Goal: Use online tool/utility: Utilize a website feature to perform a specific function

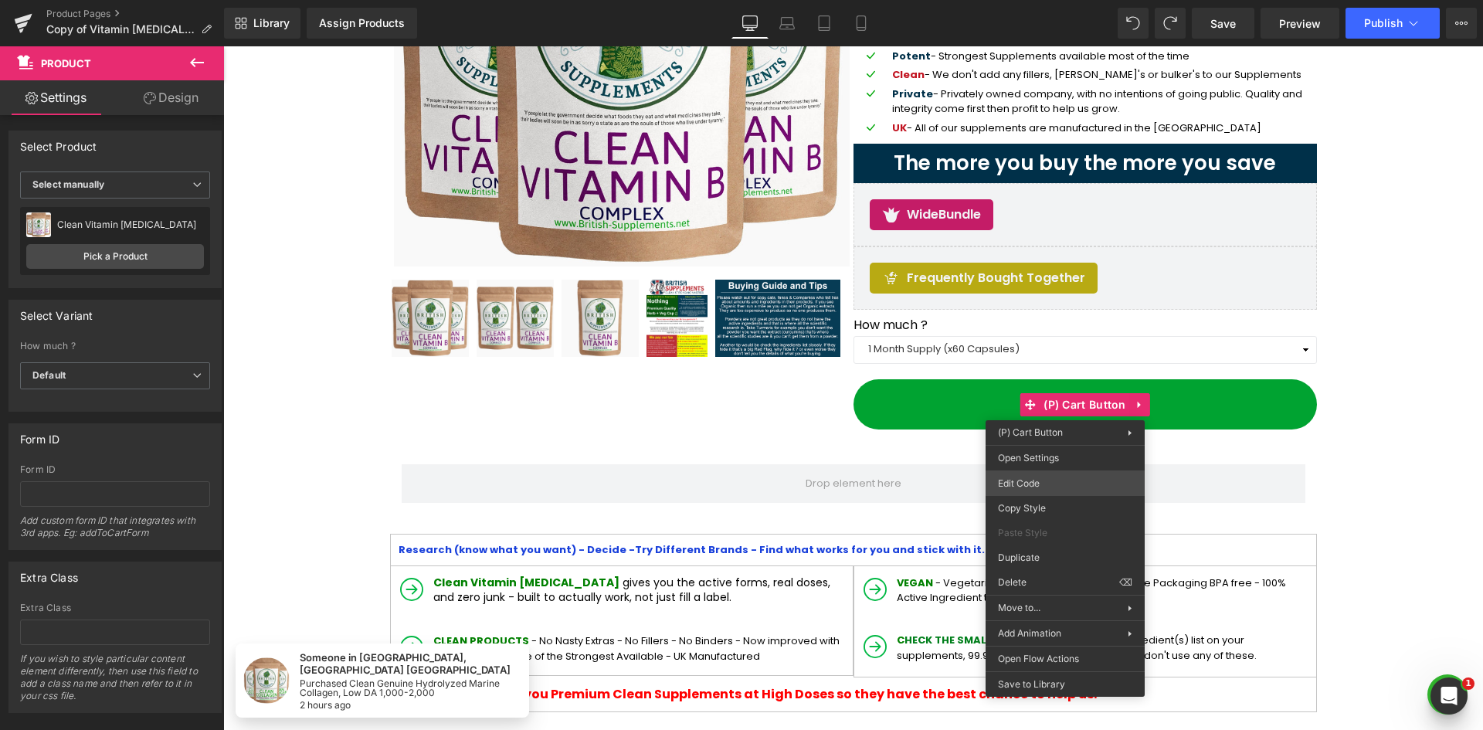
click at [1061, 0] on div "(P) Variants You are previewing how the will restyle your page. You can not edi…" at bounding box center [741, 0] width 1483 height 0
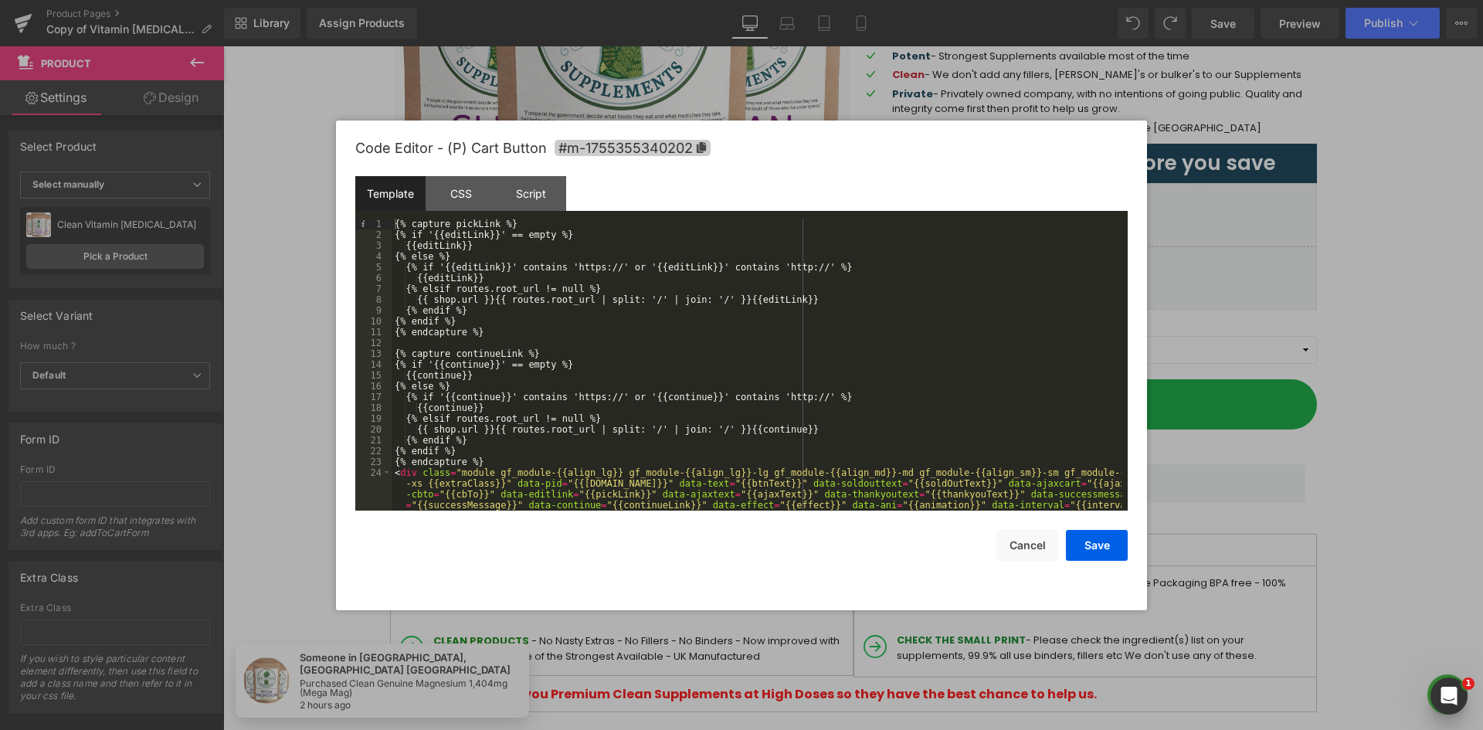
click at [697, 147] on icon at bounding box center [701, 147] width 11 height 11
click at [470, 190] on div "CSS" at bounding box center [461, 193] width 70 height 35
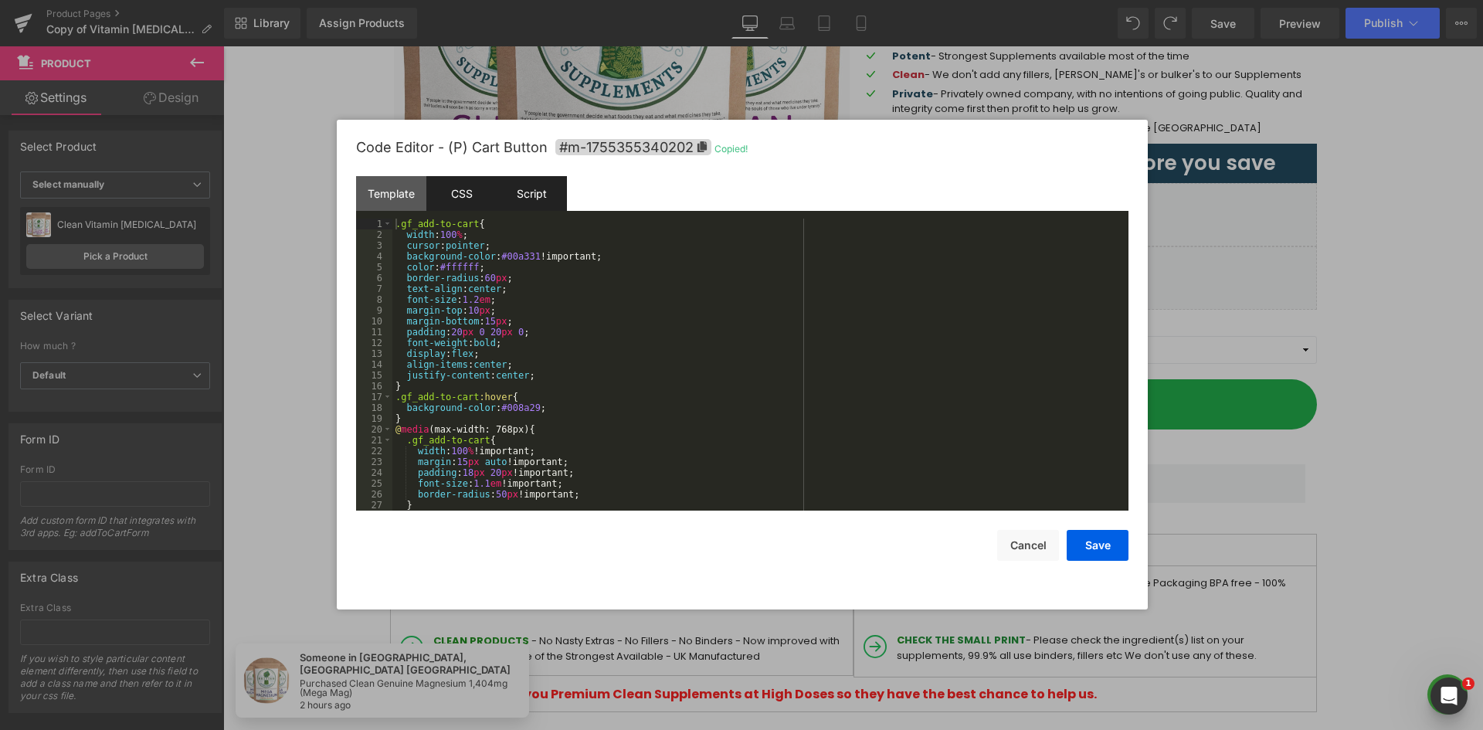
click at [552, 188] on div "Script" at bounding box center [532, 193] width 70 height 35
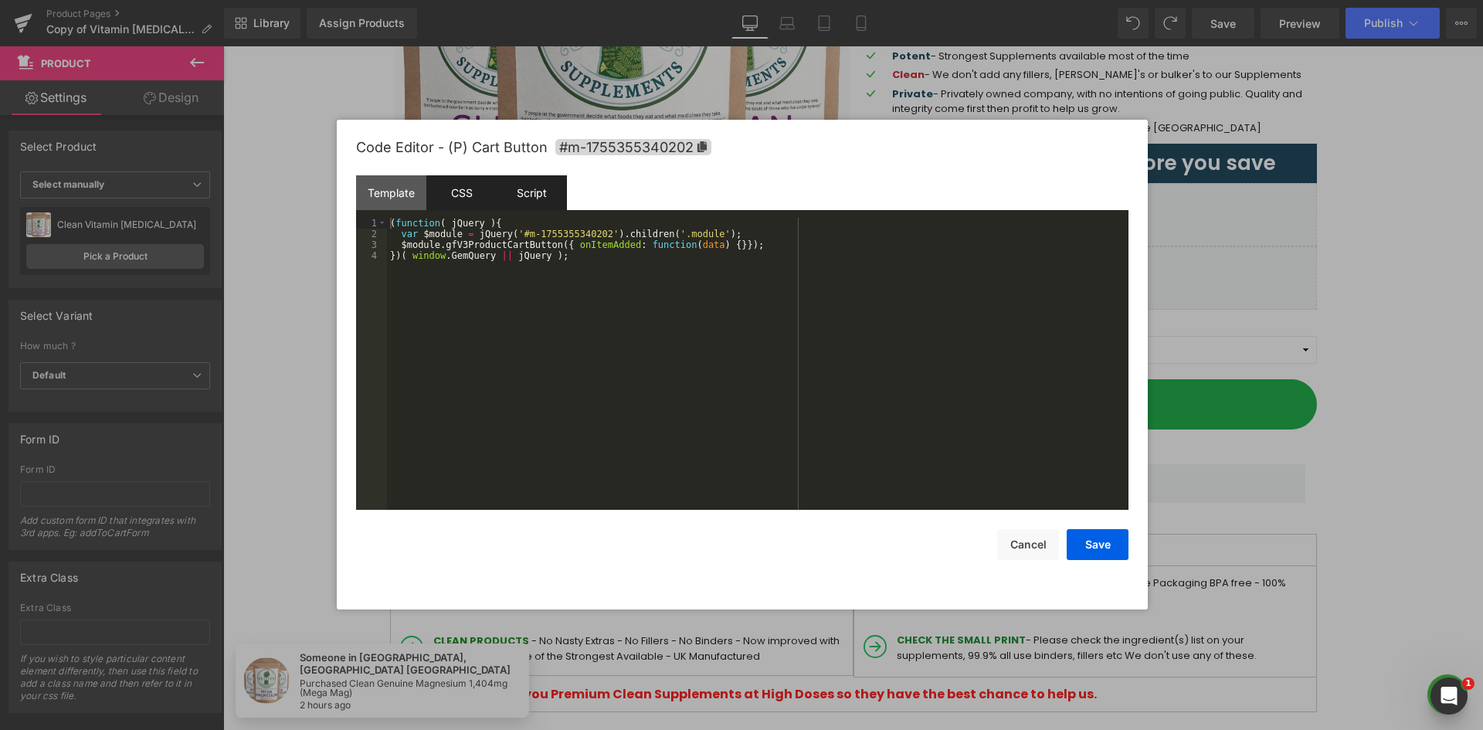
click at [464, 188] on div "CSS" at bounding box center [461, 192] width 70 height 35
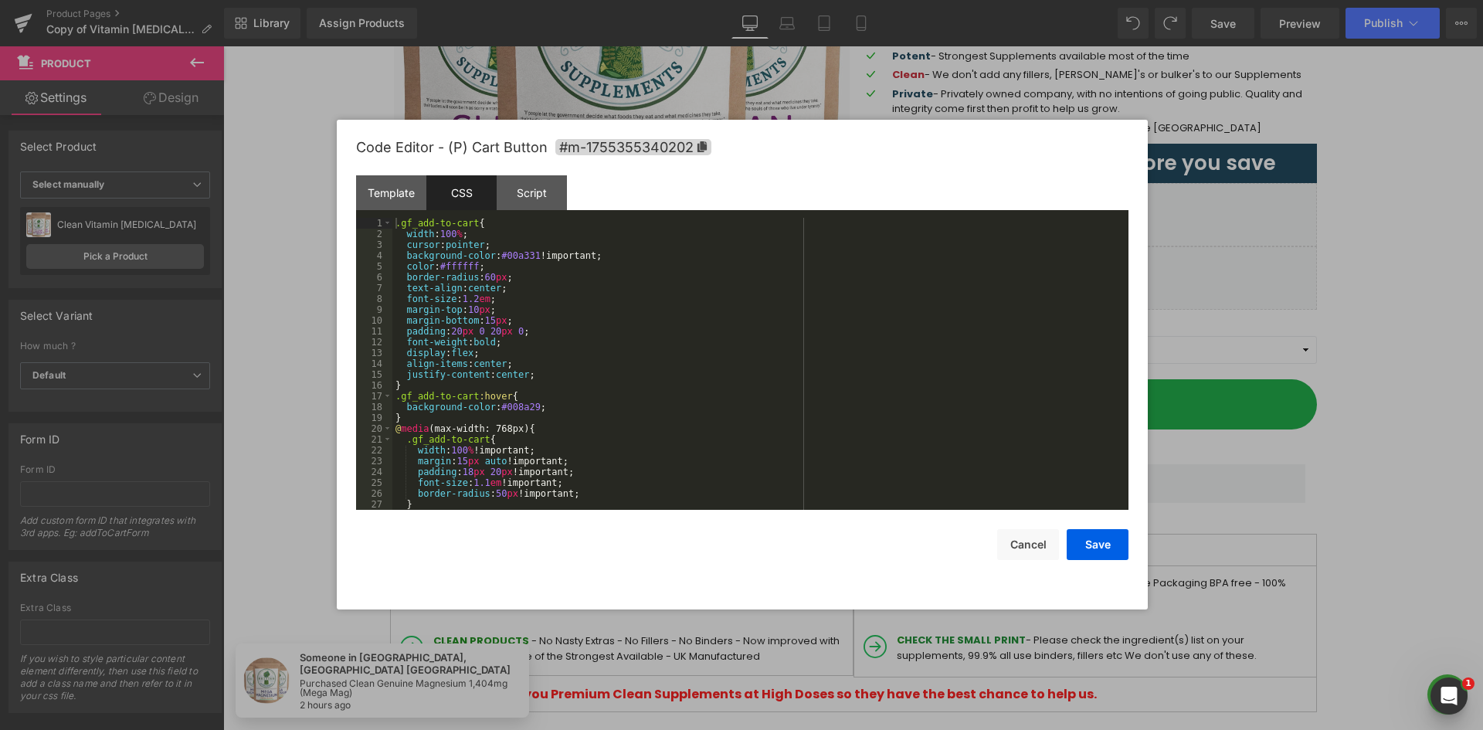
click at [453, 222] on div ".gf_add-to-cart { width : 100 % ; cursor : pointer ; background-color : #00a331…" at bounding box center [757, 375] width 730 height 314
drag, startPoint x: 473, startPoint y: 226, endPoint x: 395, endPoint y: 227, distance: 78.0
click at [395, 227] on div ".gf_add-to-cart { width : 100 % ; cursor : pointer ; background-color : #00a331…" at bounding box center [757, 375] width 730 height 314
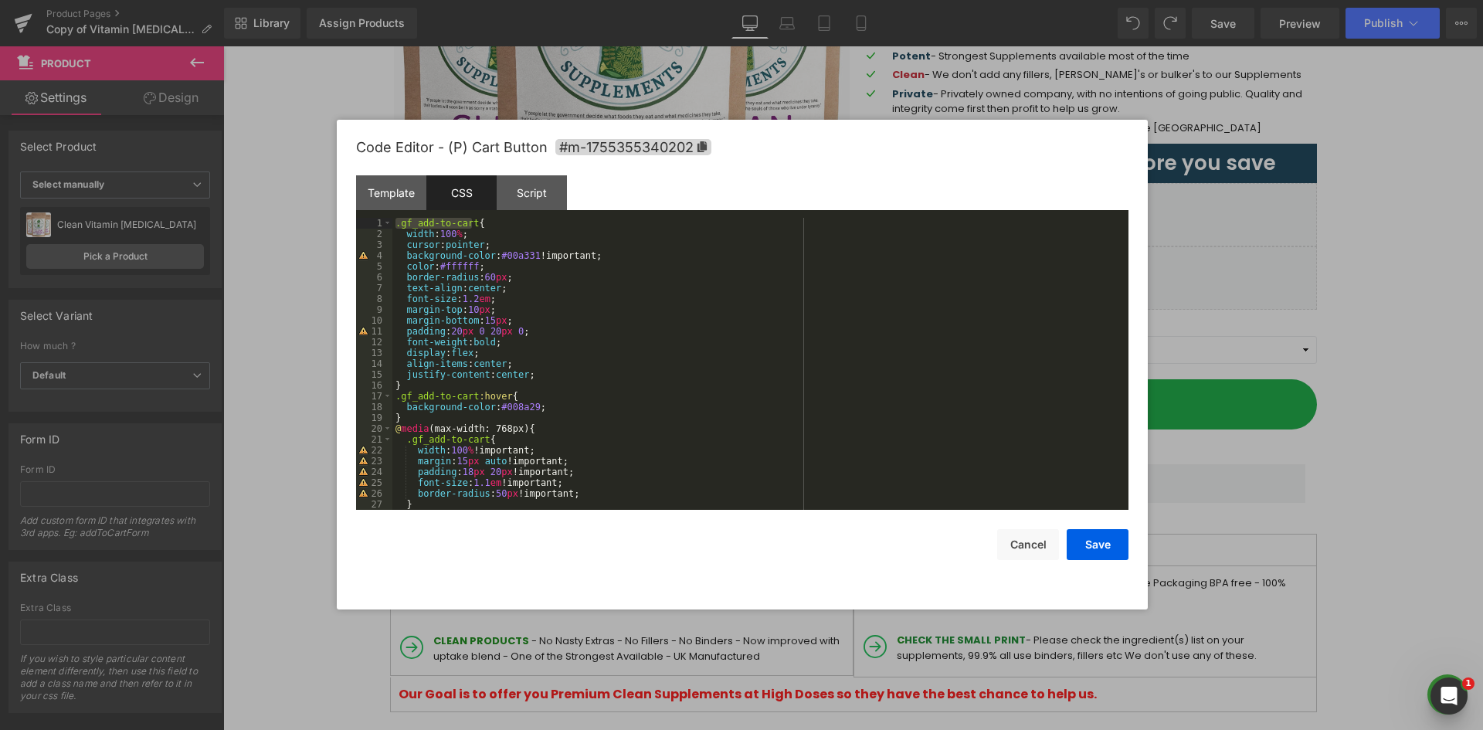
click at [477, 238] on div ".gf_add-to-cart { width : 100 % ; cursor : pointer ; background-color : #00a331…" at bounding box center [757, 375] width 730 height 314
drag, startPoint x: 470, startPoint y: 225, endPoint x: 360, endPoint y: 226, distance: 109.7
click at [360, 226] on pre "1 2 3 4 5 6 7 8 9 10 11 12 13 14 15 16 17 18 19 20 21 22 23 24 25 26 27 28 .gf_…" at bounding box center [742, 364] width 772 height 292
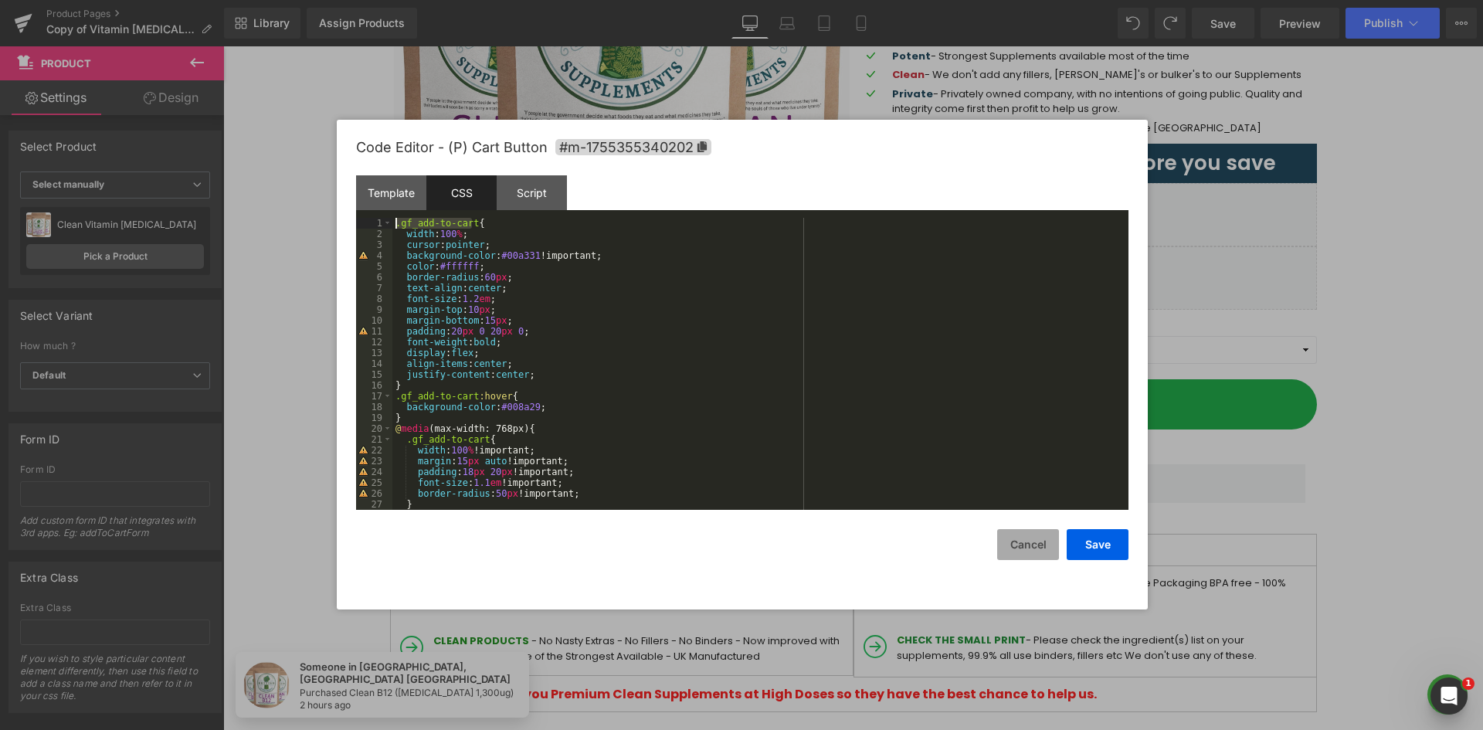
click at [1020, 543] on button "Cancel" at bounding box center [1028, 544] width 62 height 31
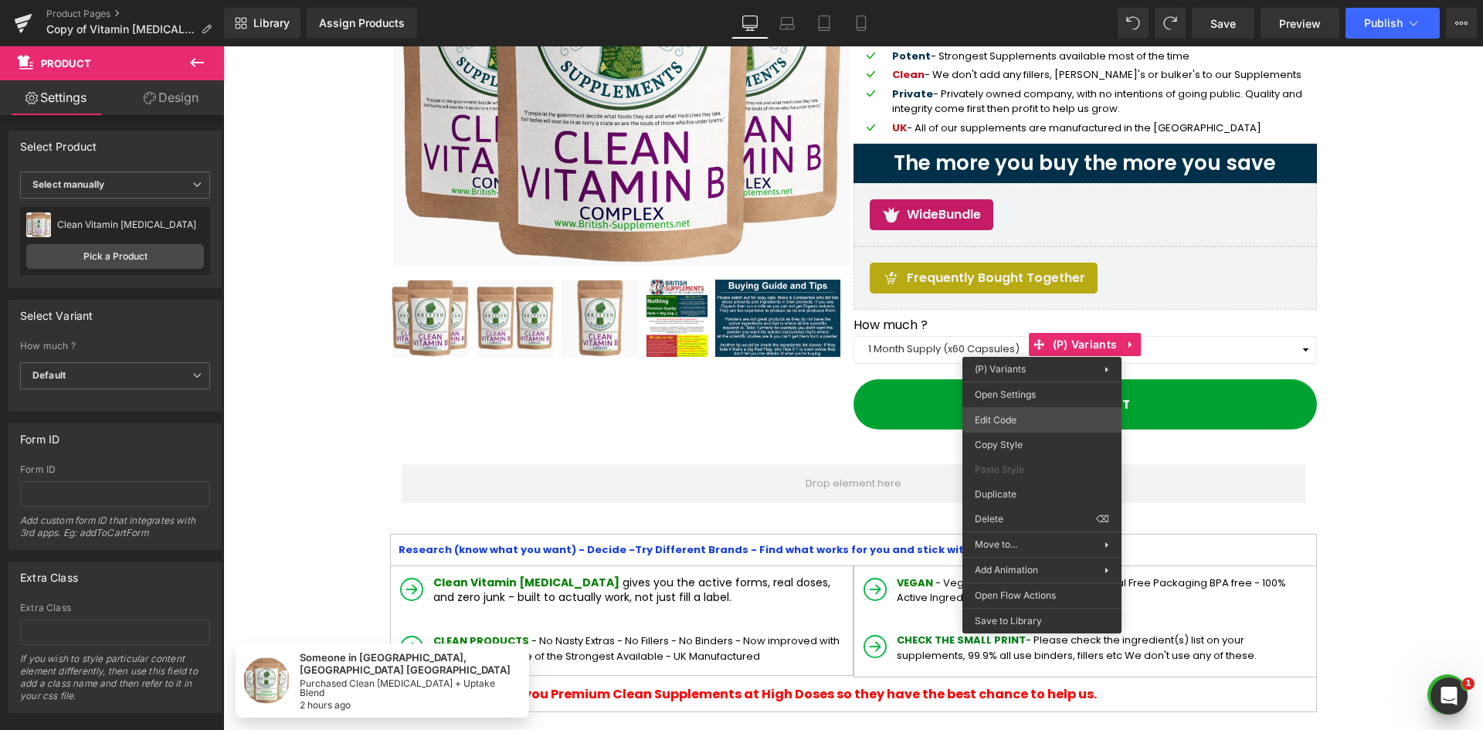
click at [1019, 0] on div "(P) Variants You are previewing how the will restyle your page. You can not edi…" at bounding box center [741, 0] width 1483 height 0
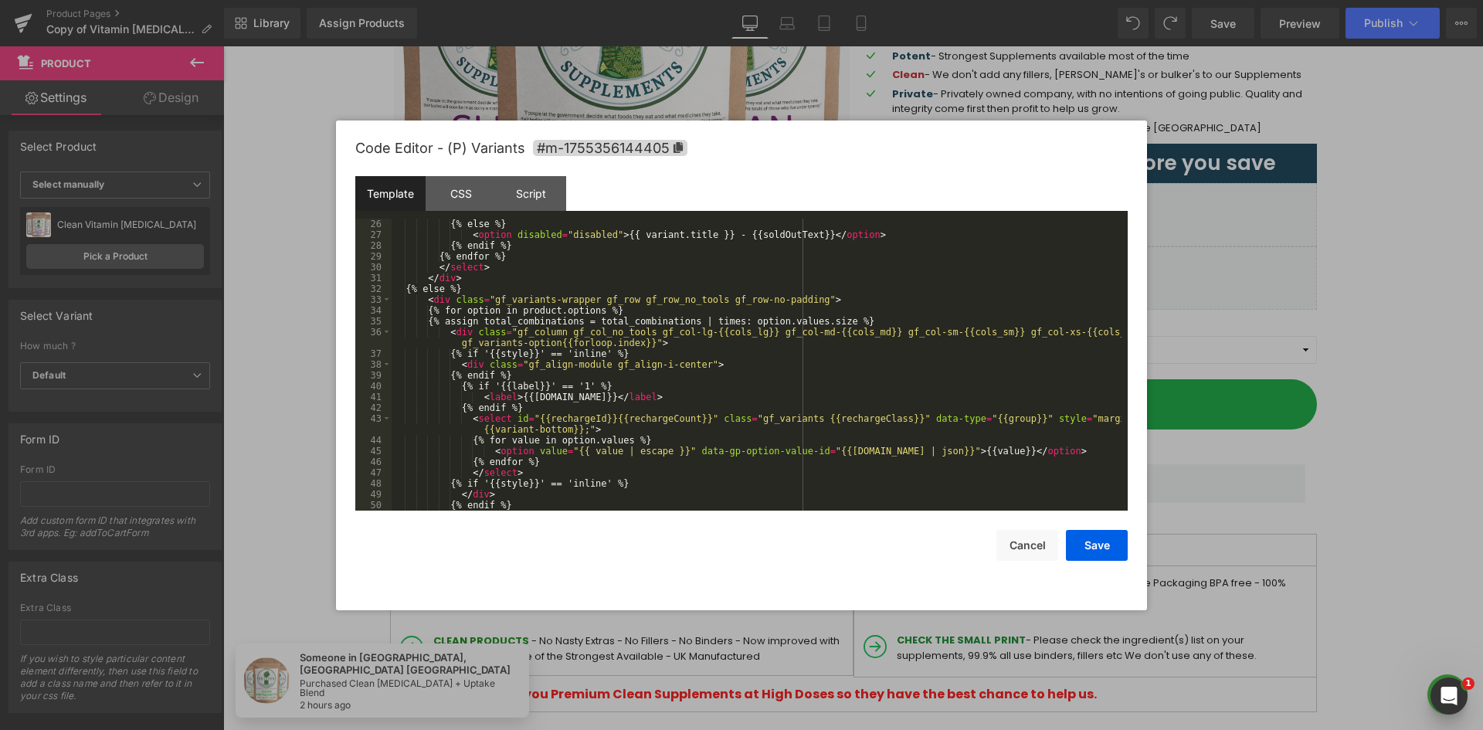
scroll to position [422, 0]
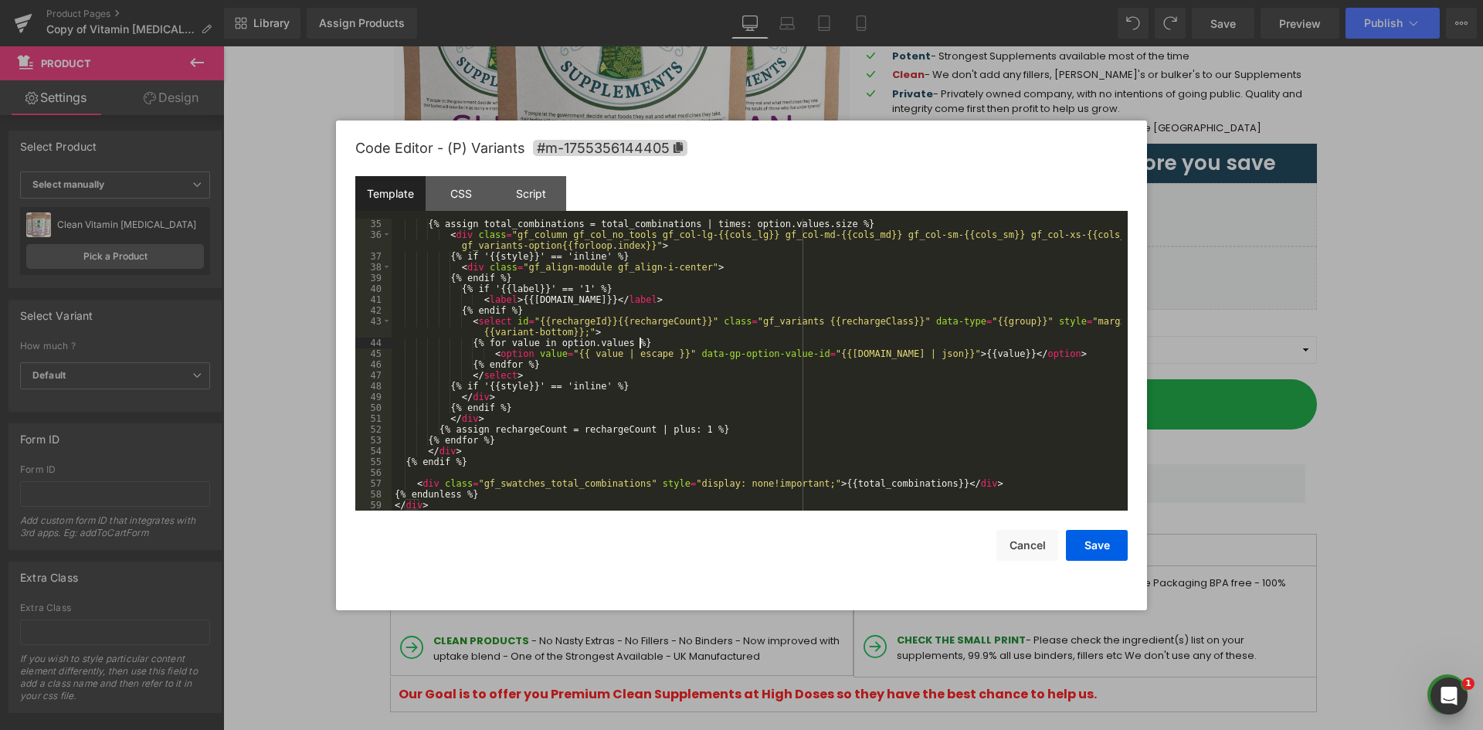
click at [716, 341] on div "{% assign total_combinations = total_combinations | times: option.values.size %…" at bounding box center [757, 376] width 730 height 314
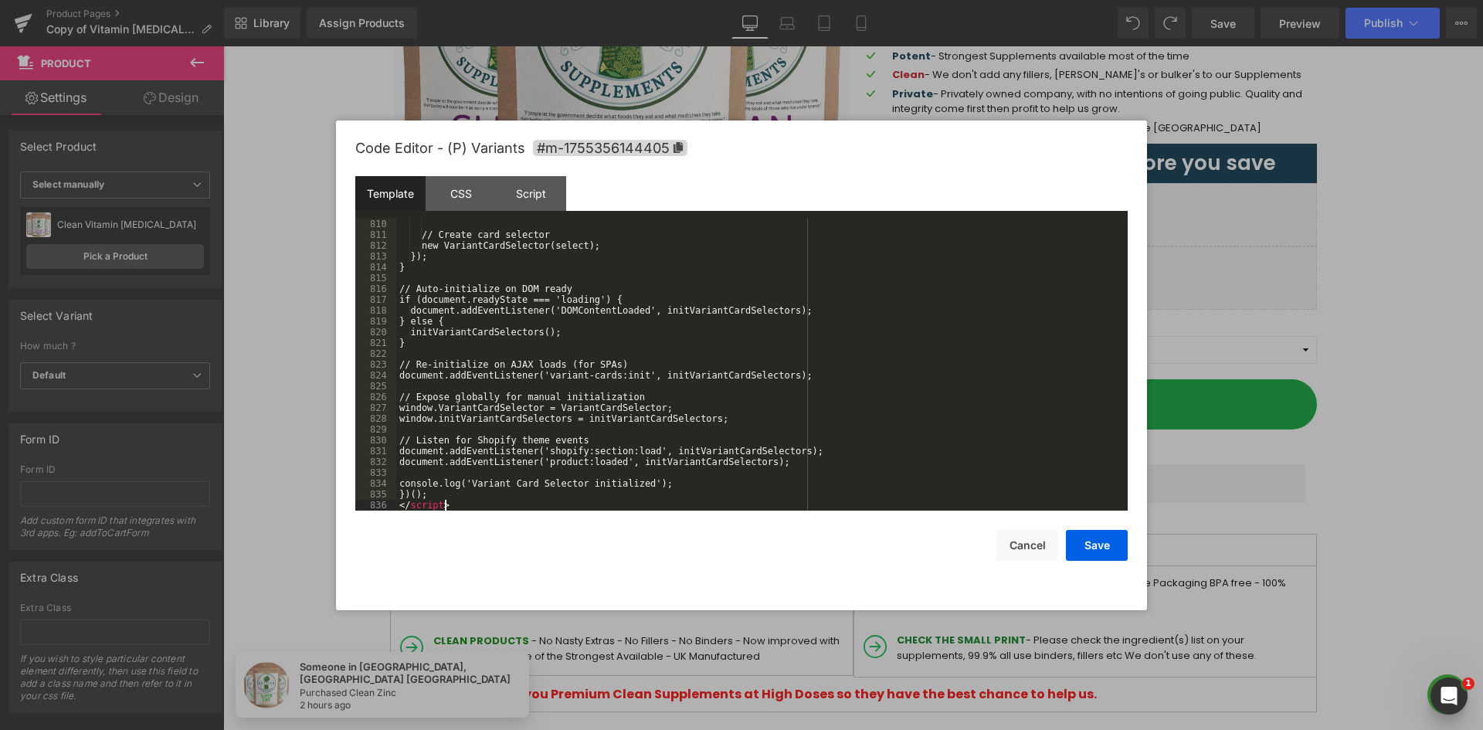
scroll to position [8748, 0]
click at [441, 487] on div "// Create card selector new VariantCardSelector(select); }); } // Auto-initiali…" at bounding box center [758, 376] width 725 height 314
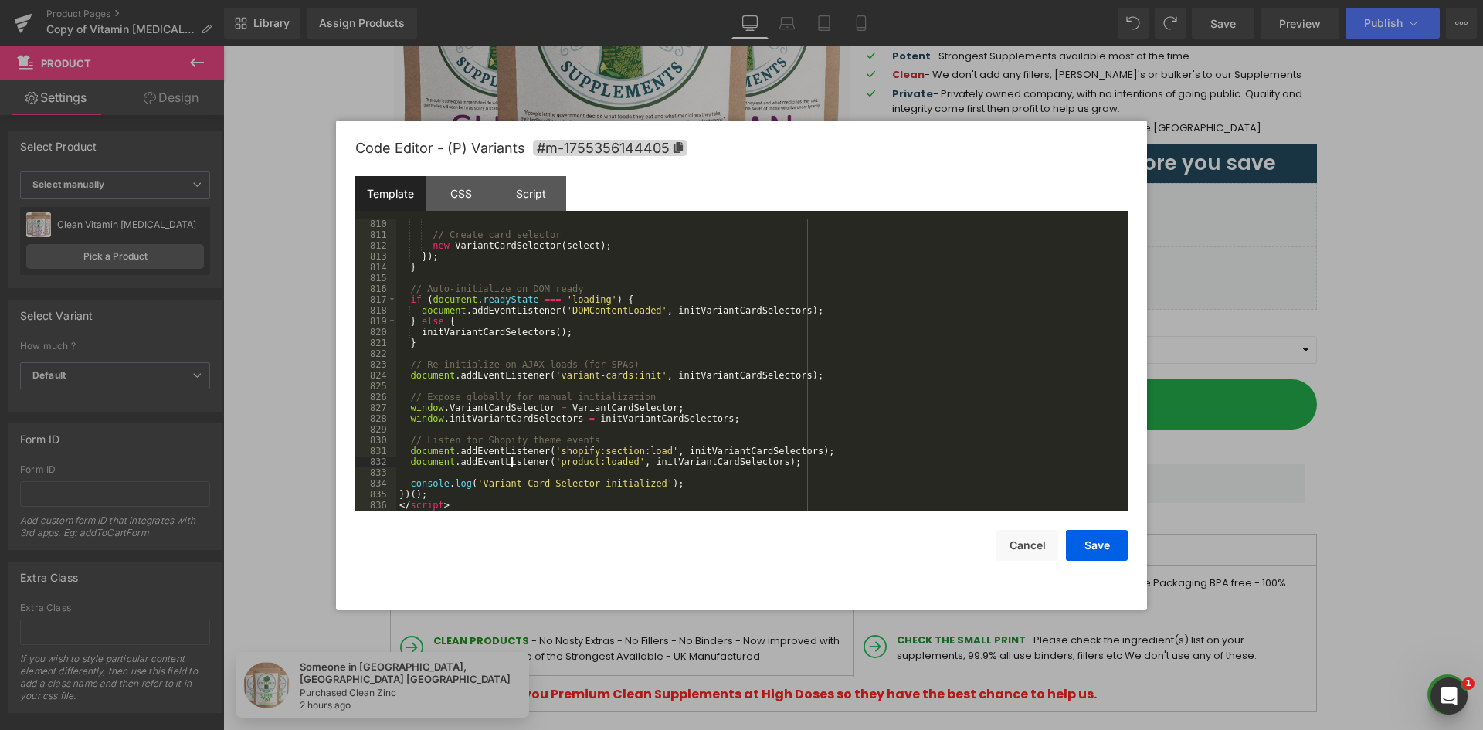
click at [511, 463] on div "// Create card selector new VariantCardSelector ( select ) ; }) ; } // Auto-ini…" at bounding box center [758, 376] width 725 height 314
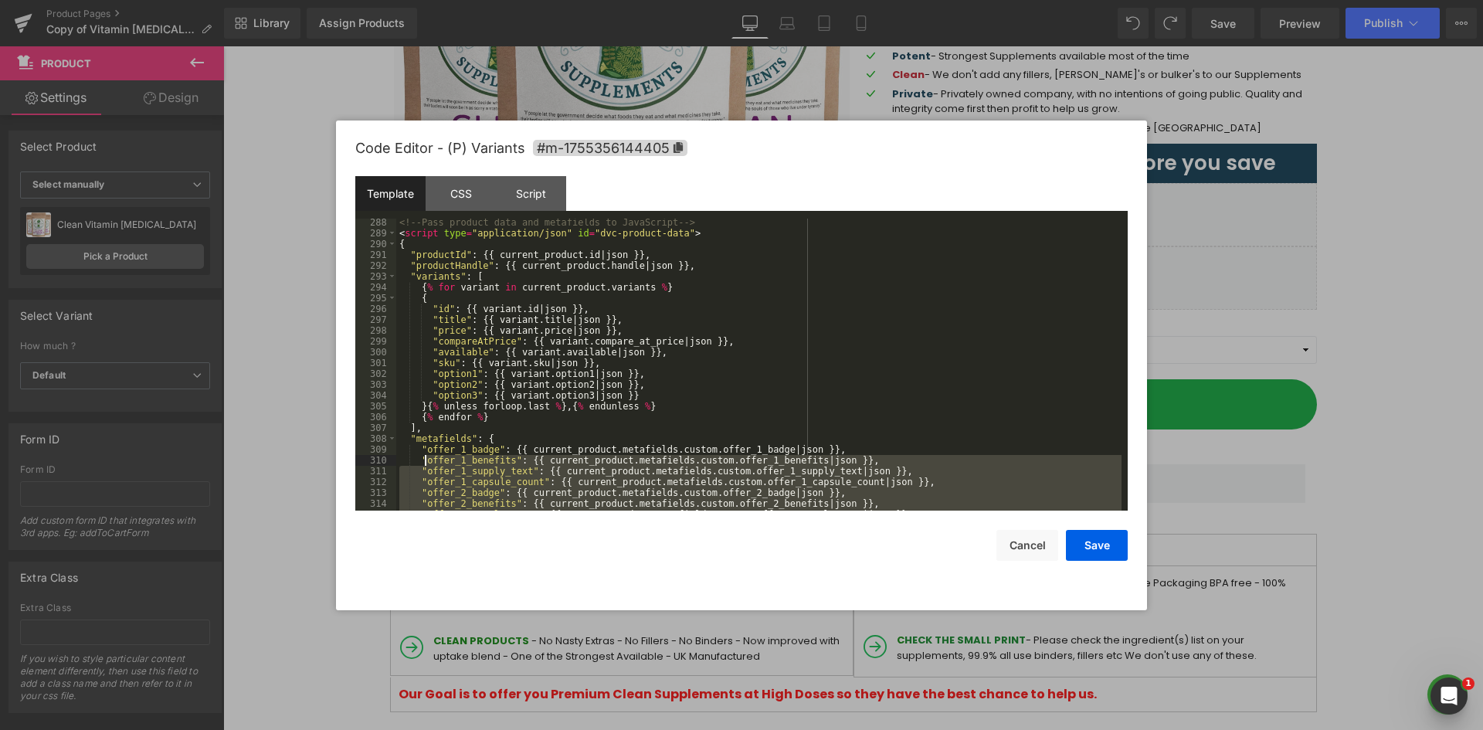
scroll to position [3059, 0]
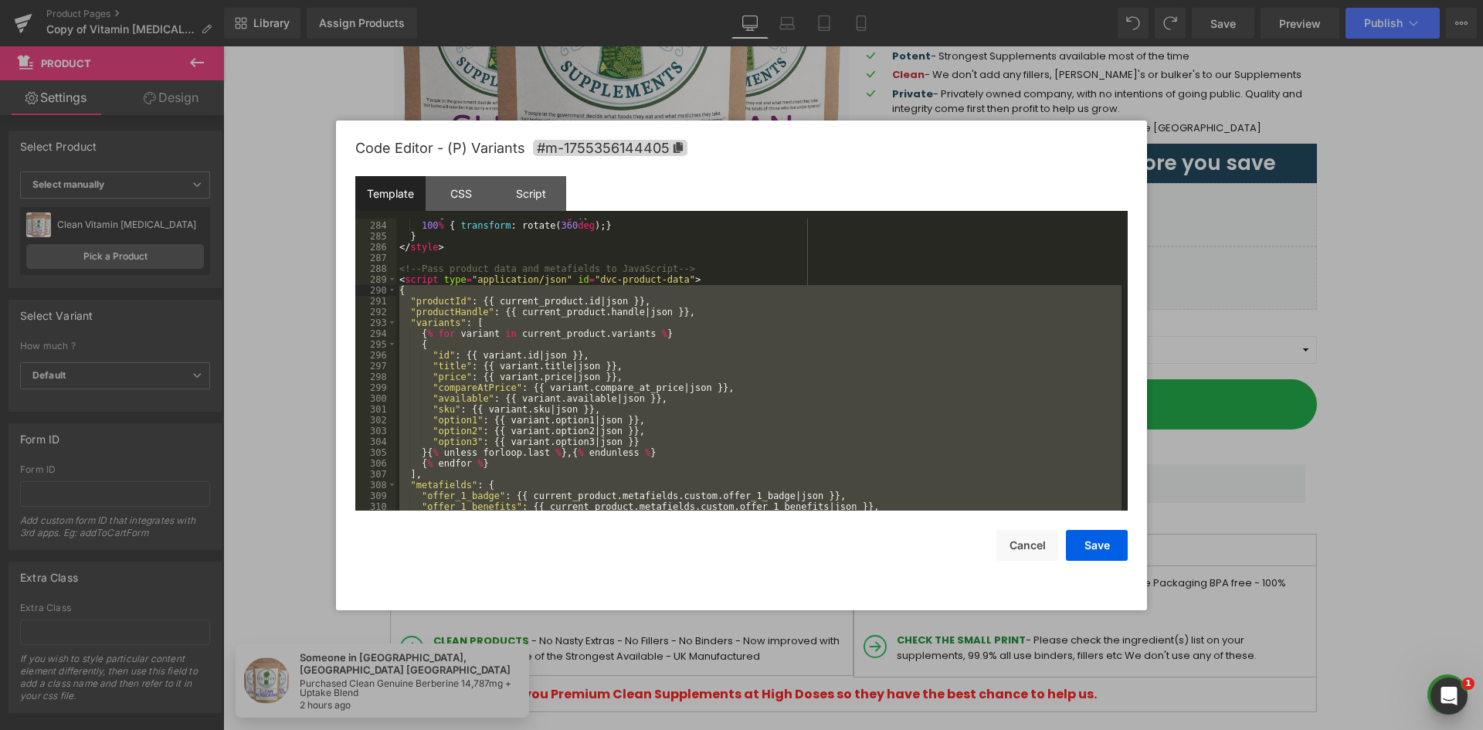
drag, startPoint x: 429, startPoint y: 491, endPoint x: 398, endPoint y: 288, distance: 205.5
click at [398, 288] on div "0 % { transform : rotate( 0 deg ); } 100 % { transform : rotate( 360 deg ); } }…" at bounding box center [758, 366] width 725 height 314
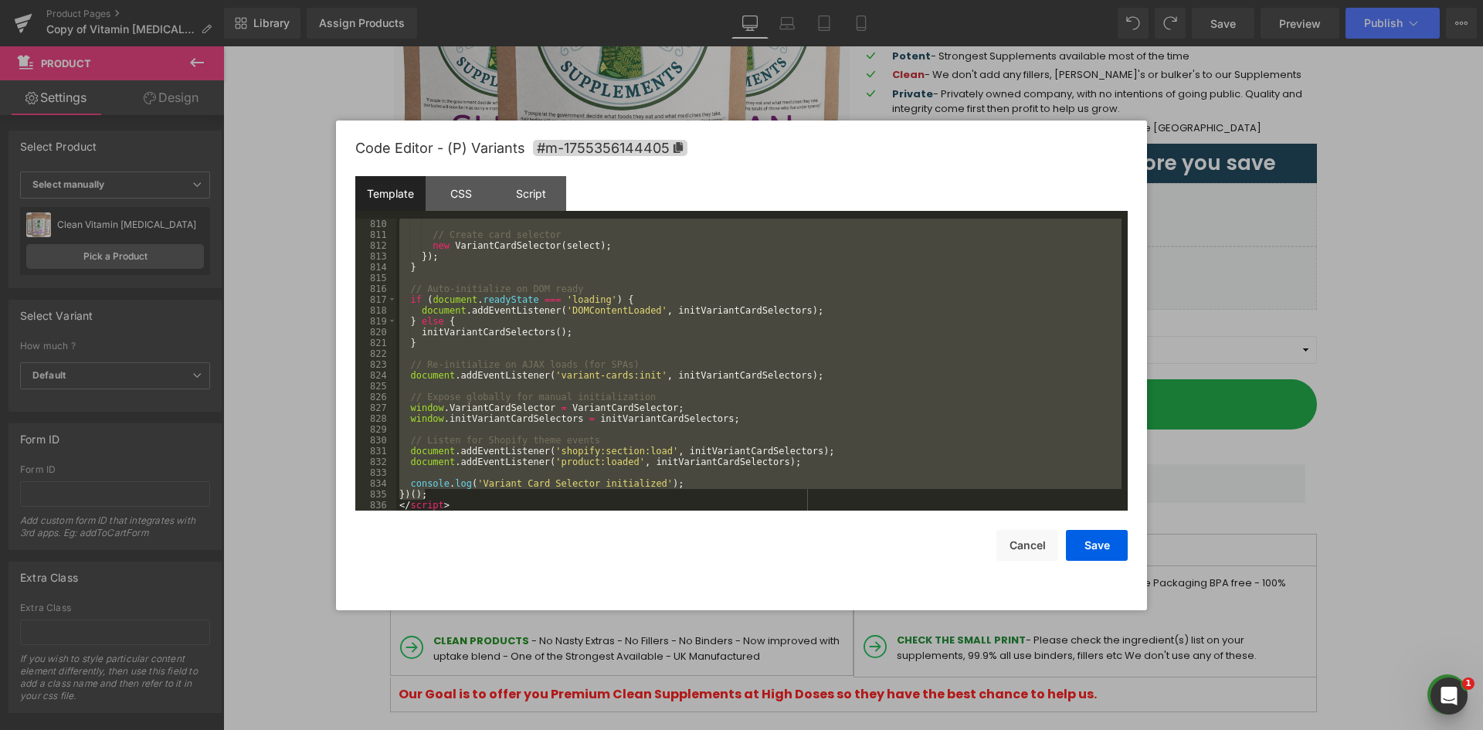
scroll to position [2855, 0]
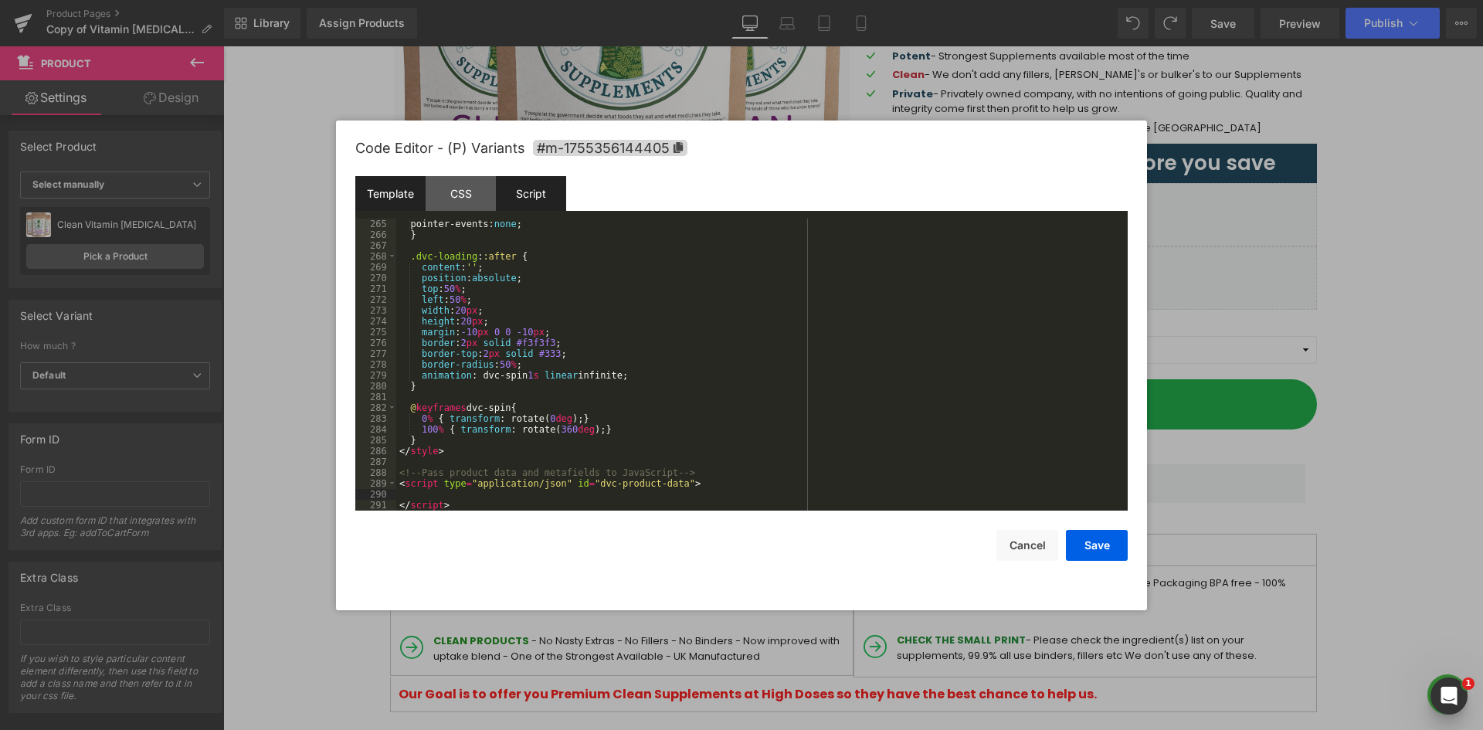
drag, startPoint x: 522, startPoint y: 189, endPoint x: 521, endPoint y: 198, distance: 8.5
click at [522, 188] on div "Script" at bounding box center [531, 193] width 70 height 35
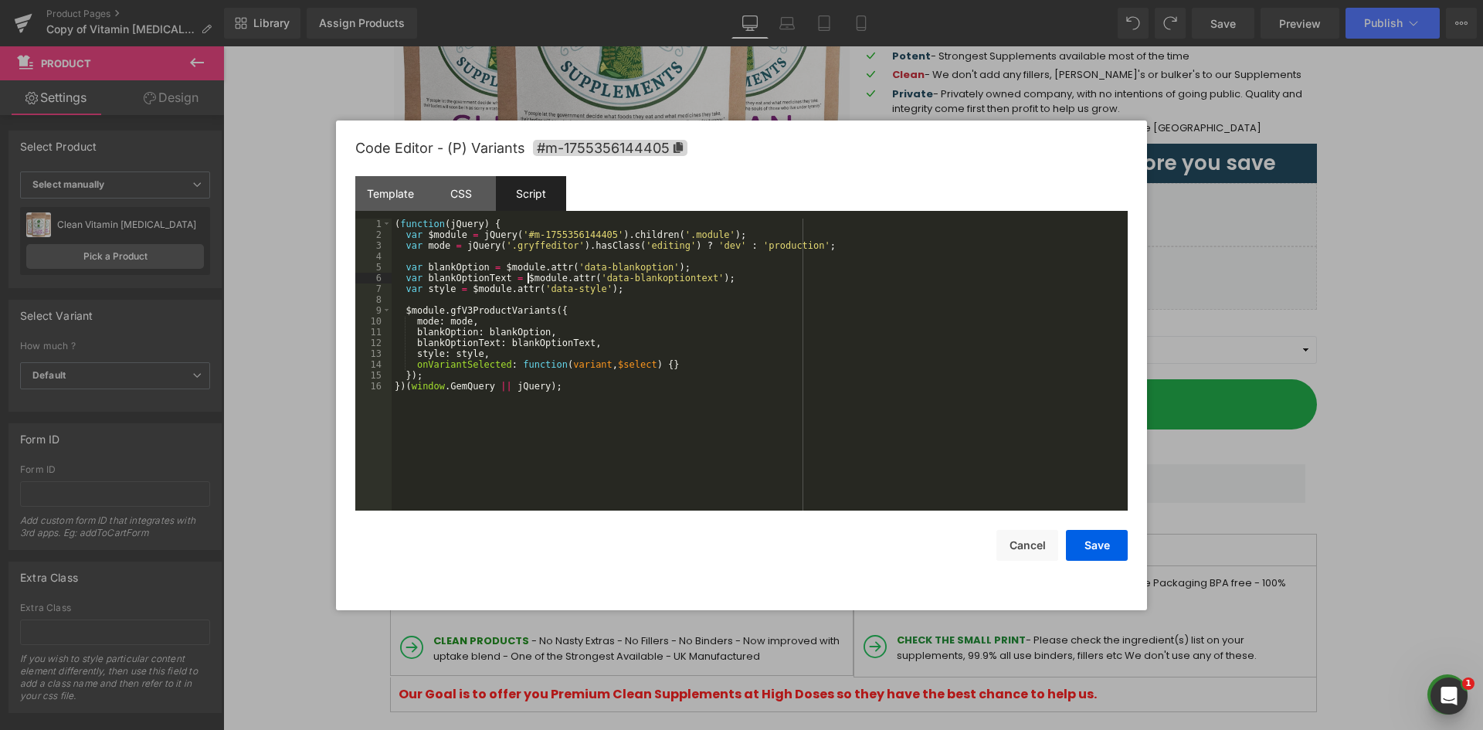
click at [528, 273] on div "( function ( jQuery ) { var $module = jQuery ( '#m-1755356144405' ) . children …" at bounding box center [760, 376] width 736 height 314
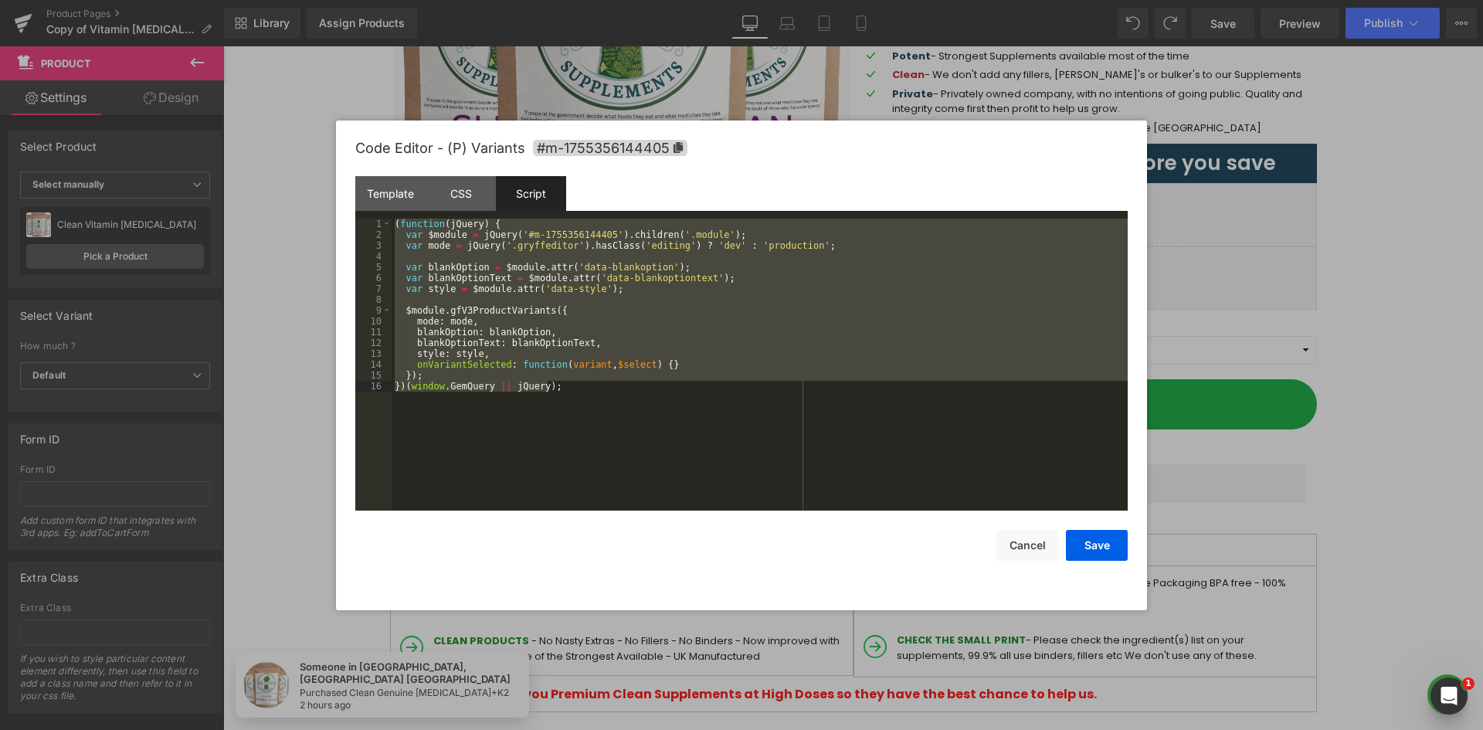
scroll to position [5612, 0]
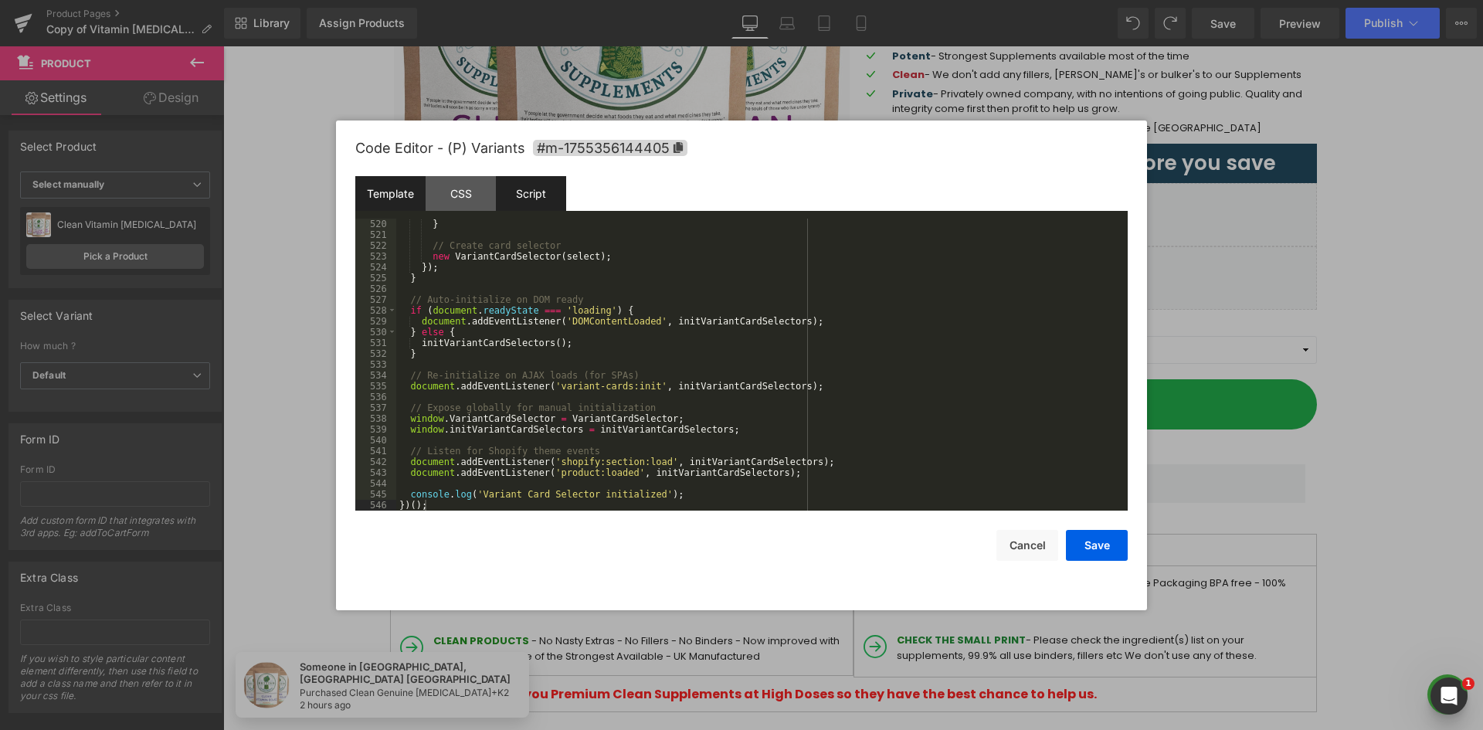
click at [398, 190] on div "Template" at bounding box center [390, 193] width 70 height 35
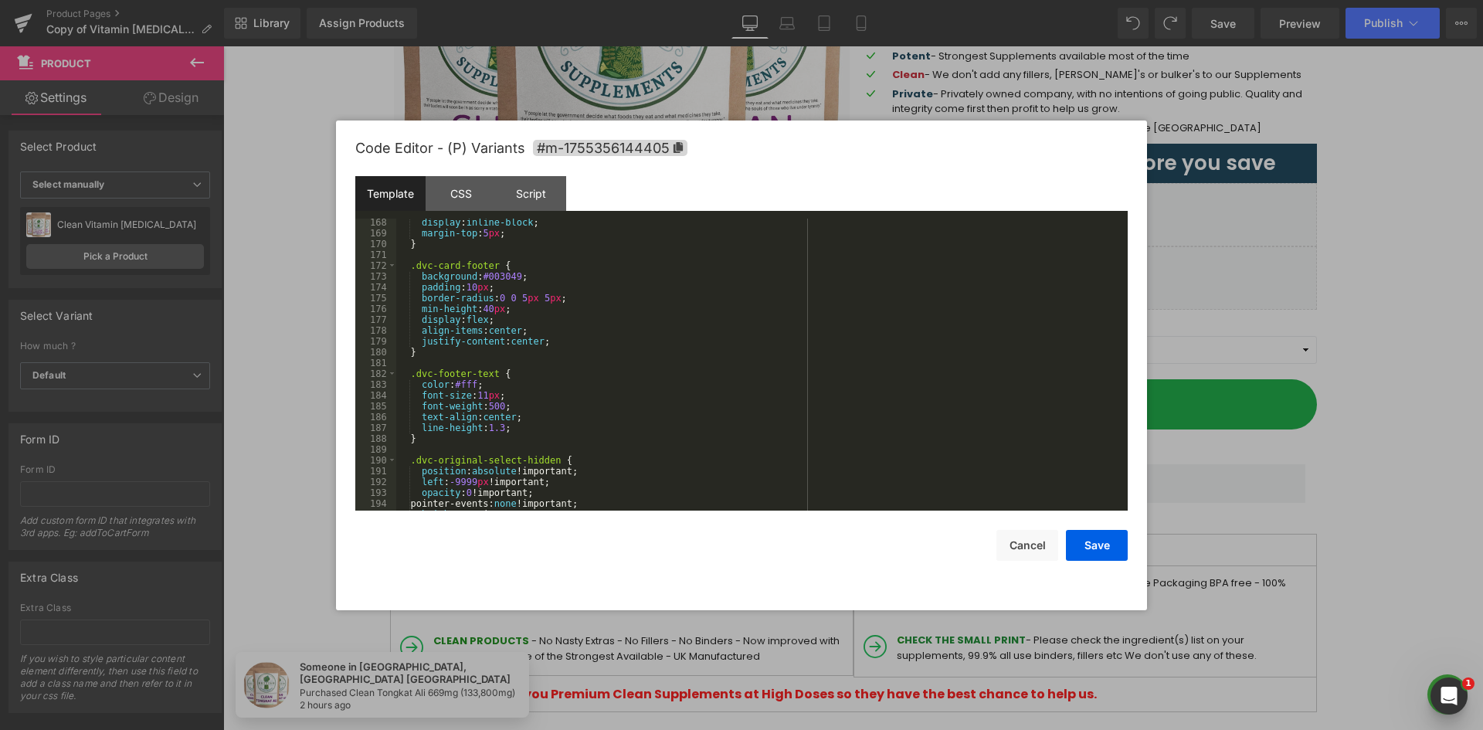
scroll to position [1854, 0]
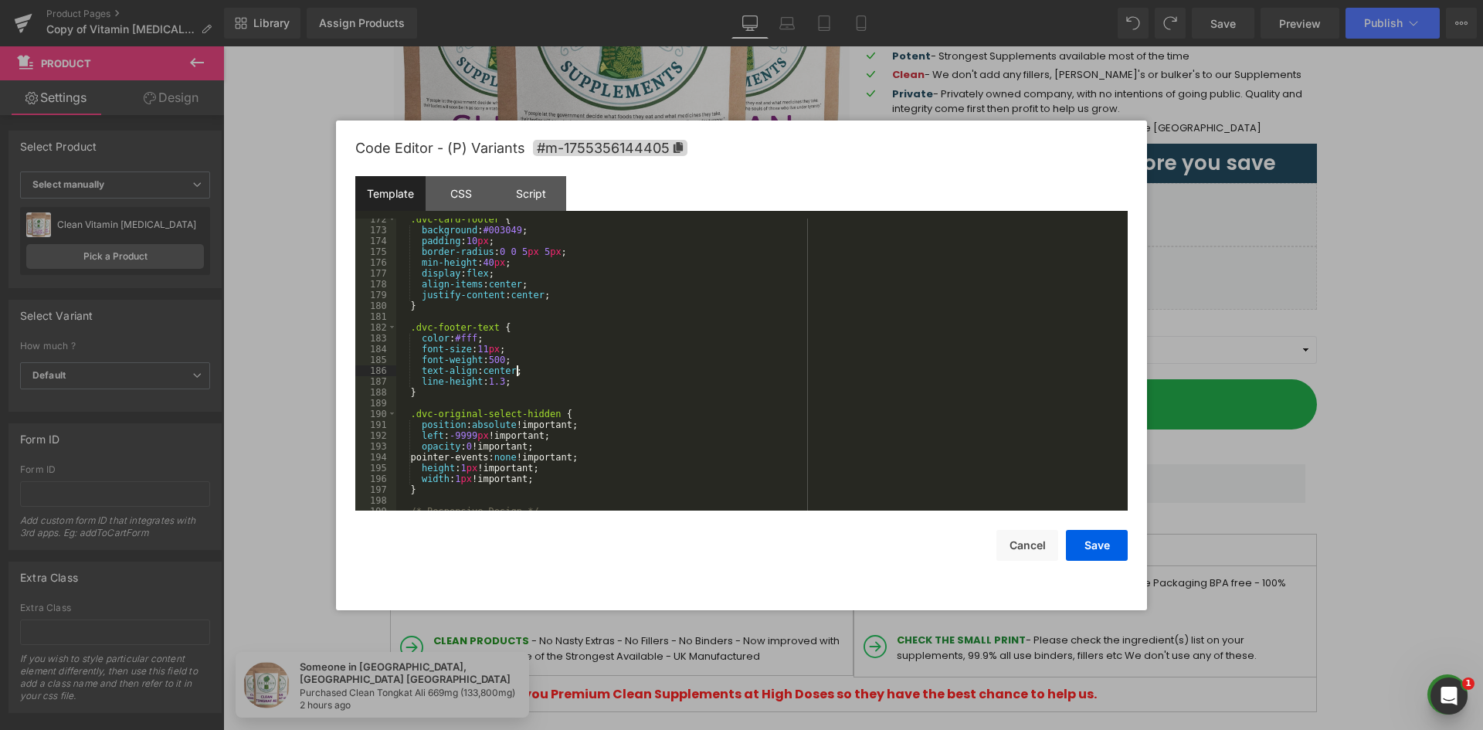
click at [609, 367] on div ".dvc-card-footer { background : #003049 ; padding : 10 px ; border-radius : 0 0…" at bounding box center [758, 371] width 725 height 314
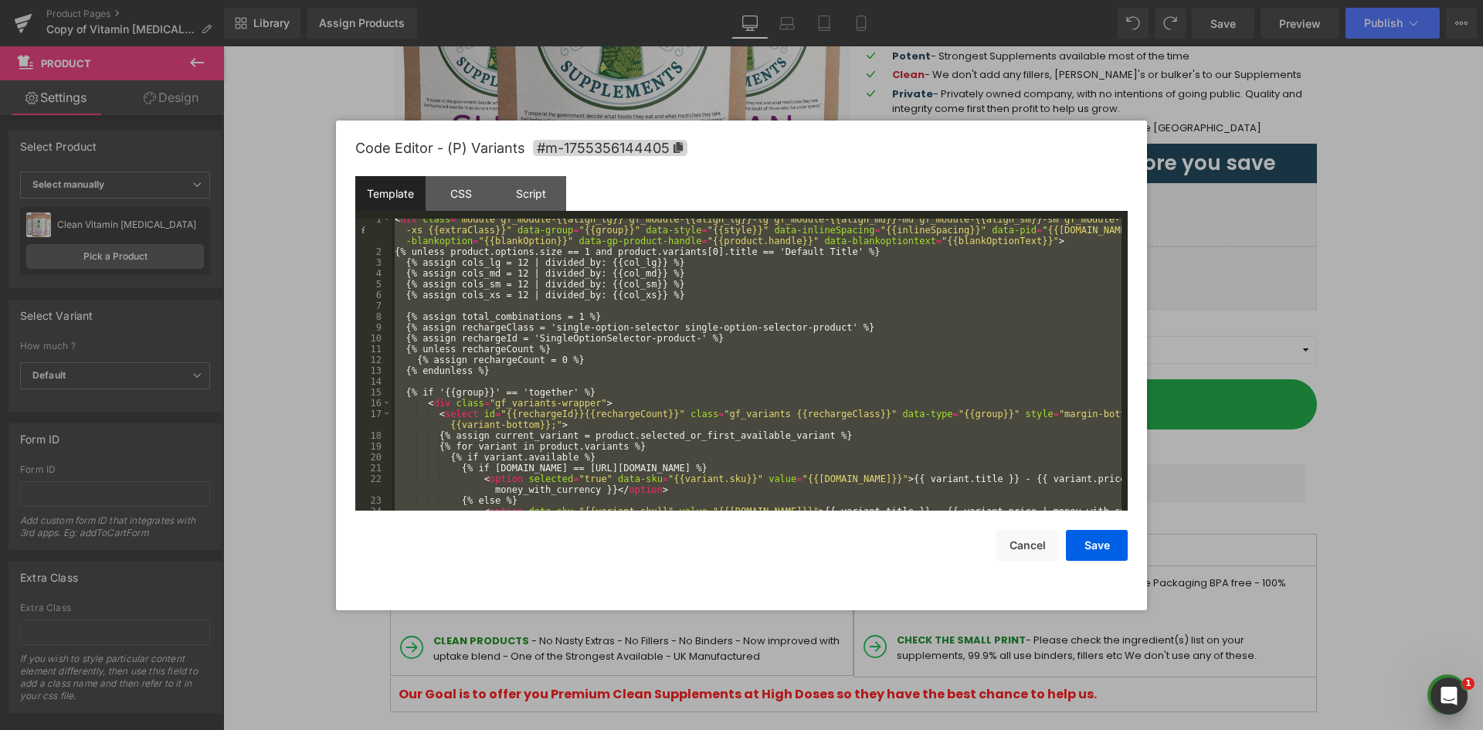
scroll to position [0, 0]
click at [545, 200] on div "Script" at bounding box center [531, 193] width 70 height 35
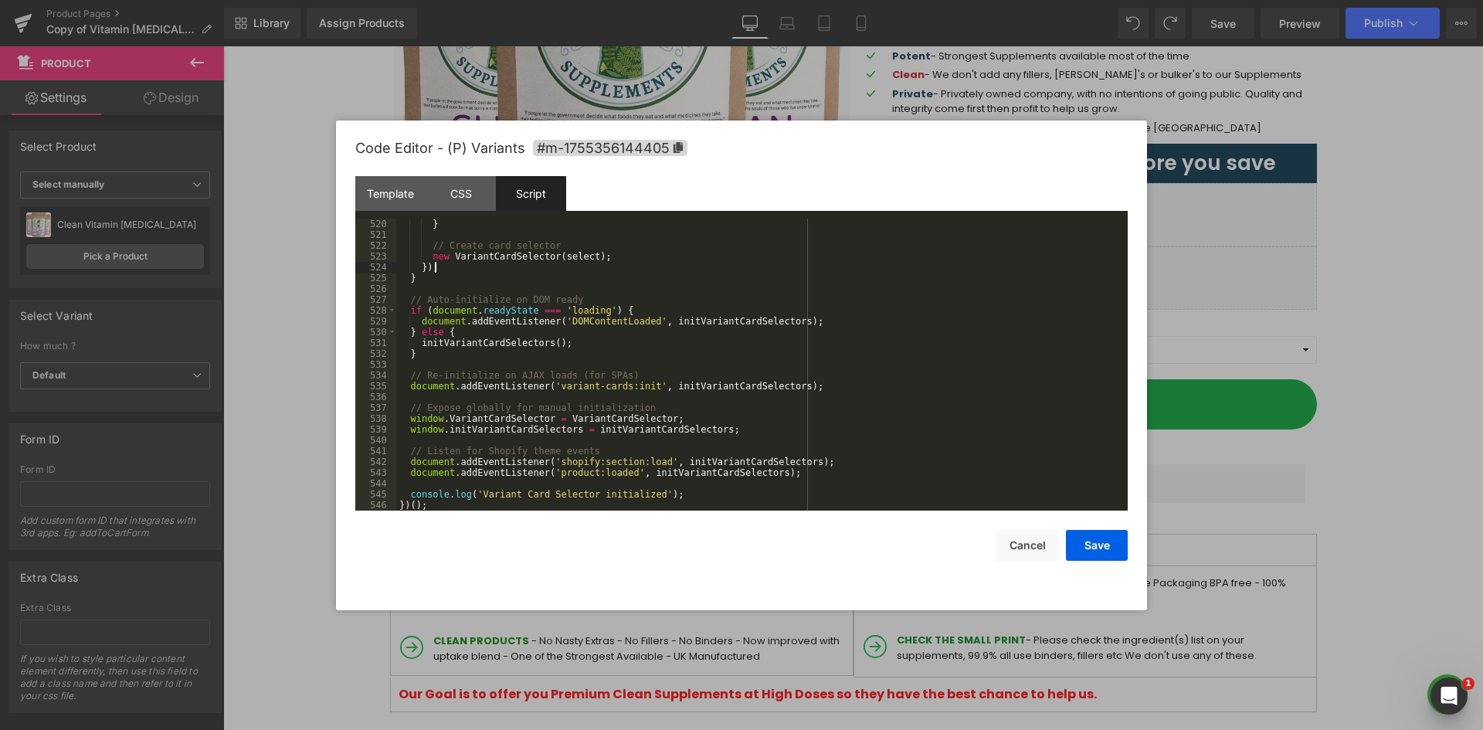
click at [563, 265] on div "} // Create card selector new VariantCardSelector ( select ) ; }) ; } // Auto-i…" at bounding box center [758, 376] width 725 height 314
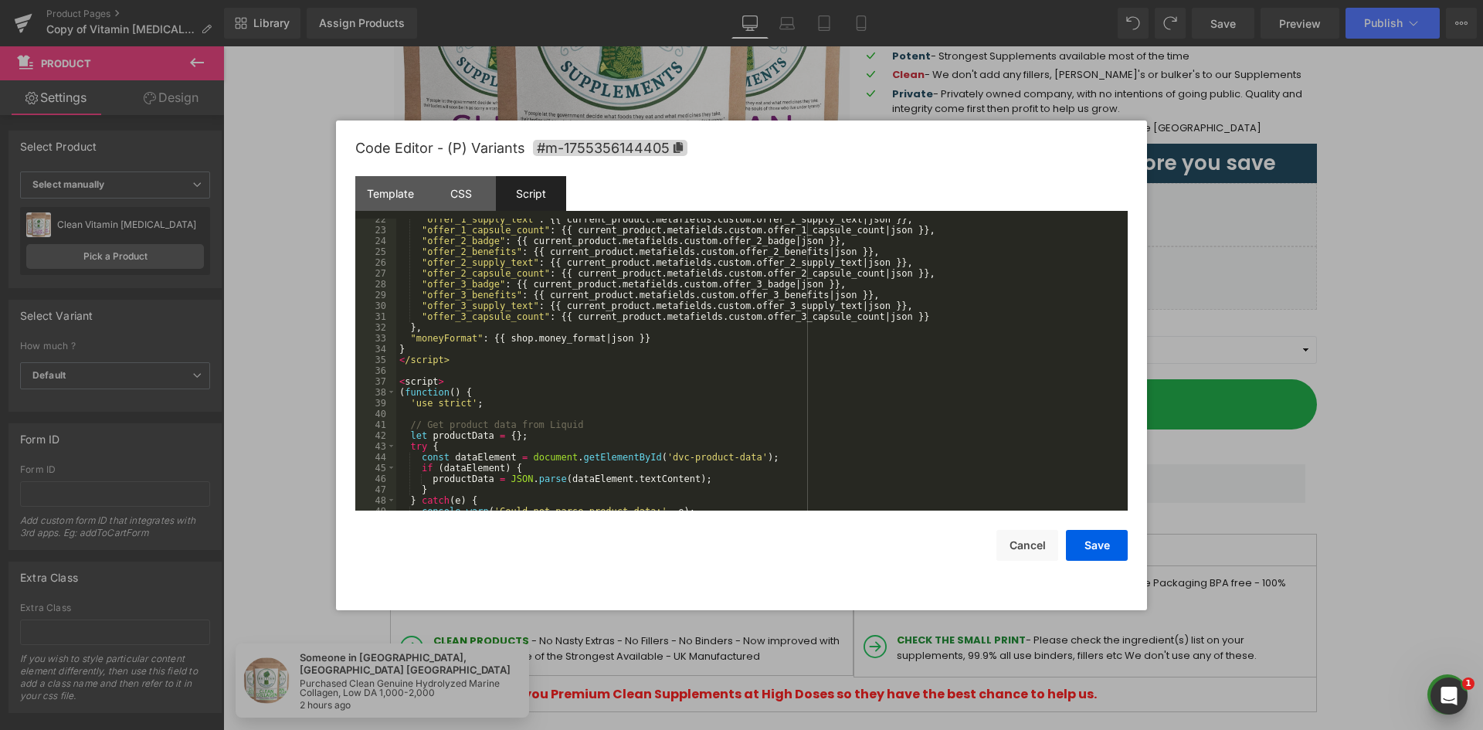
scroll to position [278, 0]
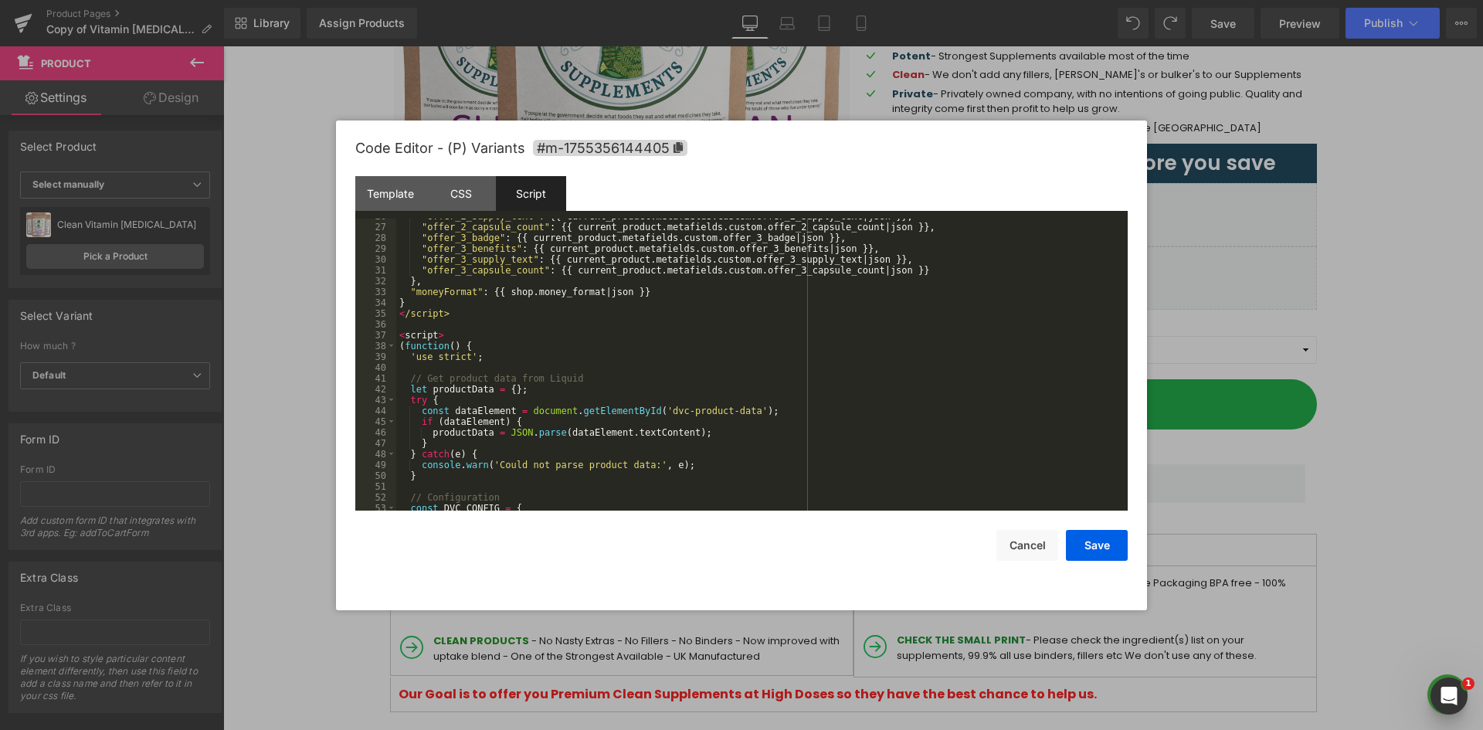
drag, startPoint x: 426, startPoint y: 313, endPoint x: 443, endPoint y: 314, distance: 17.0
click at [427, 313] on div ""offer_2_supply_text" : {{ current_product . [GEOGRAPHIC_DATA] . custom . offer…" at bounding box center [758, 368] width 725 height 314
drag, startPoint x: 444, startPoint y: 313, endPoint x: 393, endPoint y: 316, distance: 51.1
click at [393, 316] on pre "26 27 28 29 30 31 32 33 34 35 36 37 38 39 40 41 42 43 44 45 46 47 48 49 50 51 5…" at bounding box center [741, 365] width 772 height 292
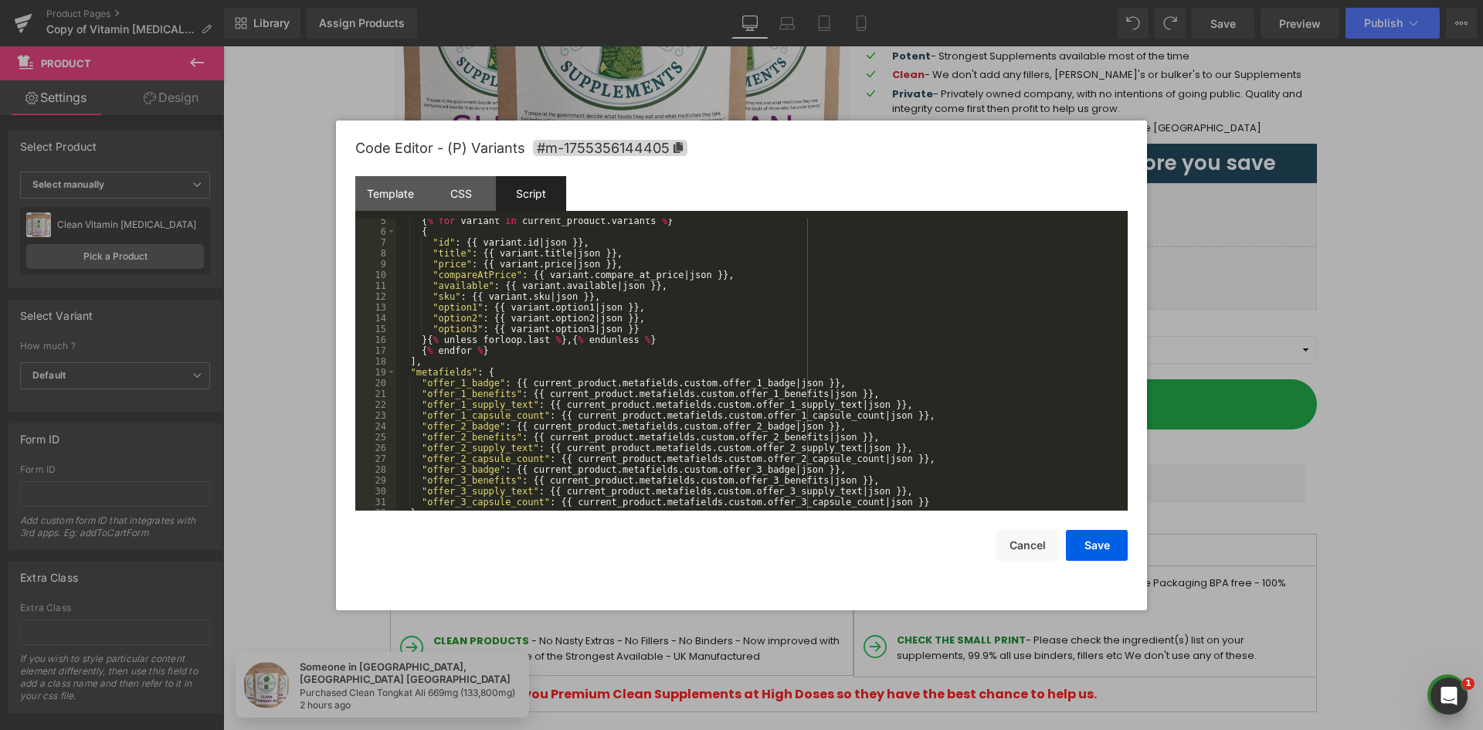
scroll to position [0, 0]
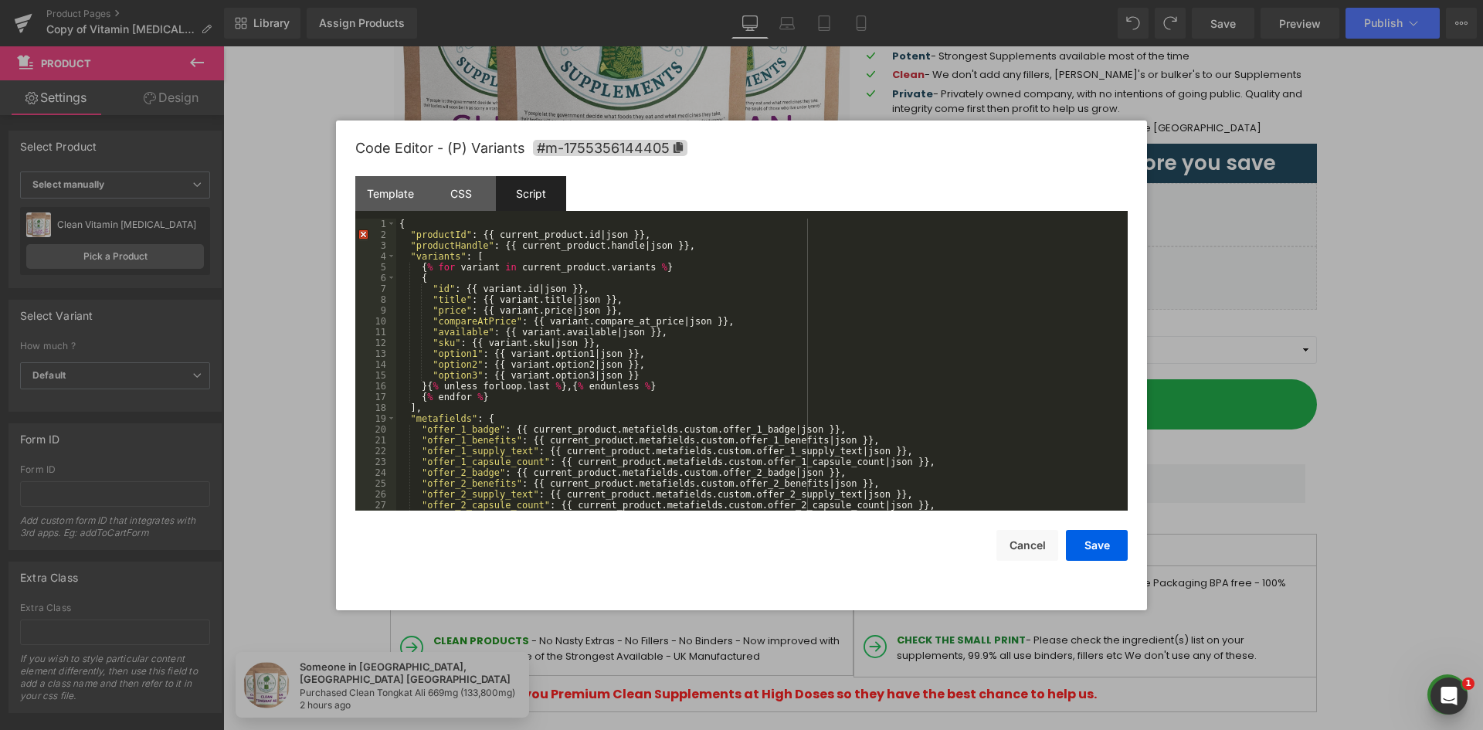
click at [401, 216] on div "Template CSS Script Data" at bounding box center [741, 197] width 772 height 42
click at [428, 227] on div "{ "productId" : {{ current_product . id | json }} , "productHandle" : {{ curren…" at bounding box center [758, 376] width 725 height 314
drag, startPoint x: 482, startPoint y: 219, endPoint x: 494, endPoint y: 219, distance: 11.6
click at [483, 219] on div "{ "productId" : {{ current_product . id | json }} , "productHandle" : {{ curren…" at bounding box center [758, 376] width 725 height 314
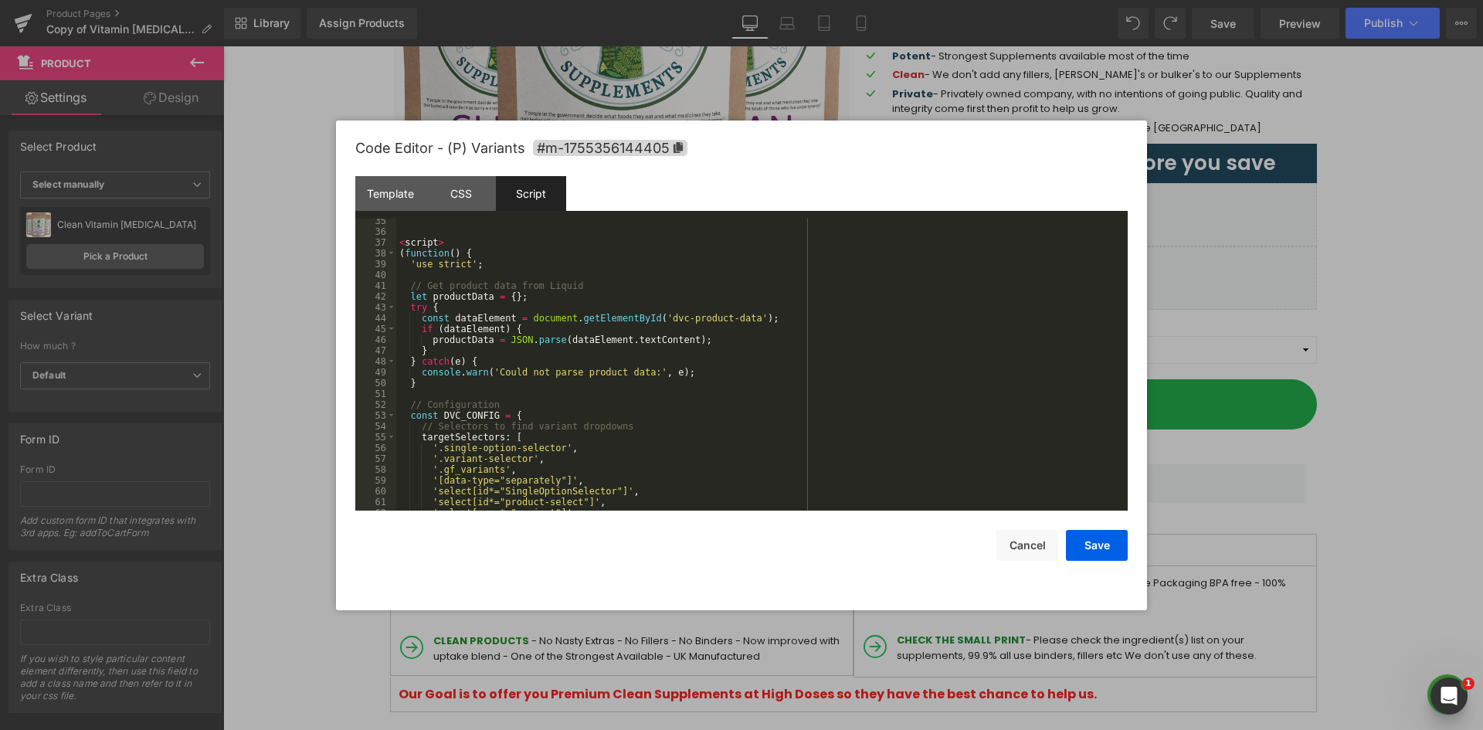
scroll to position [278, 0]
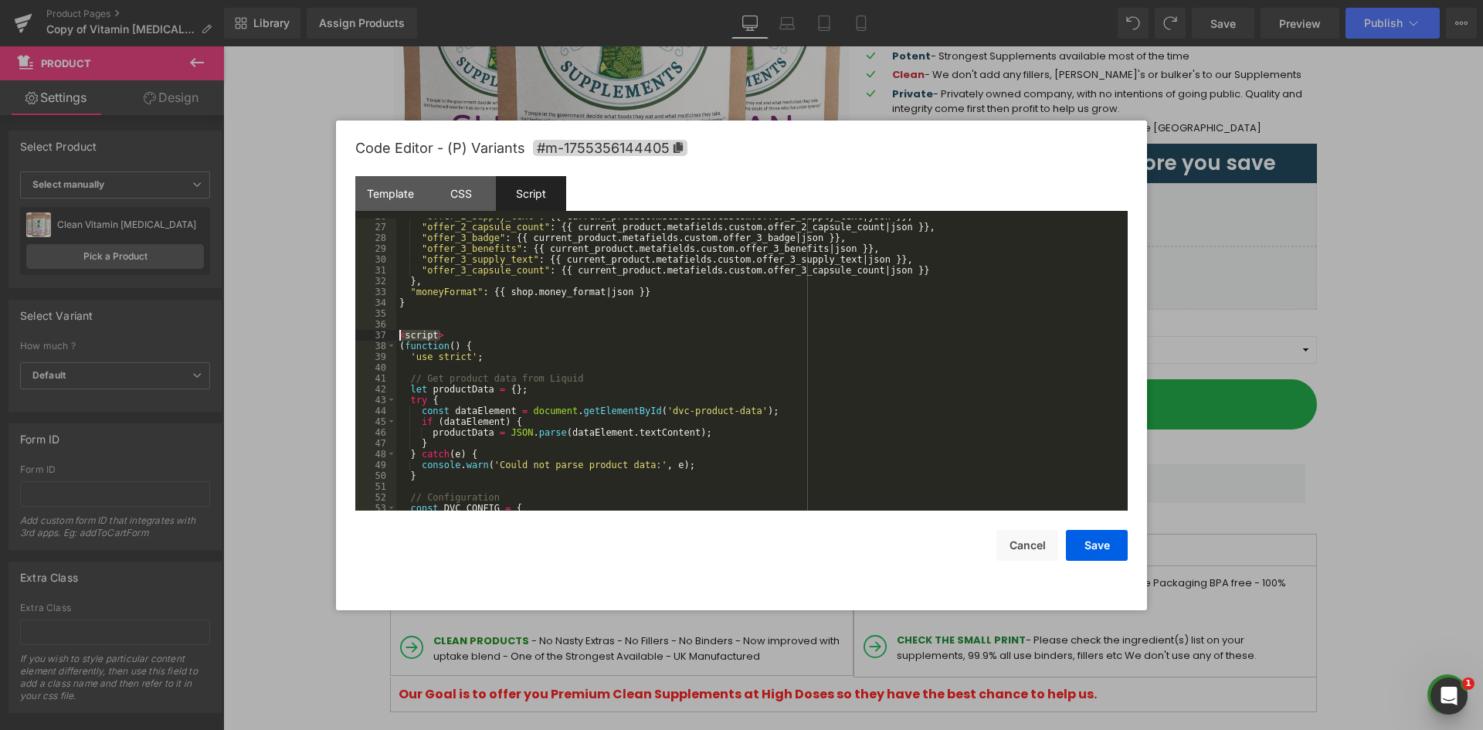
drag, startPoint x: 444, startPoint y: 331, endPoint x: 368, endPoint y: 338, distance: 76.8
click at [368, 338] on pre "26 27 28 29 30 31 32 33 34 35 36 37 38 39 40 41 42 43 44 45 46 47 48 49 50 51 5…" at bounding box center [741, 365] width 772 height 292
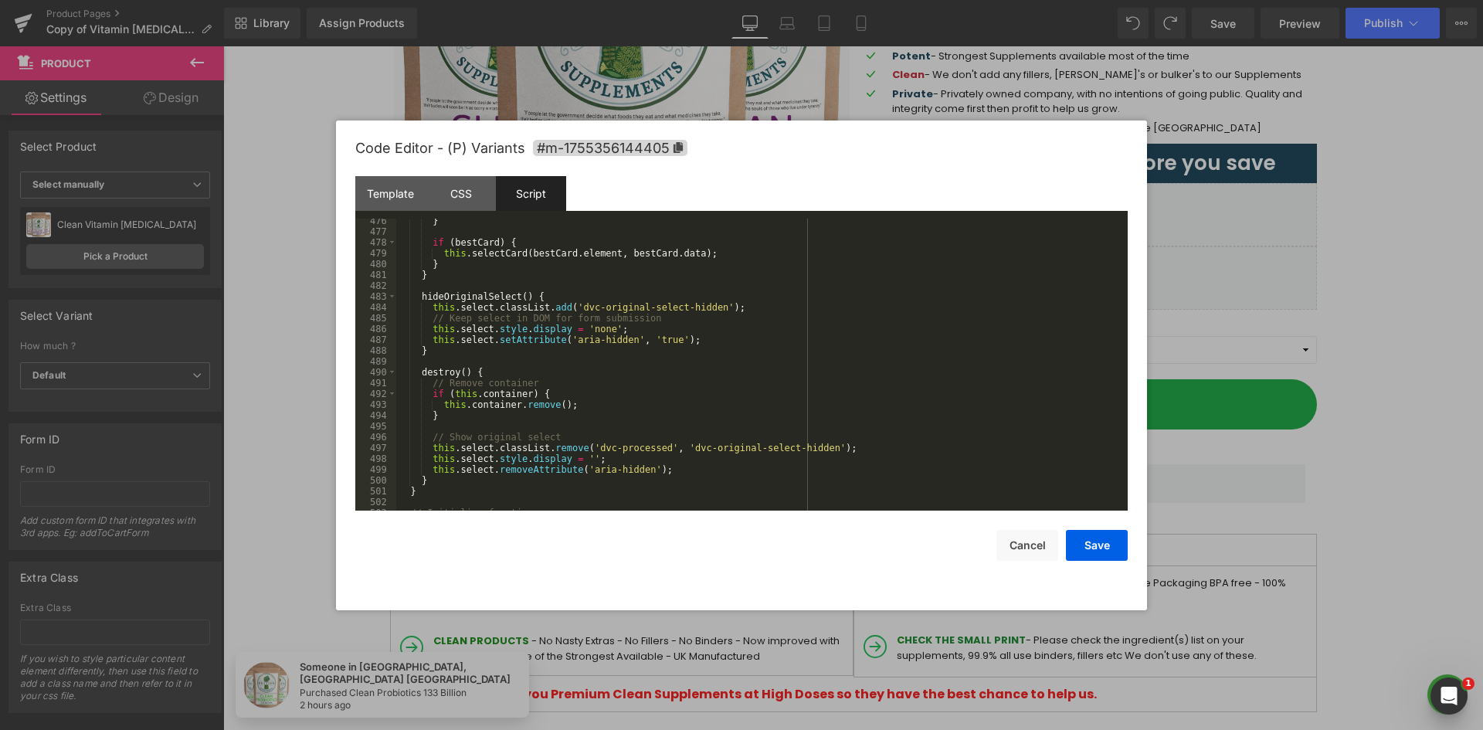
scroll to position [5590, 0]
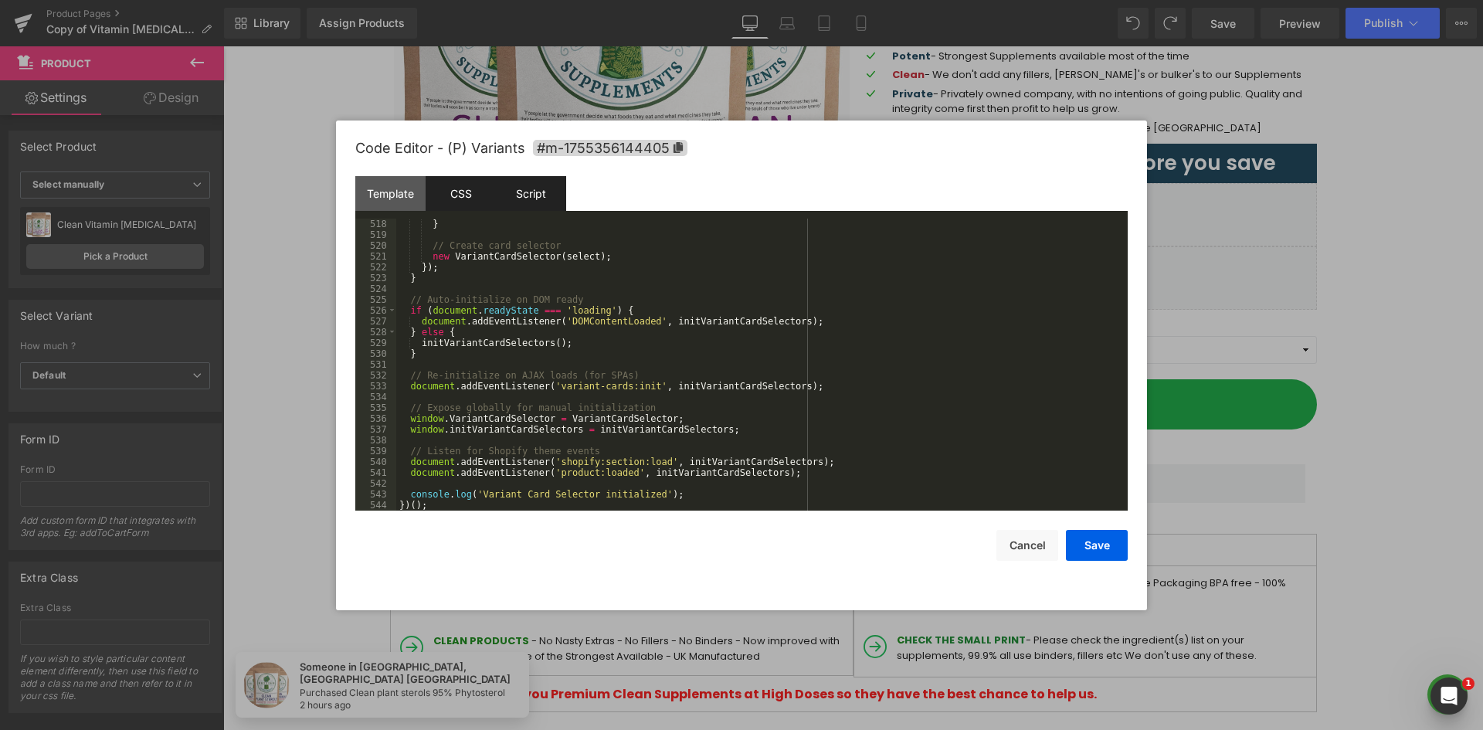
click at [441, 181] on div "CSS" at bounding box center [461, 193] width 70 height 35
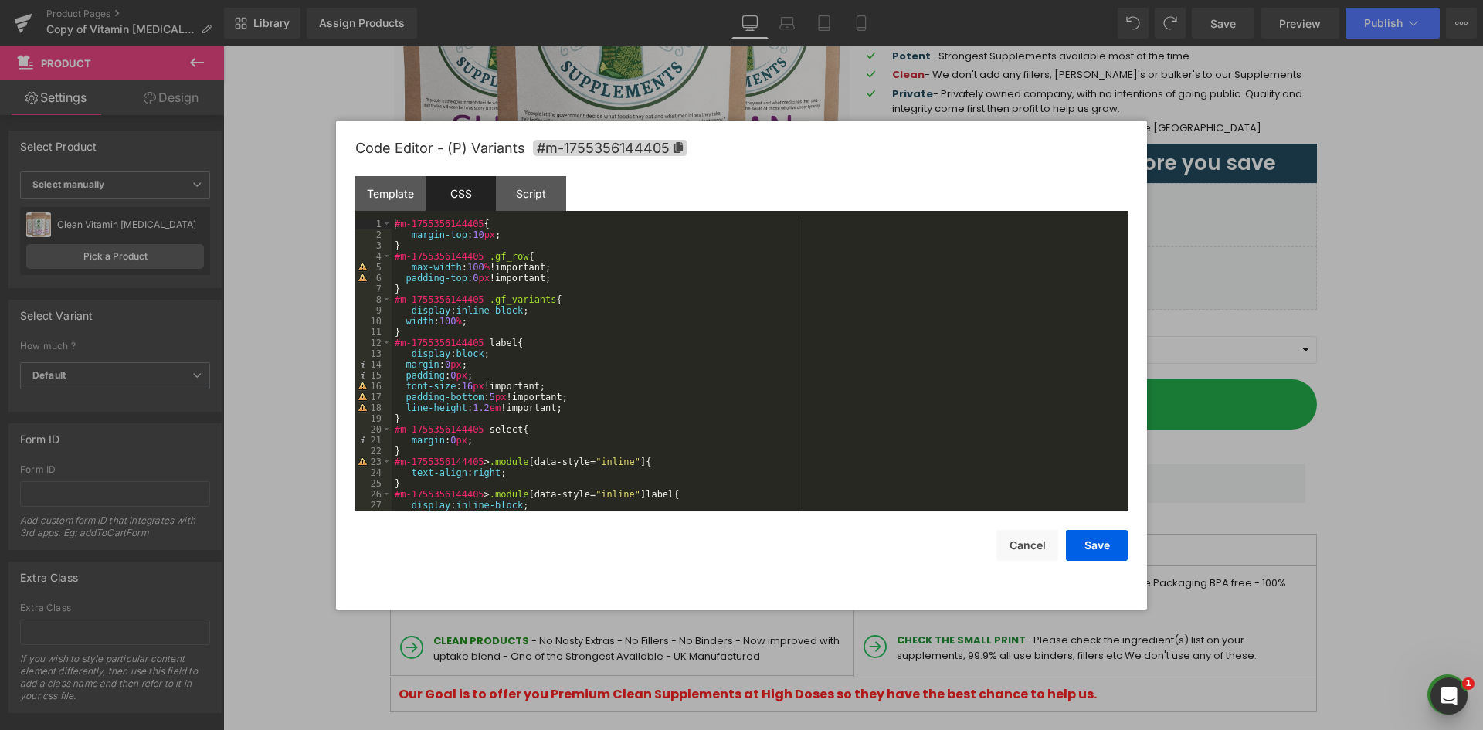
click at [440, 254] on div "#m-1755356144405 { margin-top : 10 px ; } #m-1755356144405 .gf_row { max-width …" at bounding box center [757, 376] width 730 height 314
drag, startPoint x: 477, startPoint y: 224, endPoint x: 391, endPoint y: 236, distance: 86.6
click at [392, 223] on div "#m-1755356144405 { margin-top : 10 px ; } #m-1755356144405 .gf_row { max-width …" at bounding box center [757, 376] width 730 height 314
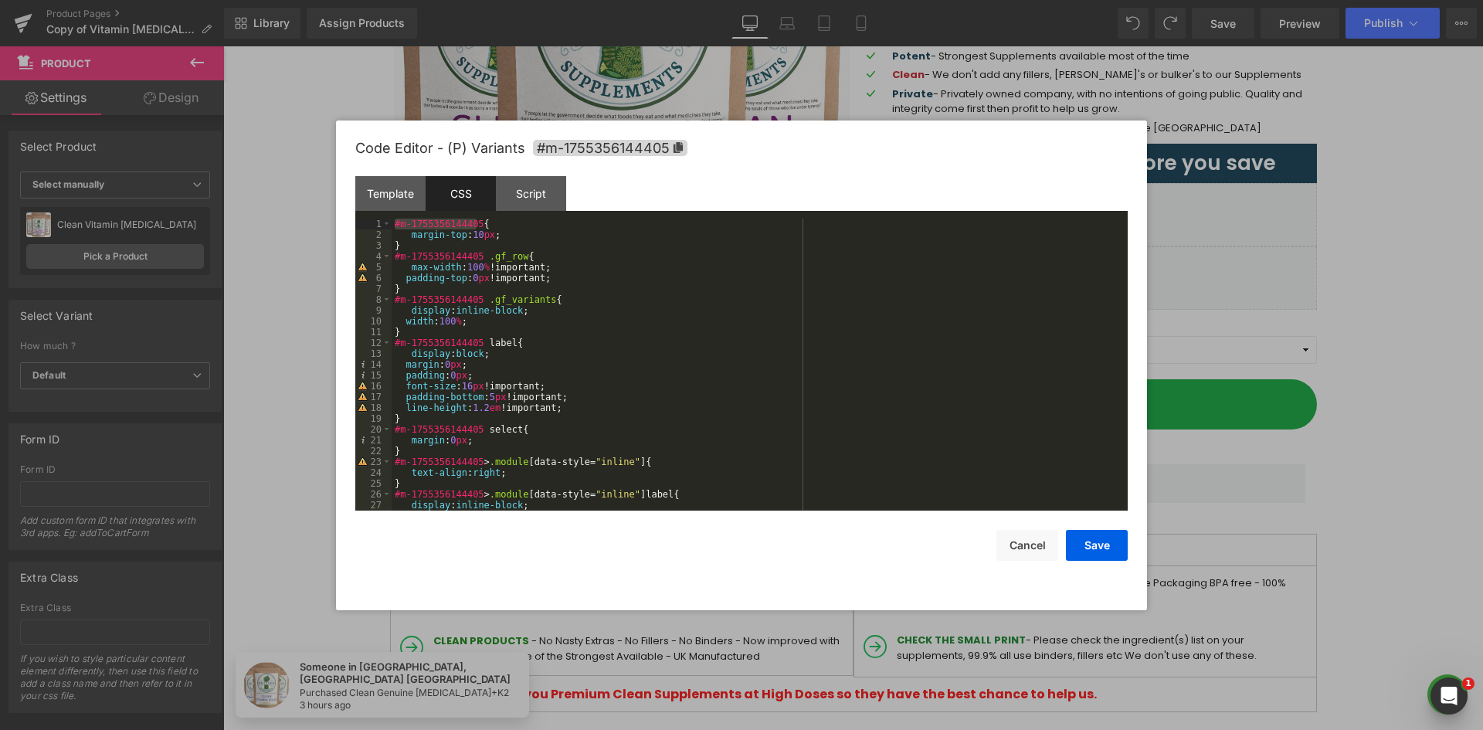
click at [479, 280] on div "#m-1755356144405 { margin-top : 10 px ; } #m-1755356144405 .gf_row { max-width …" at bounding box center [757, 376] width 730 height 314
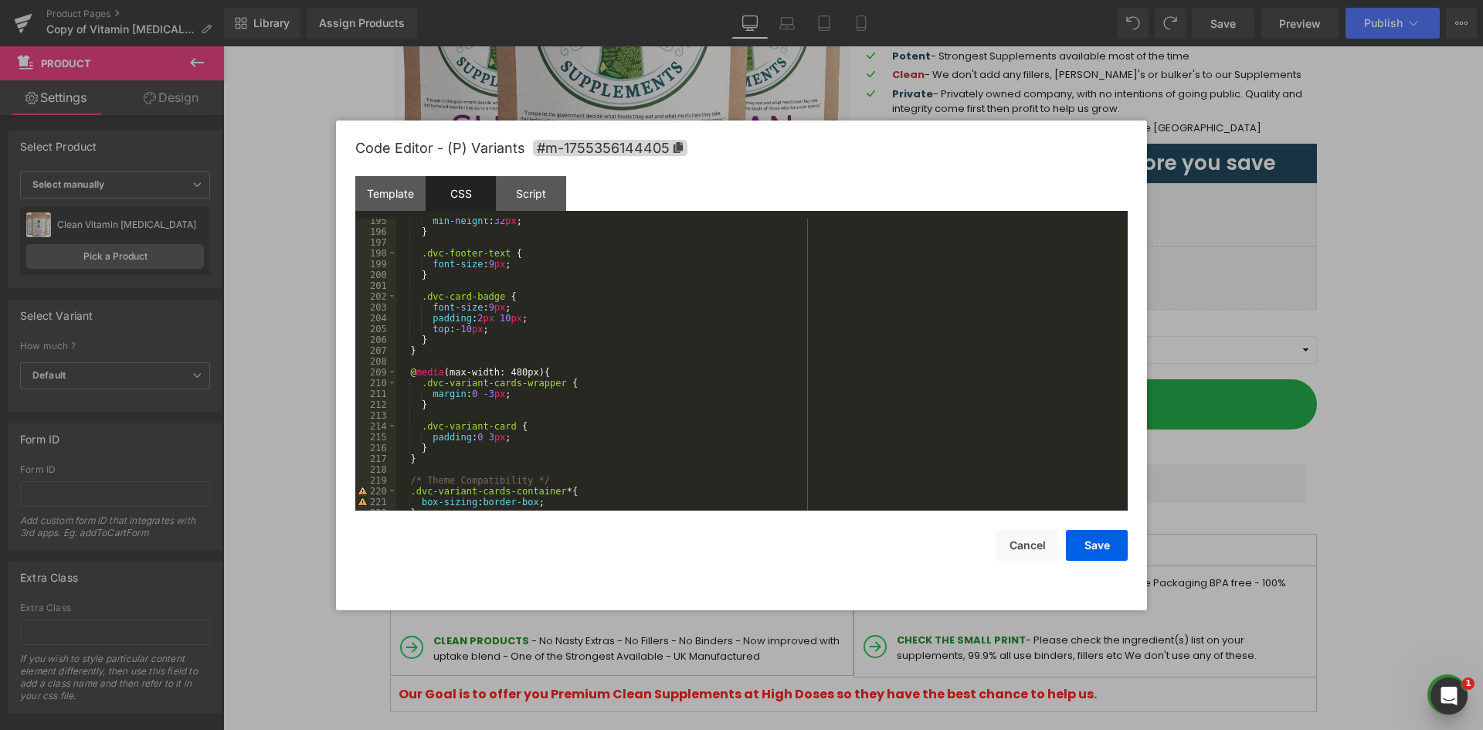
scroll to position [1962, 0]
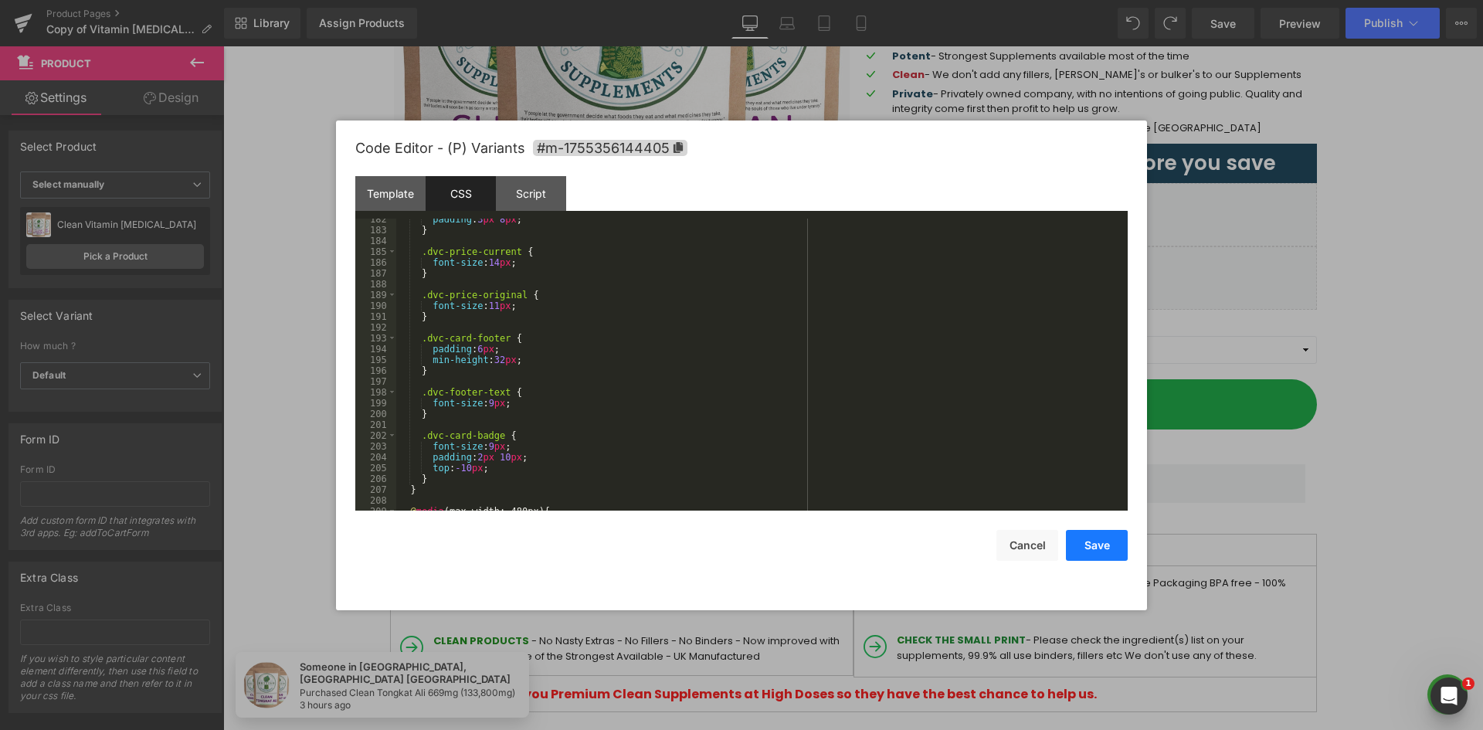
click at [1111, 548] on button "Save" at bounding box center [1097, 545] width 62 height 31
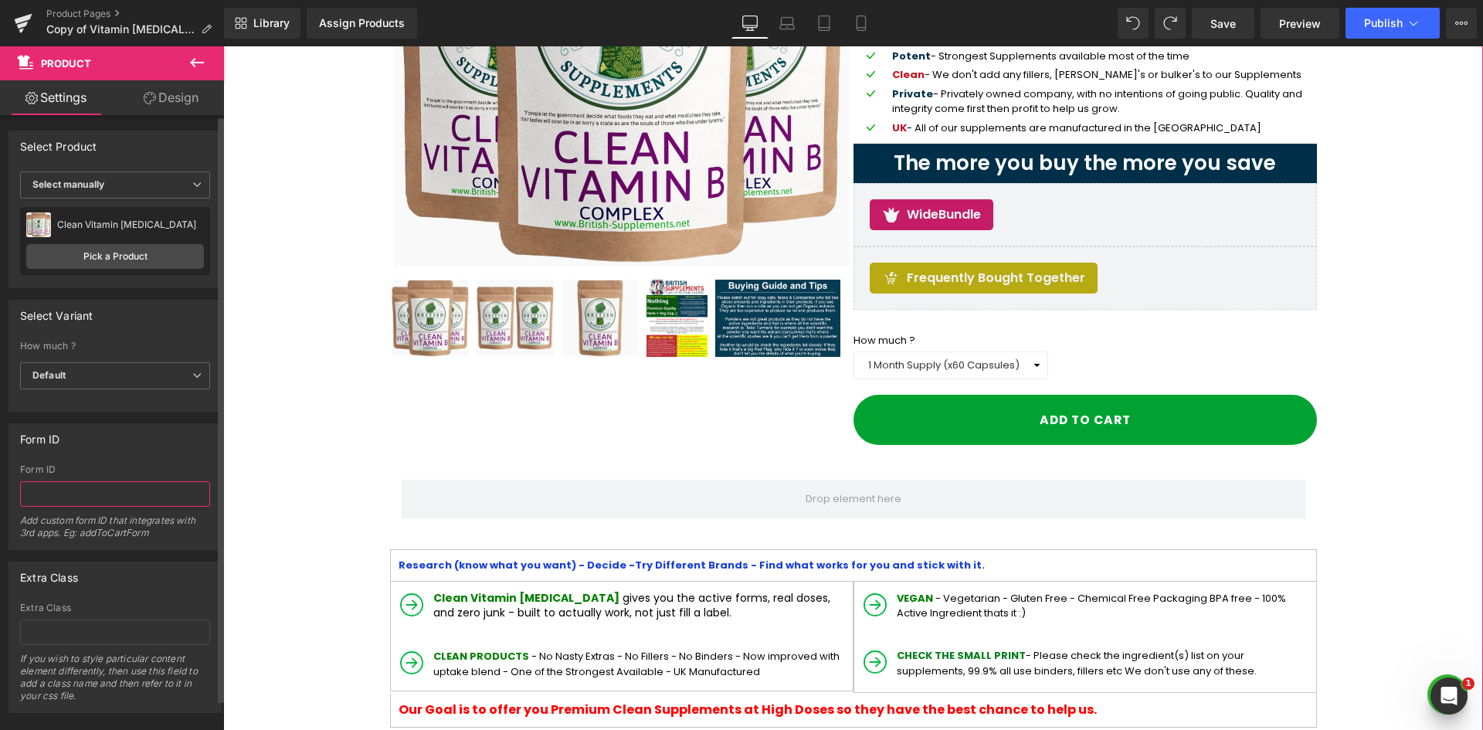
click at [120, 494] on input "text" at bounding box center [115, 493] width 190 height 25
click at [93, 634] on input "text" at bounding box center [115, 631] width 190 height 25
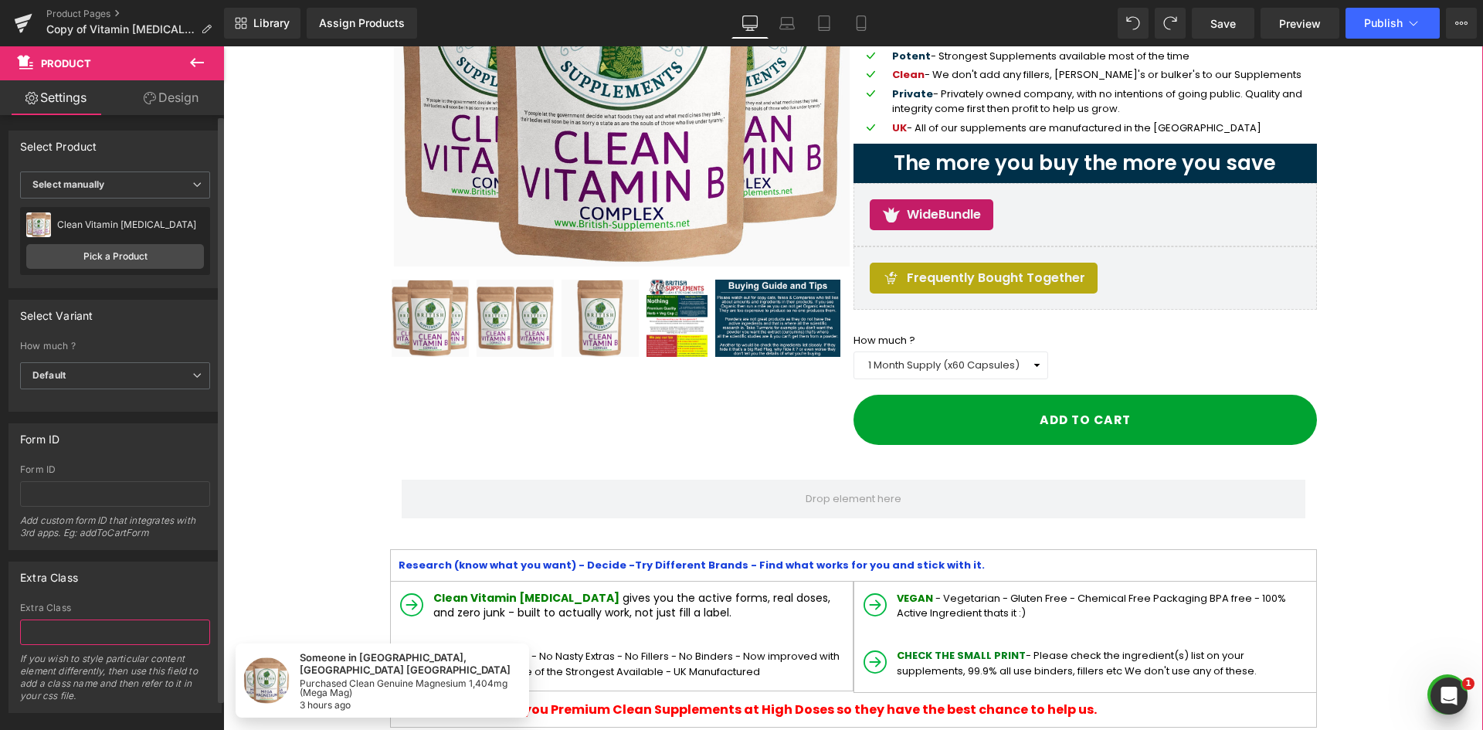
paste input "dvc-variant-cards-container"
type input "dvc-variant-cards-container"
click at [124, 585] on div "Extra Class" at bounding box center [115, 576] width 212 height 29
click at [147, 619] on div "Extra Class dvc-variant-cards-container If you wish to style particular content…" at bounding box center [115, 657] width 190 height 110
click at [40, 619] on input "dvc-variant-cards-container" at bounding box center [115, 631] width 190 height 25
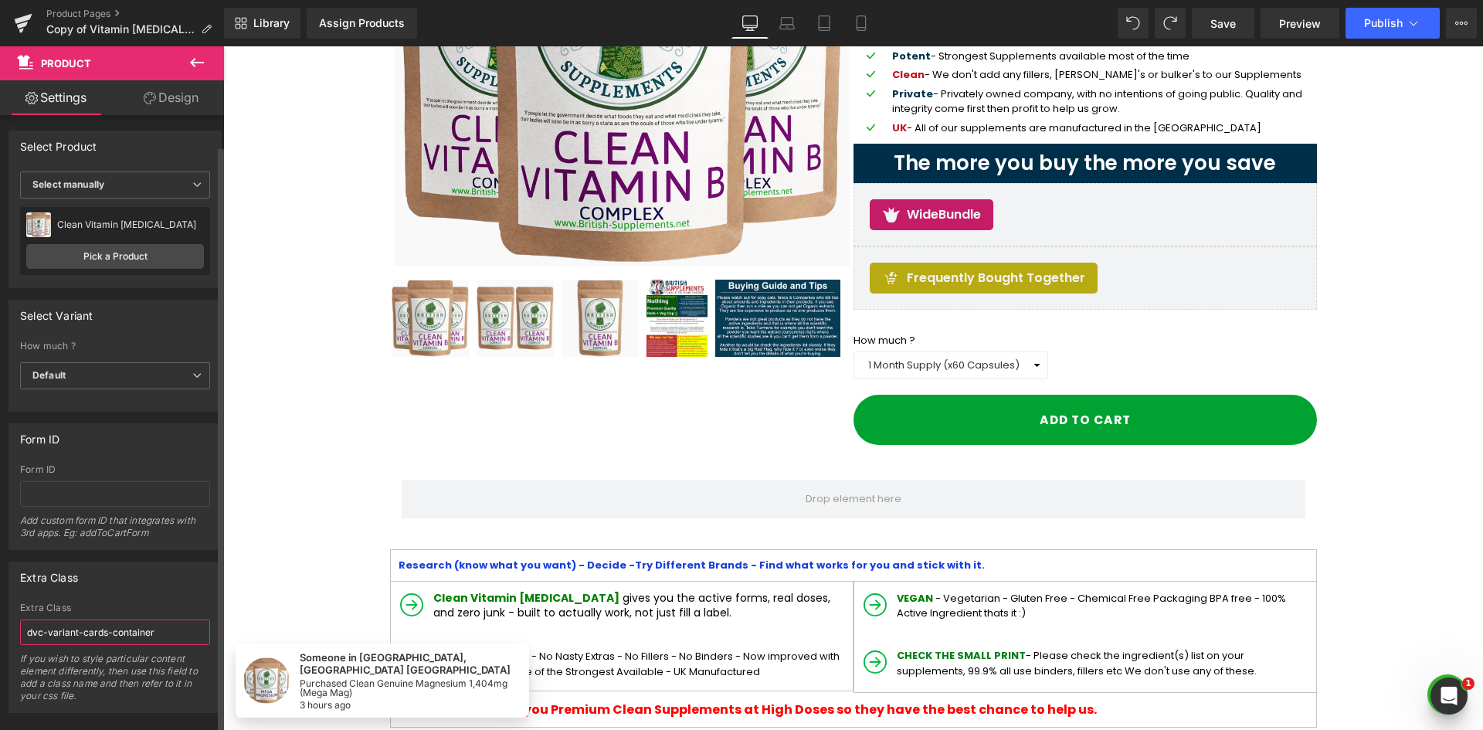
scroll to position [26, 0]
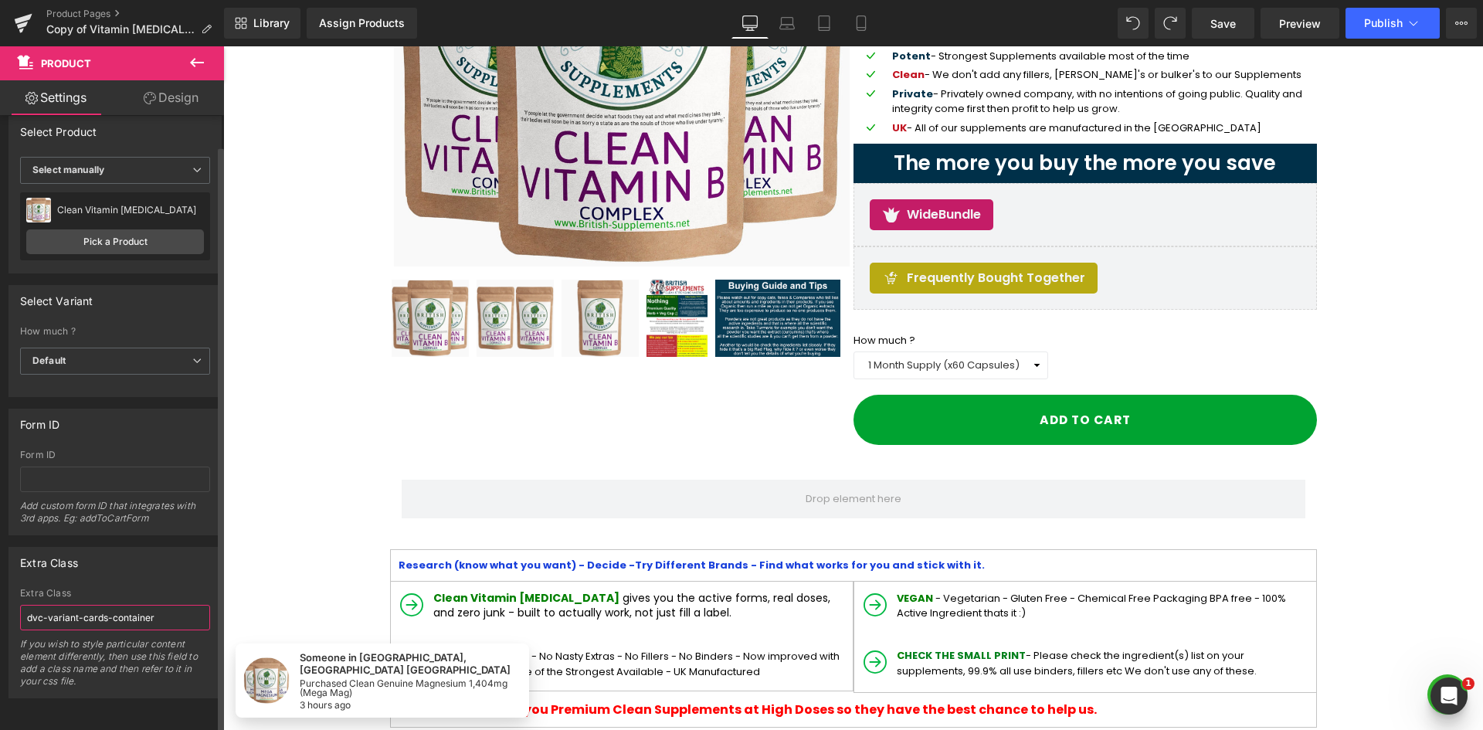
click at [32, 609] on input "dvc-variant-cards-container" at bounding box center [115, 617] width 190 height 25
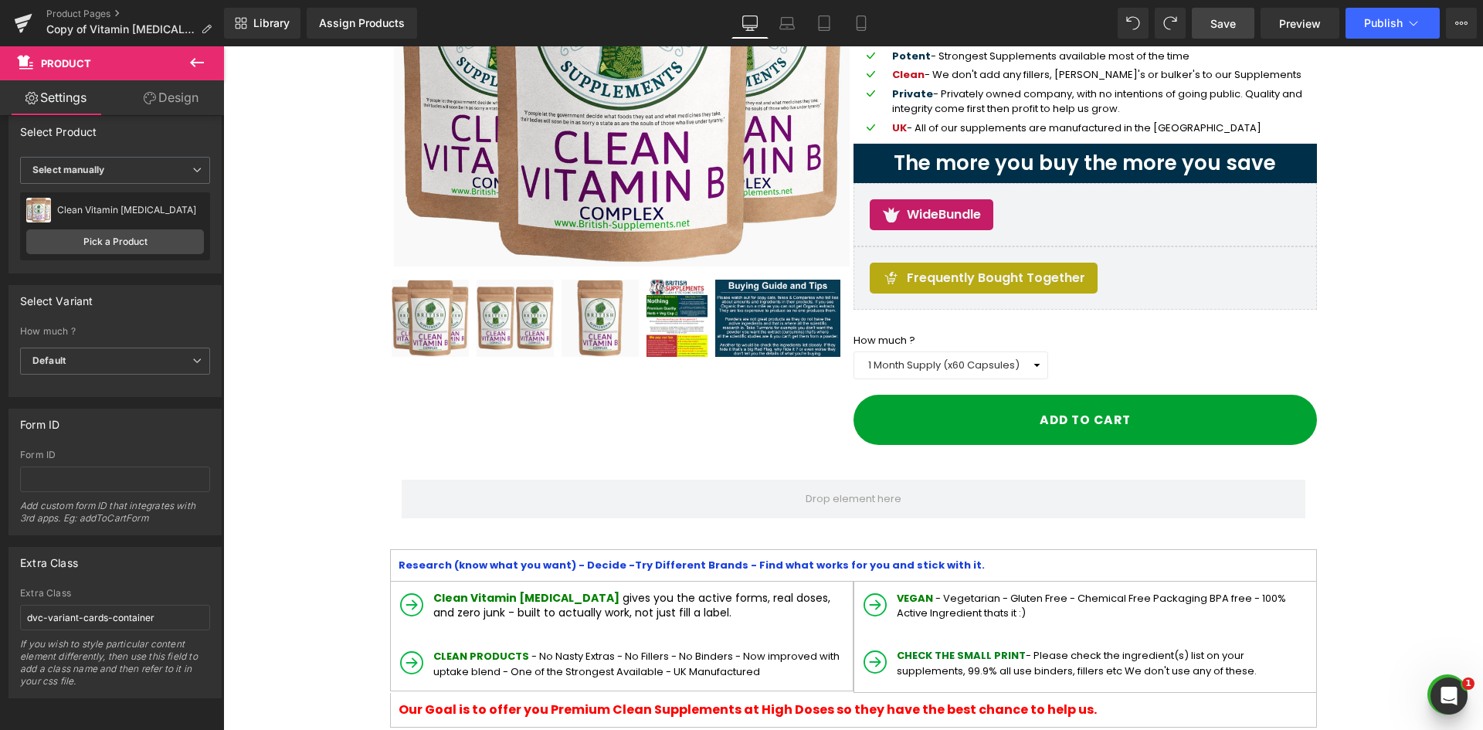
click at [1231, 27] on span "Save" at bounding box center [1222, 23] width 25 height 16
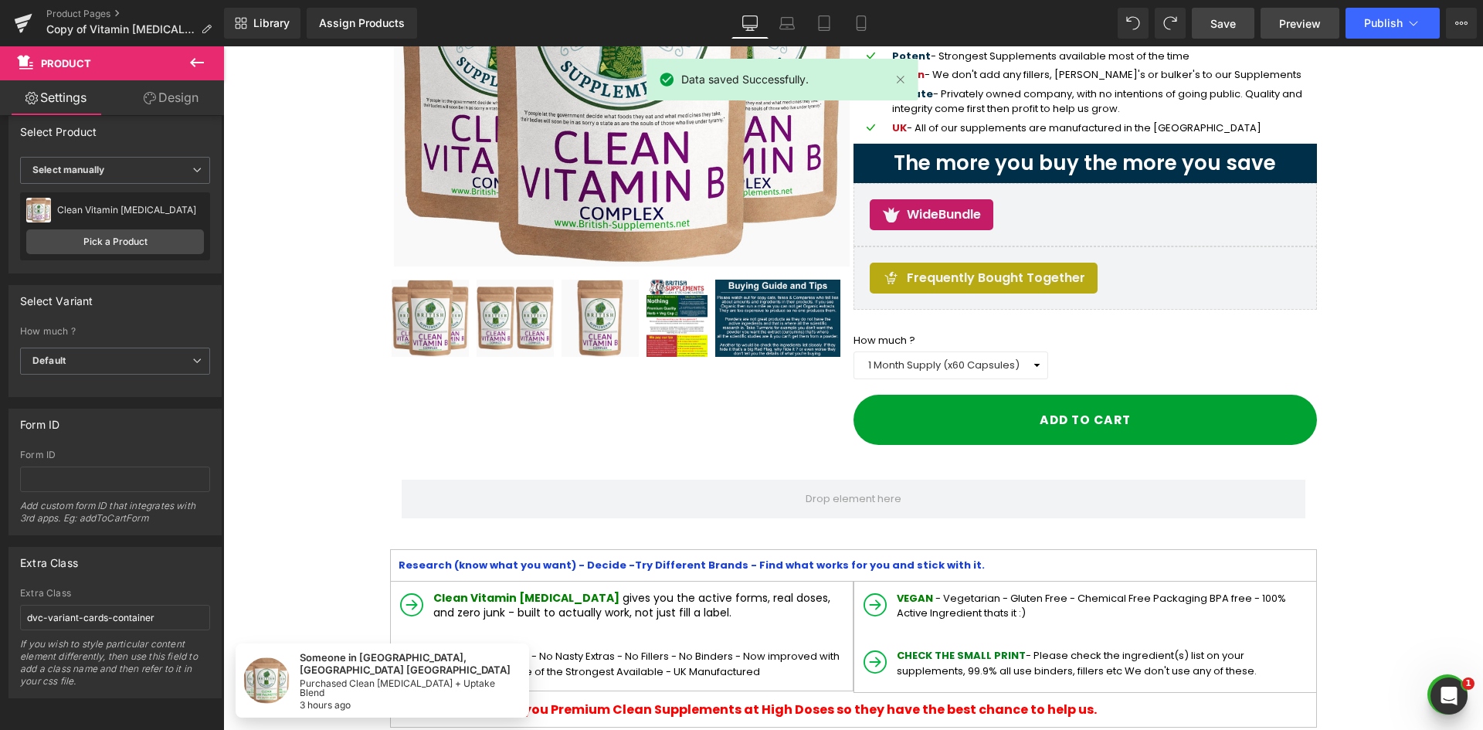
click at [1293, 30] on span "Preview" at bounding box center [1300, 23] width 42 height 16
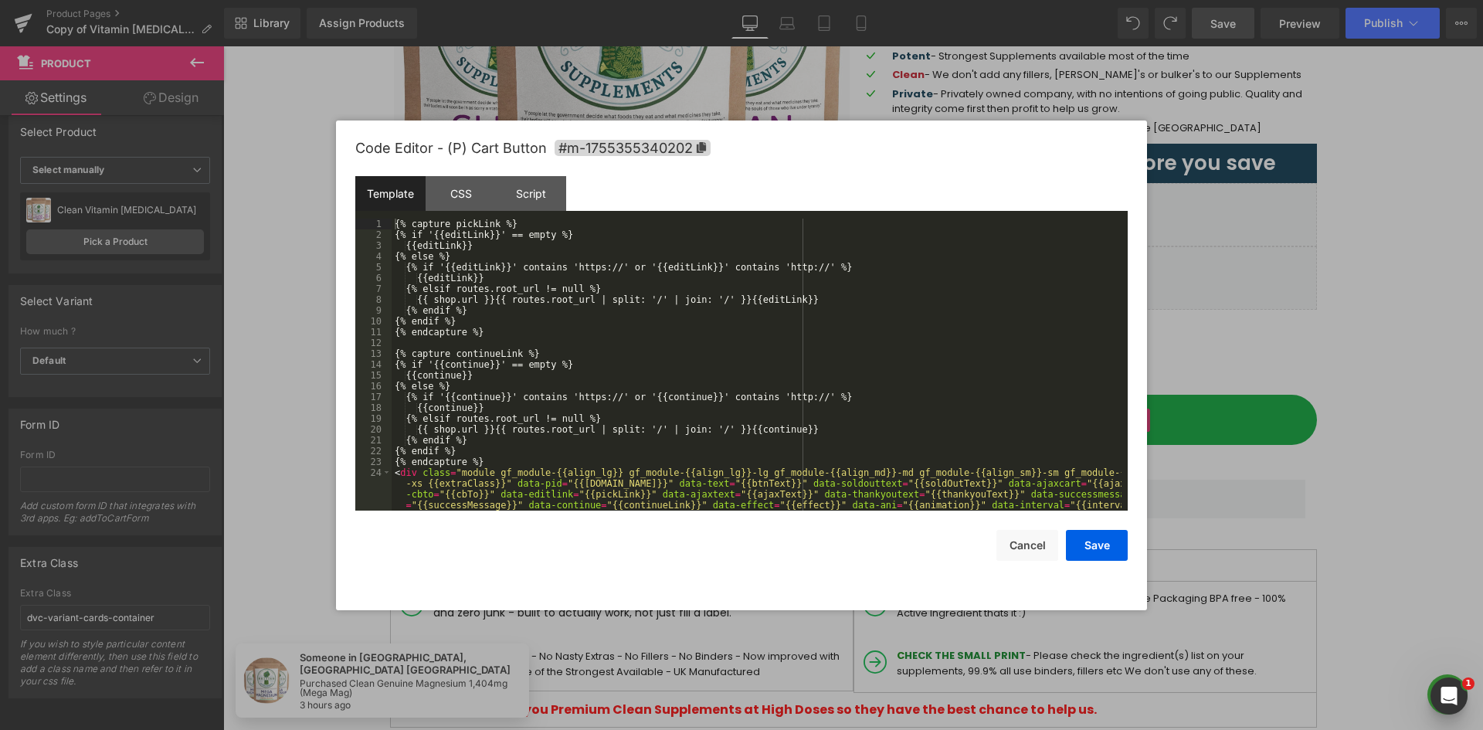
click at [1040, 0] on div "(P) Variants You are previewing how the will restyle your page. You can not edi…" at bounding box center [741, 0] width 1483 height 0
click at [440, 192] on div "CSS" at bounding box center [461, 193] width 70 height 35
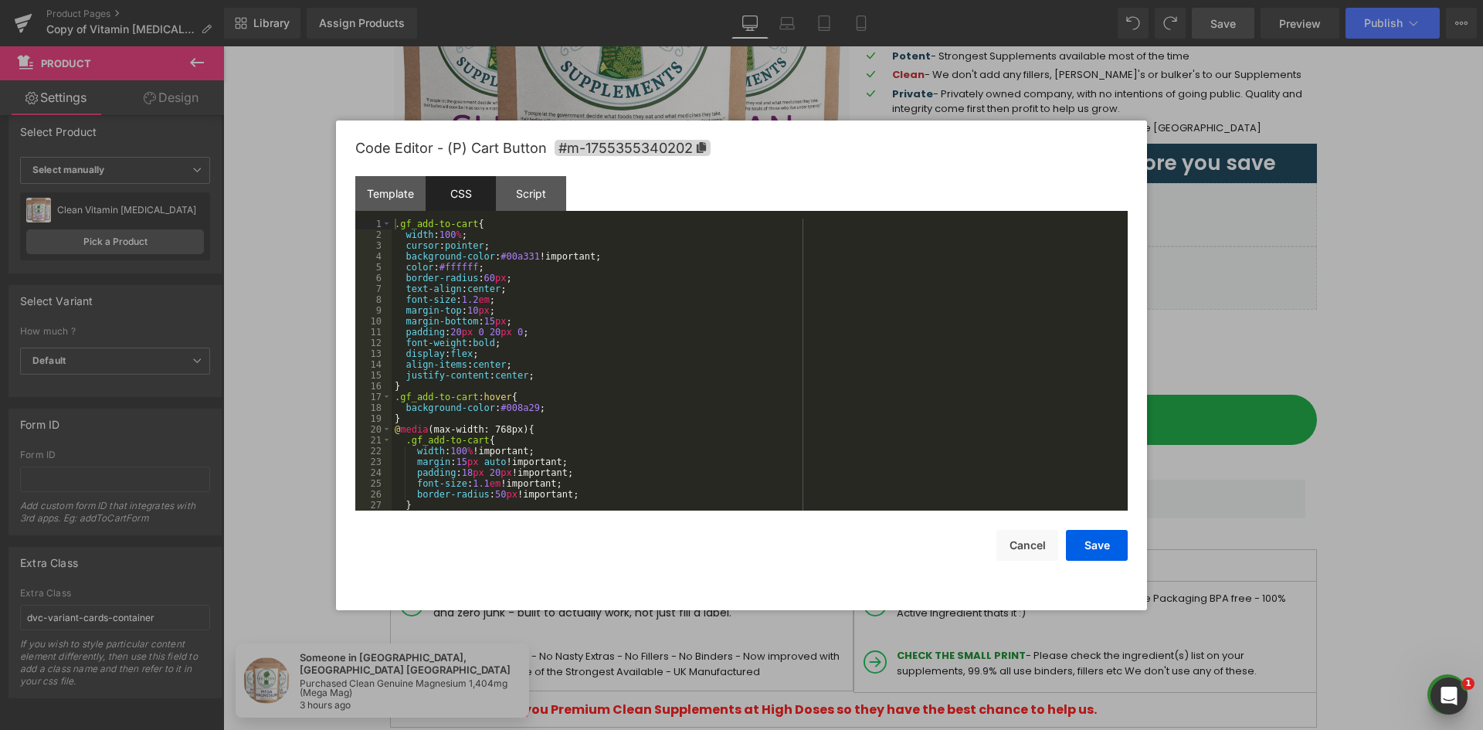
click at [441, 224] on div ".gf_add-to-cart { width : 100 % ; cursor : pointer ; background-color : #00a331…" at bounding box center [757, 376] width 730 height 314
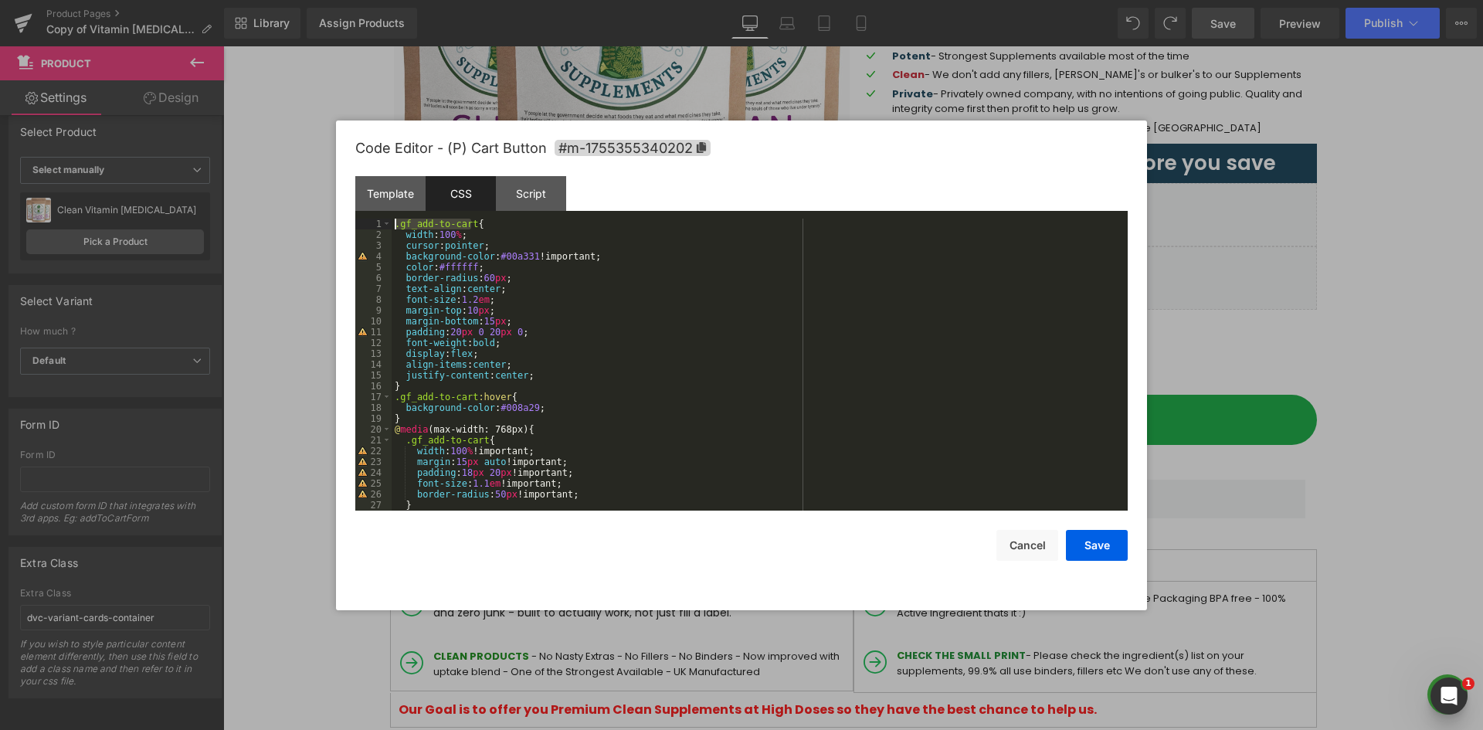
drag, startPoint x: 471, startPoint y: 226, endPoint x: 392, endPoint y: 224, distance: 79.6
click at [392, 224] on div ".gf_add-to-cart { width : 100 % ; cursor : pointer ; background-color : #00a331…" at bounding box center [757, 376] width 730 height 314
click at [1016, 543] on button "Cancel" at bounding box center [1027, 545] width 62 height 31
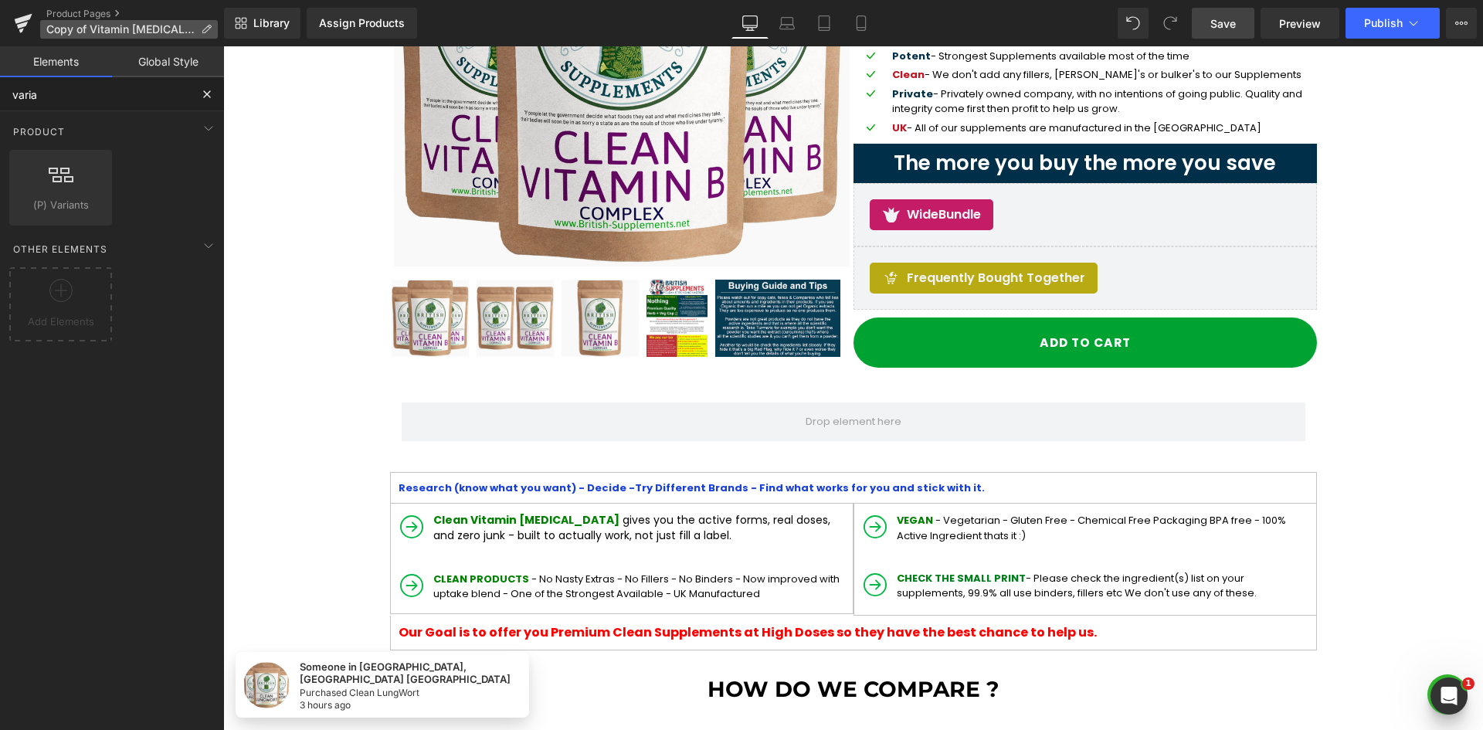
click at [93, 91] on input "varia" at bounding box center [95, 94] width 190 height 34
click at [201, 24] on icon at bounding box center [206, 29] width 11 height 11
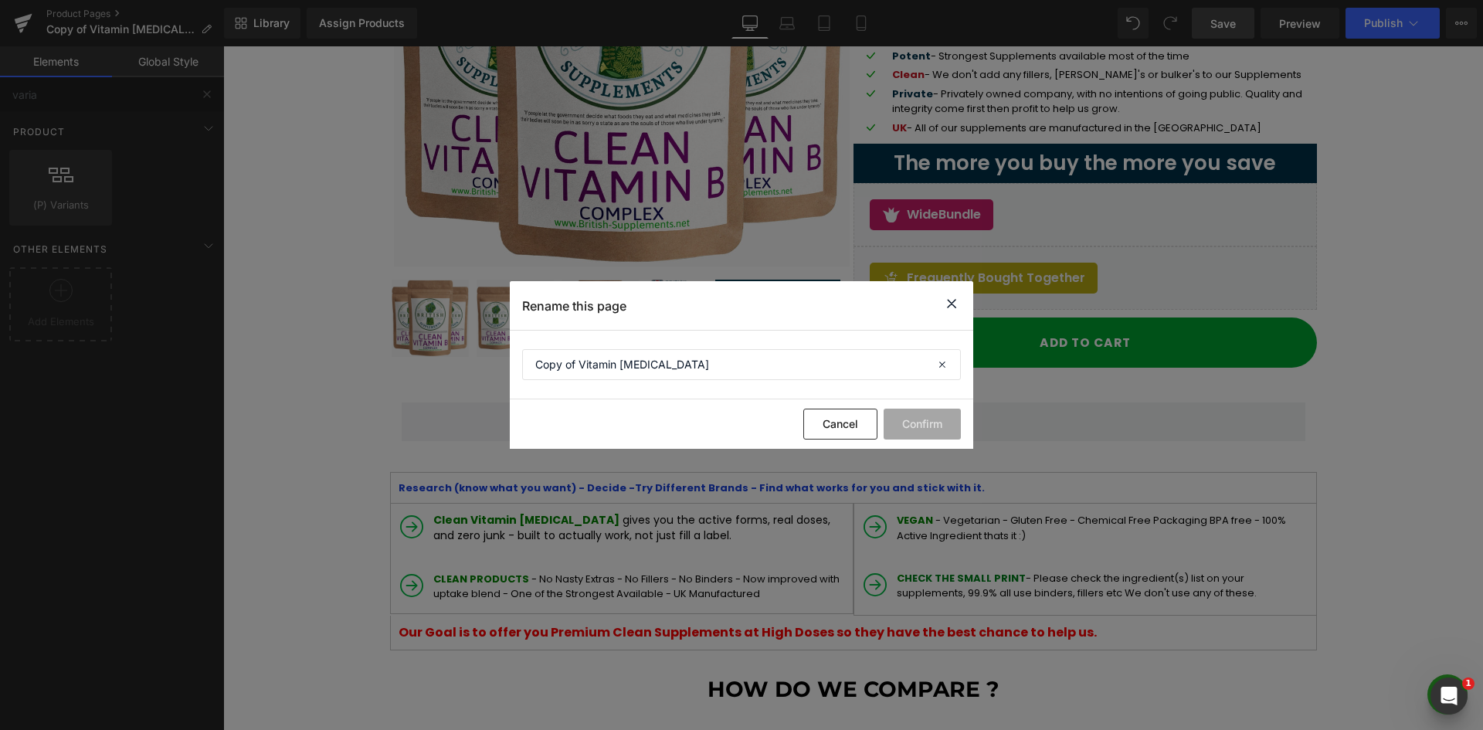
click at [952, 304] on icon at bounding box center [951, 303] width 19 height 19
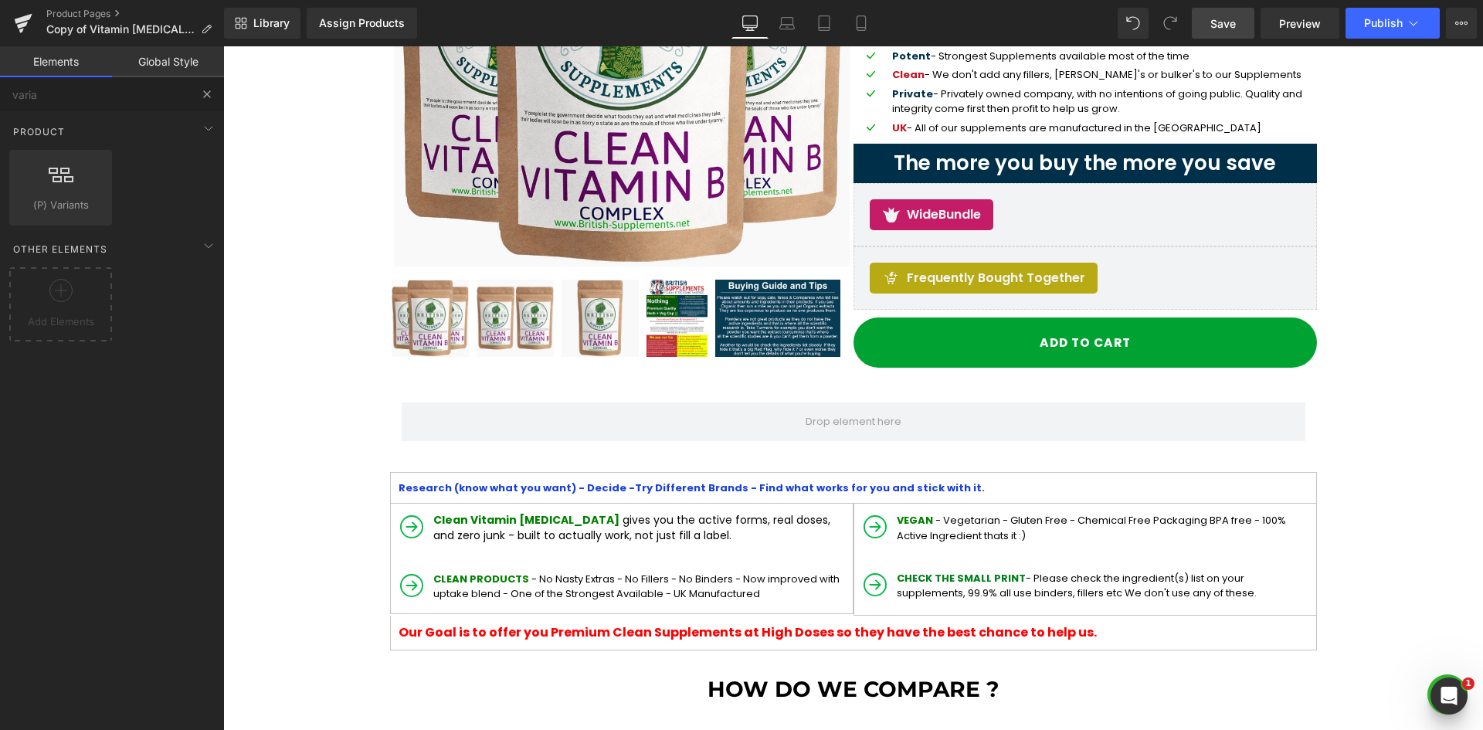
click at [199, 90] on button at bounding box center [207, 94] width 34 height 34
click at [87, 98] on input "varia" at bounding box center [95, 94] width 190 height 34
click at [215, 93] on button at bounding box center [207, 94] width 34 height 34
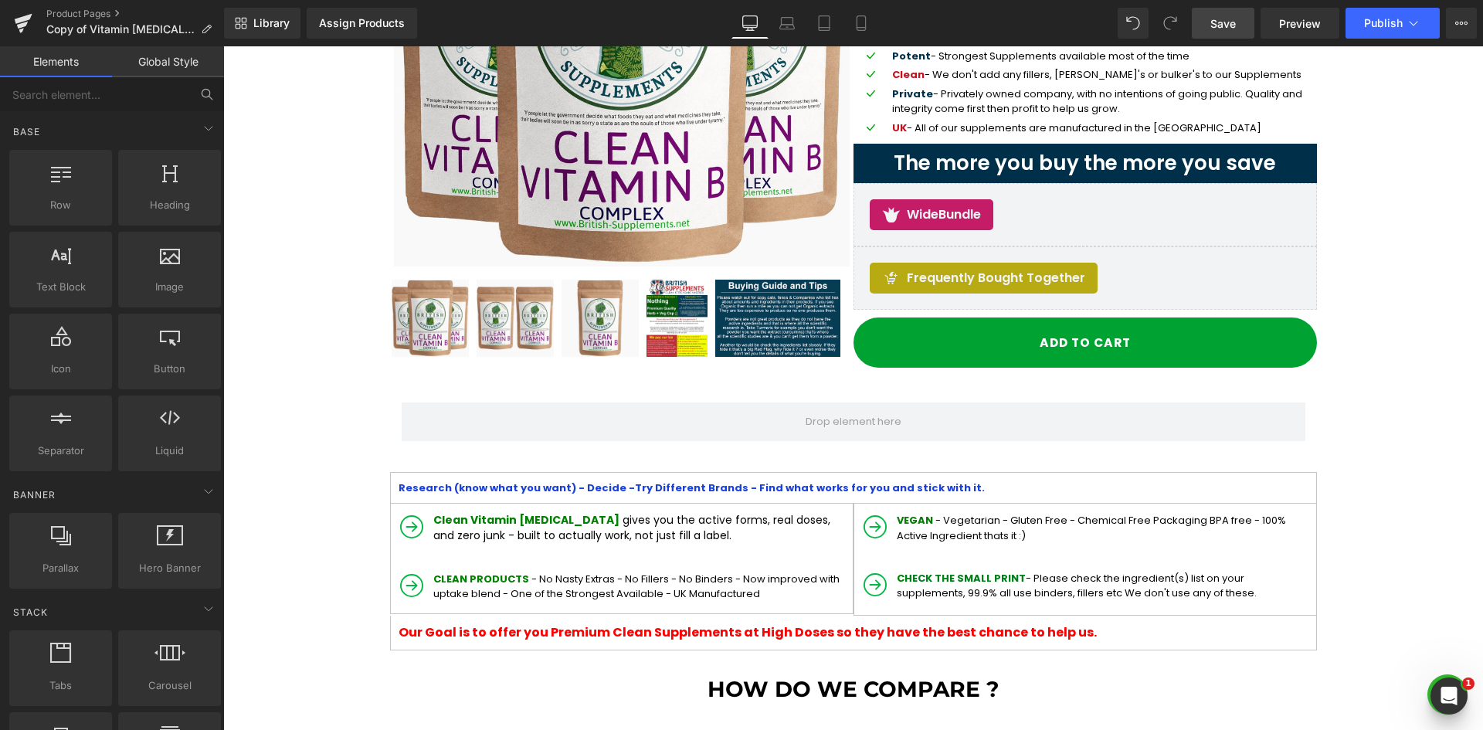
drag, startPoint x: 200, startPoint y: 92, endPoint x: 187, endPoint y: 93, distance: 13.2
click at [125, 100] on input "text" at bounding box center [95, 94] width 190 height 34
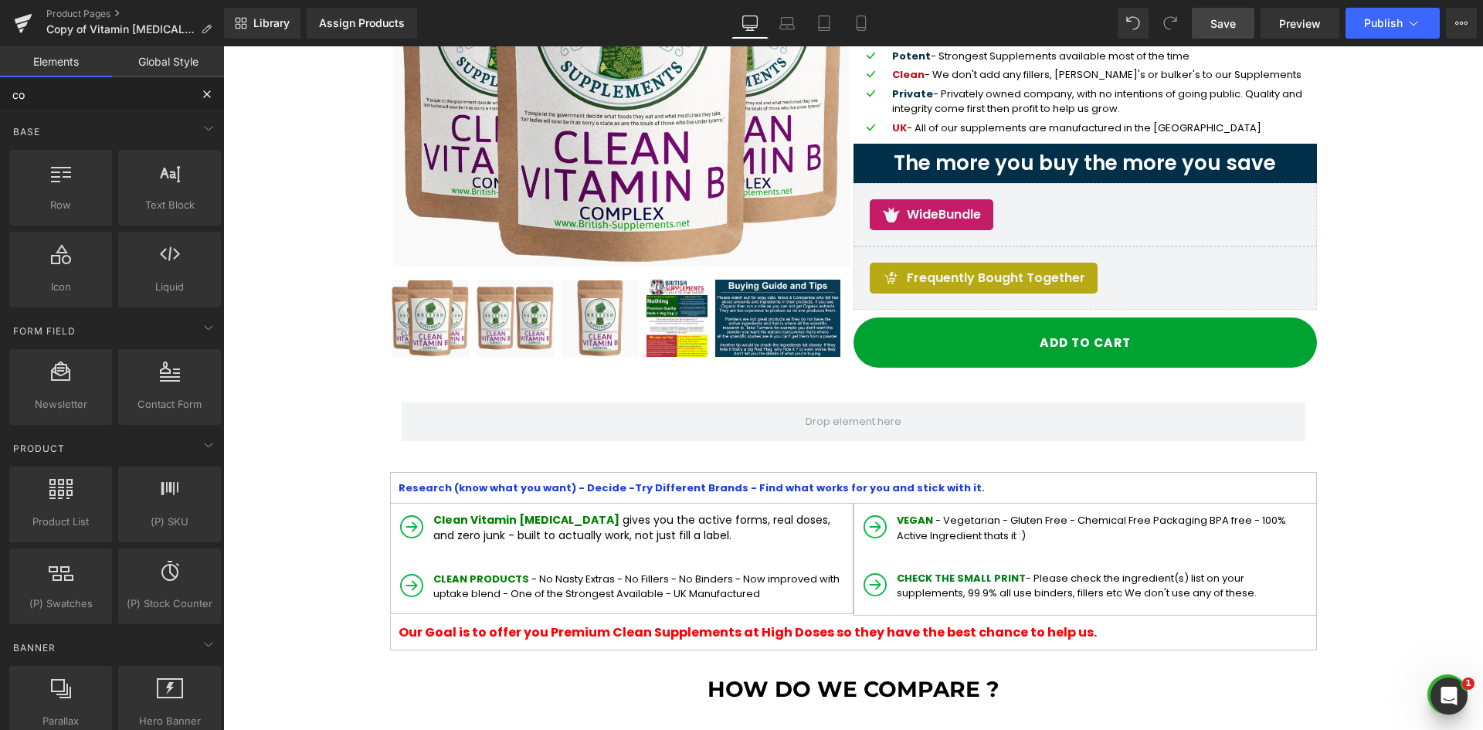
type input "cod"
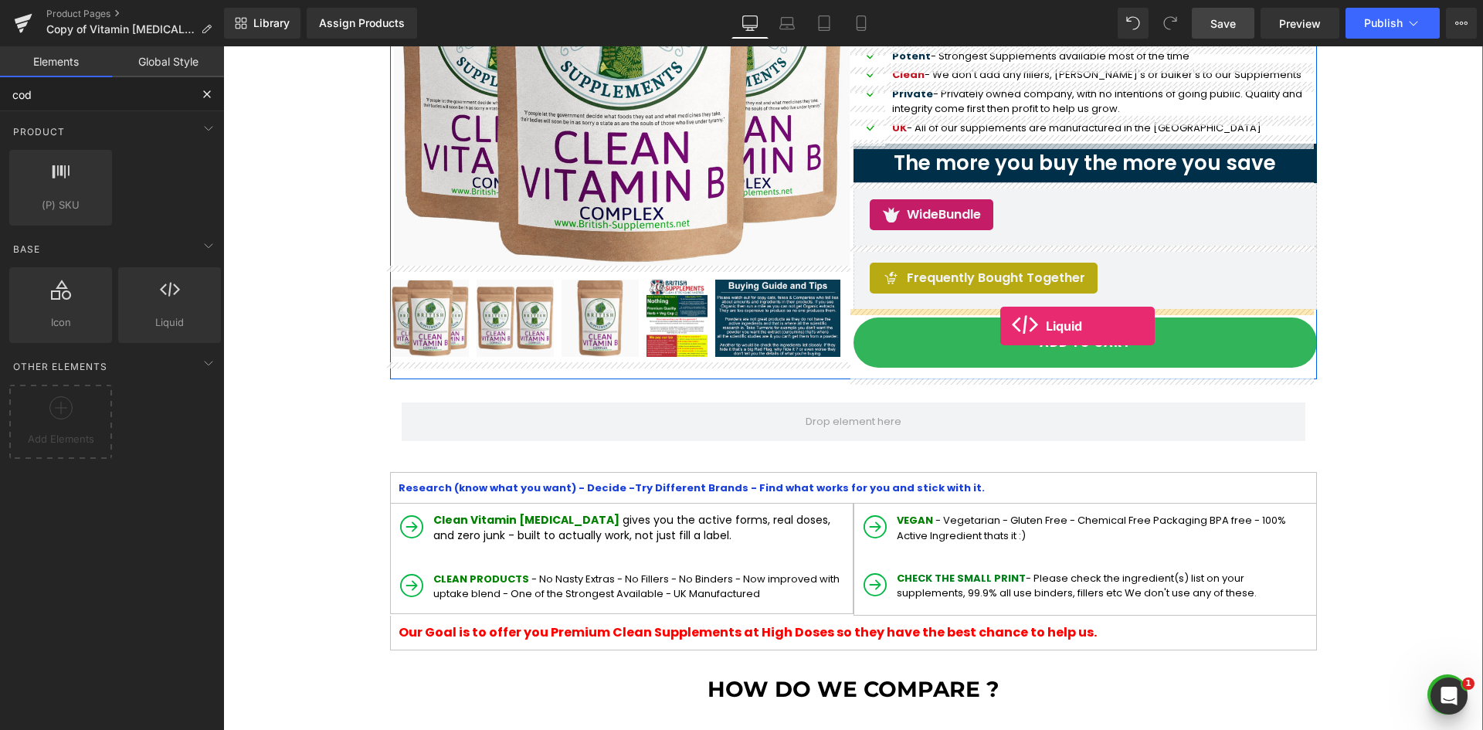
drag, startPoint x: 385, startPoint y: 373, endPoint x: 1000, endPoint y: 326, distance: 617.4
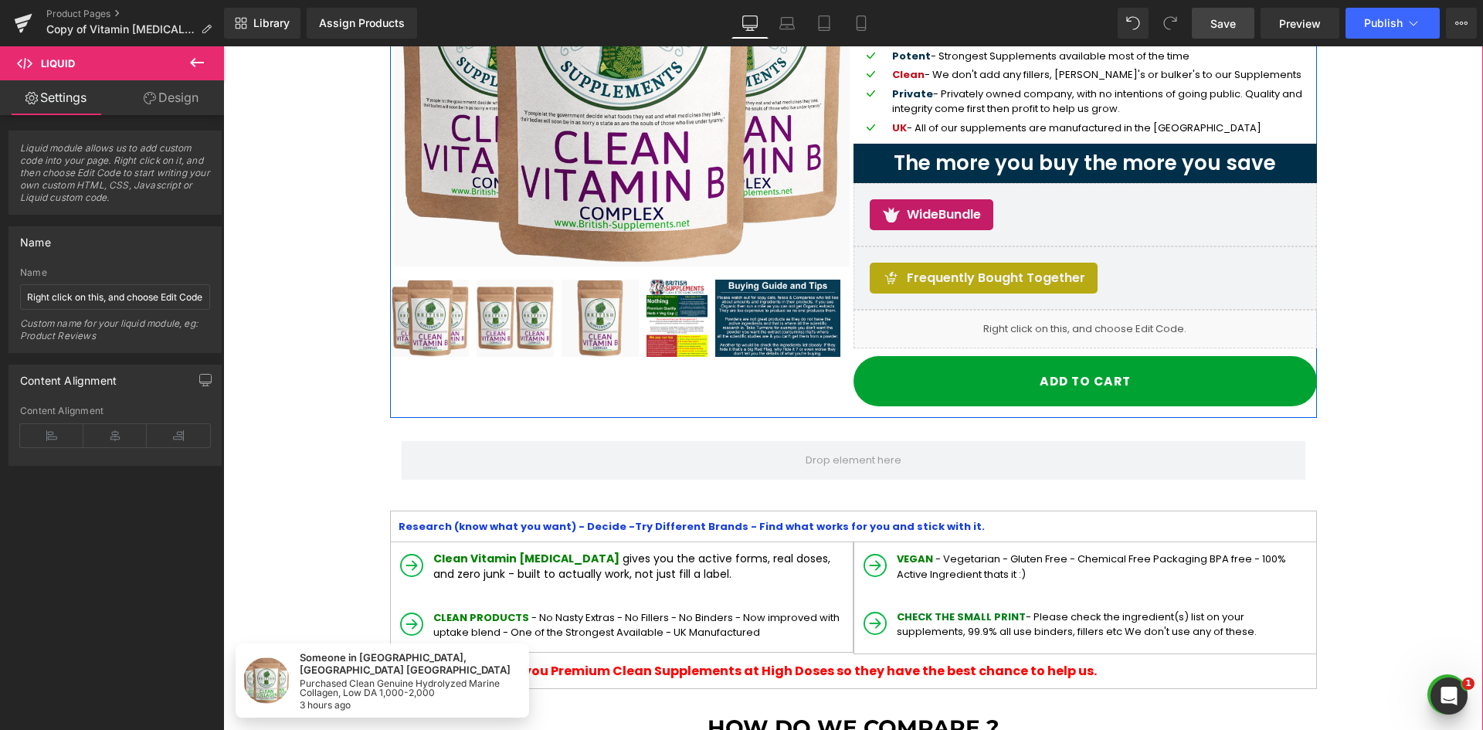
click at [1098, 324] on icon at bounding box center [1102, 321] width 8 height 9
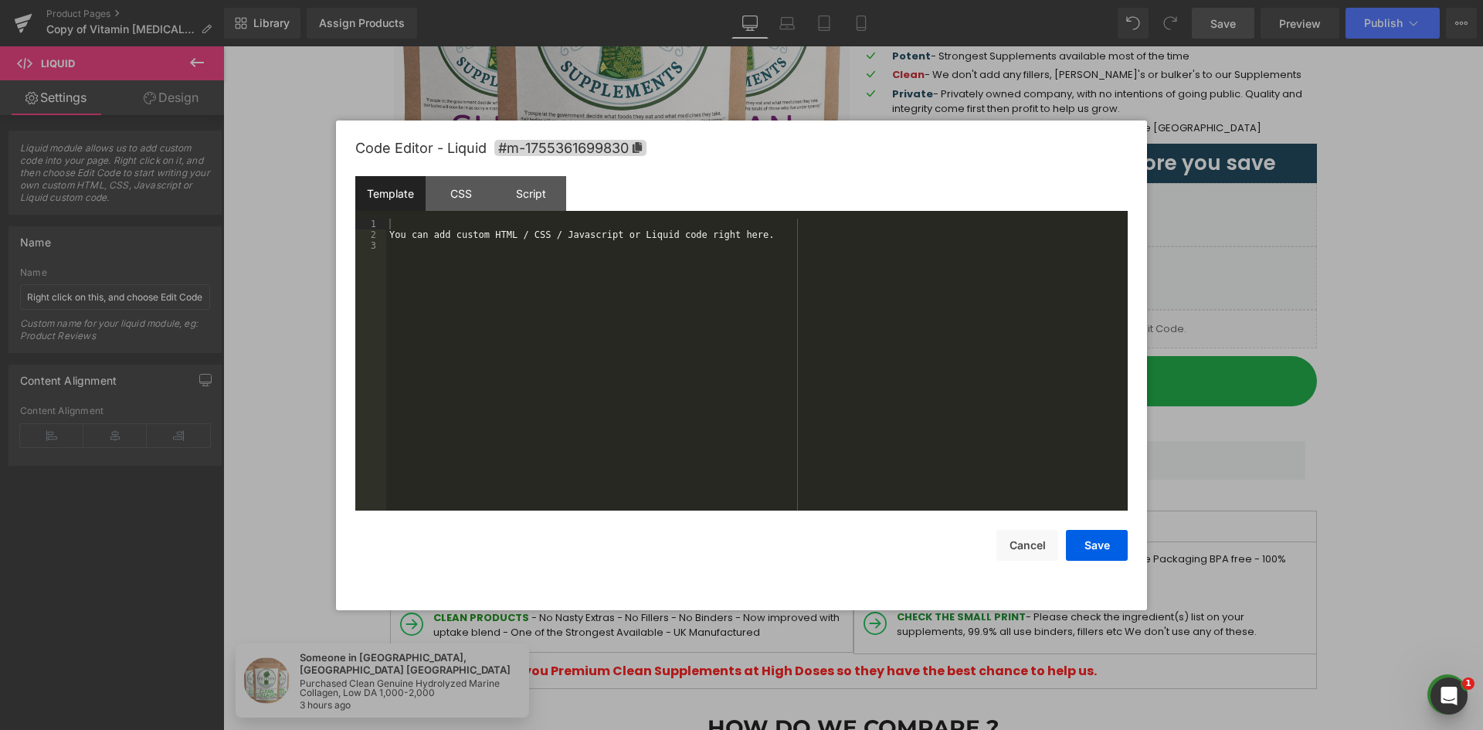
click at [453, 302] on div "You can add custom HTML / CSS / Javascript or Liquid code right here." at bounding box center [756, 376] width 741 height 314
click at [506, 228] on div "You can add custom HTML / CSS / Javascript or Liquid code right here." at bounding box center [756, 365] width 741 height 292
click at [618, 236] on div "You can add custom HTML / CSS / Javascript or Liquid code right here." at bounding box center [756, 376] width 741 height 314
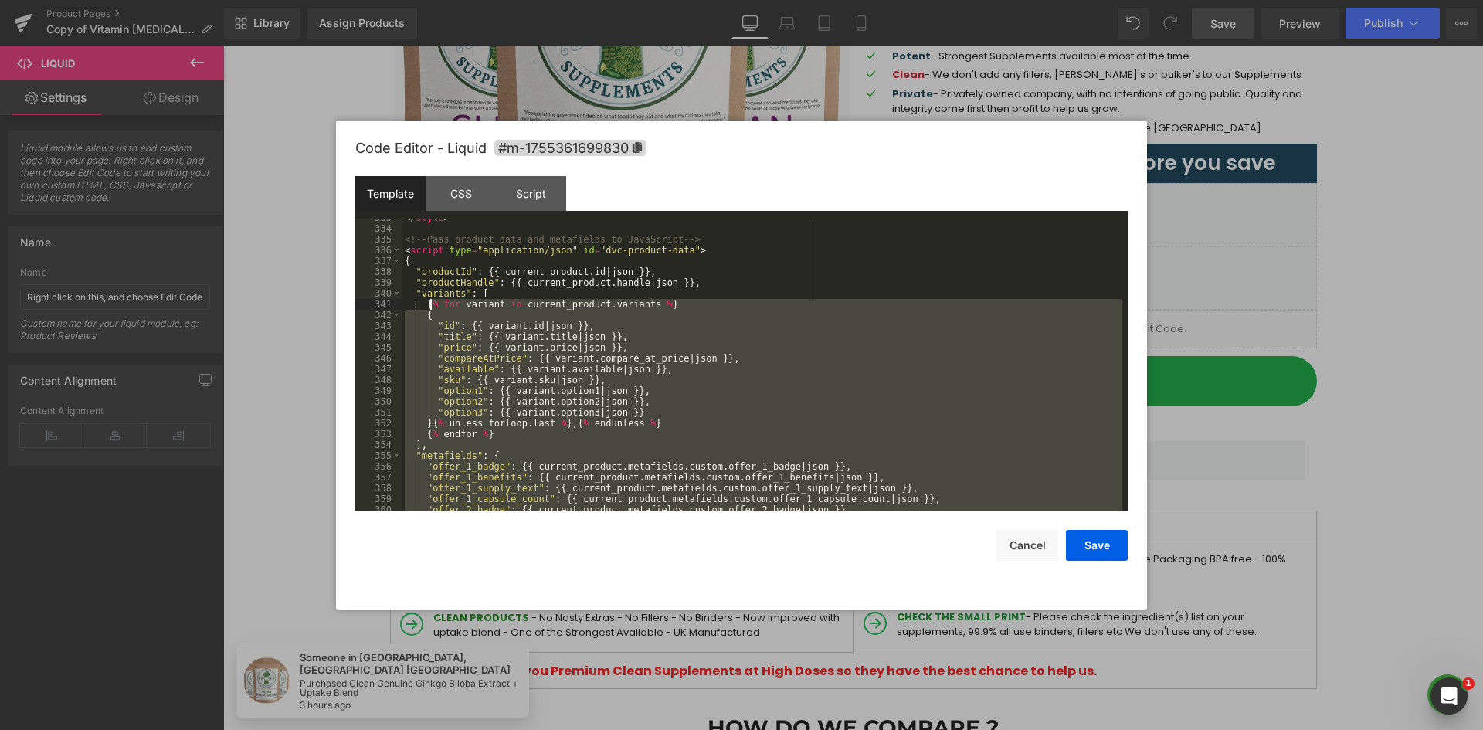
scroll to position [3596, 0]
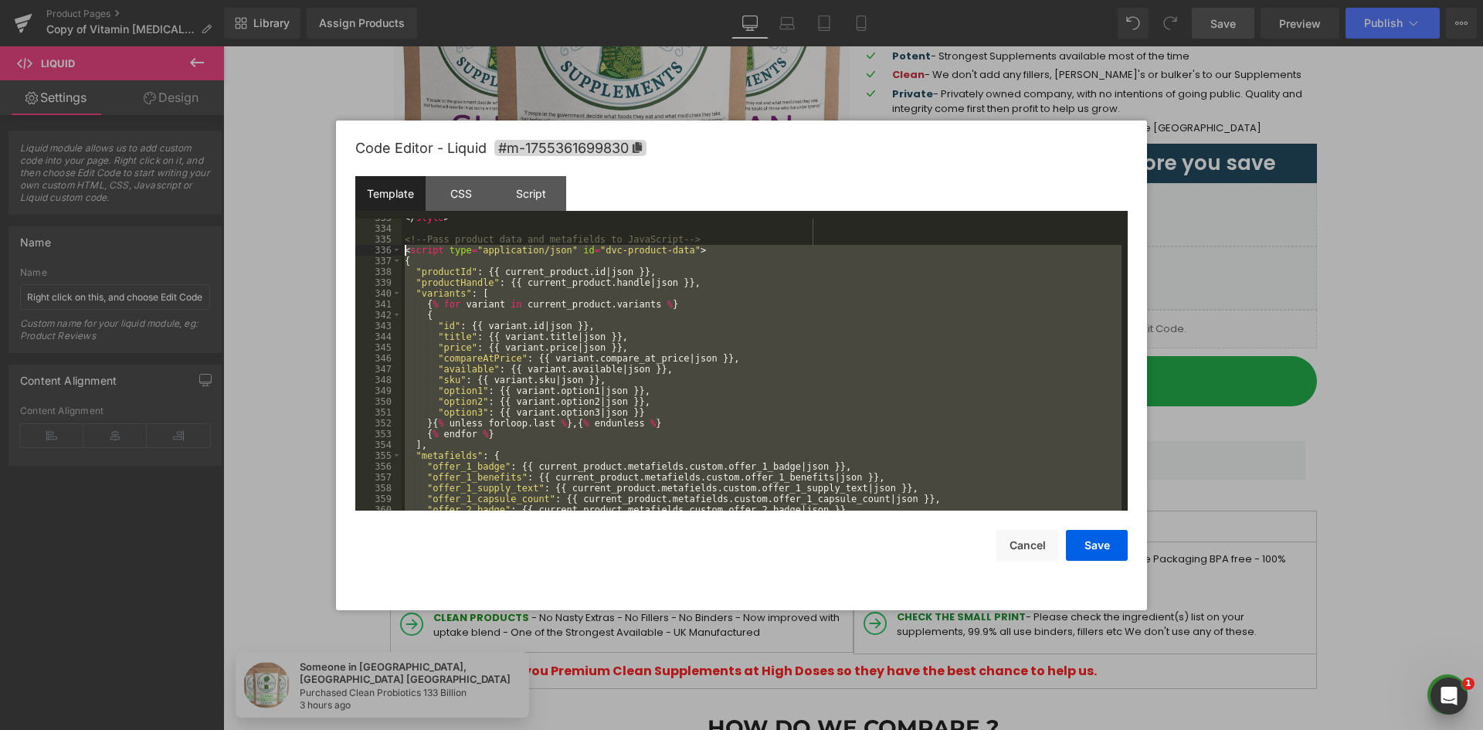
drag, startPoint x: 431, startPoint y: 494, endPoint x: 405, endPoint y: 249, distance: 246.2
click at [405, 249] on div "</ style > <!-- Pass product data and metafields to JavaScript --> < script typ…" at bounding box center [762, 369] width 720 height 314
click at [480, 243] on div "</ style > <!-- Pass product data and metafields to JavaScript --> < script typ…" at bounding box center [762, 369] width 720 height 314
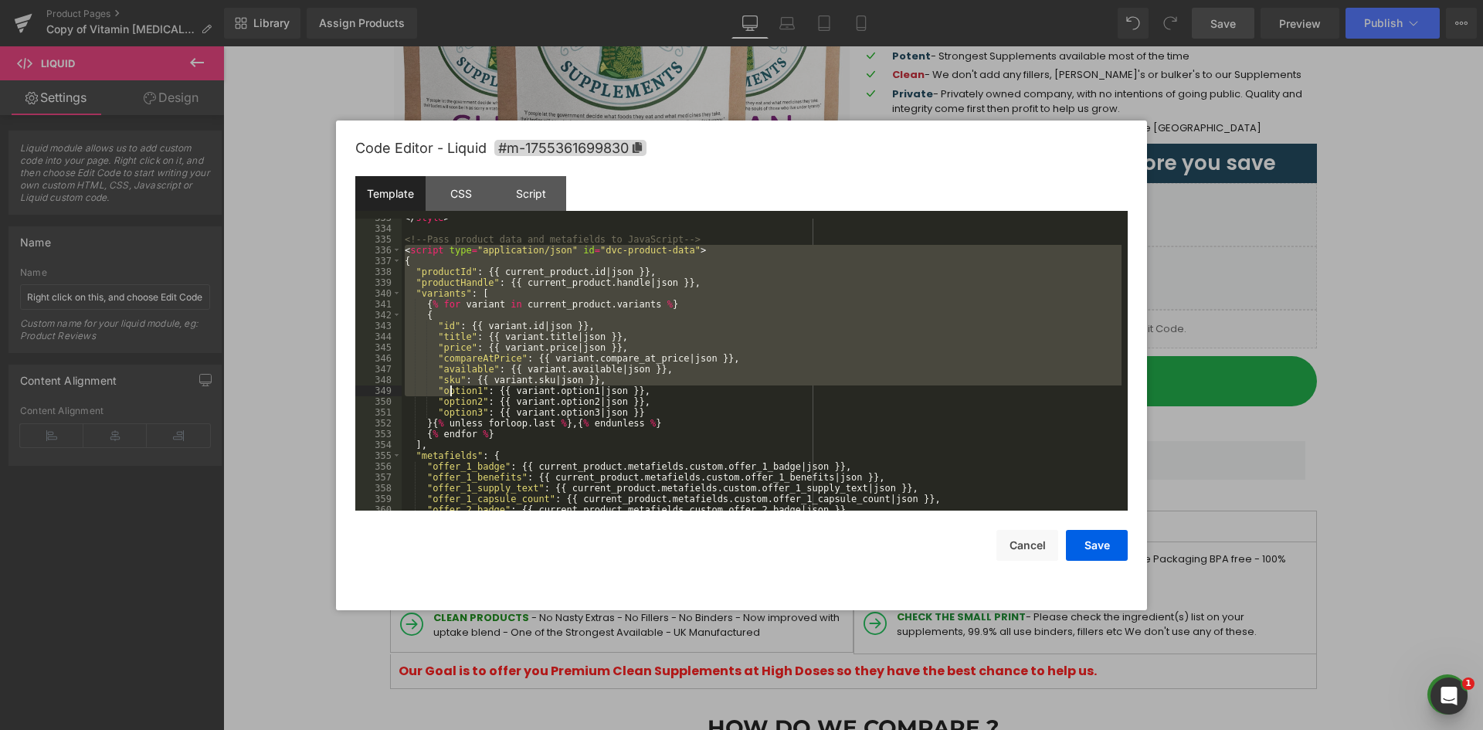
drag, startPoint x: 404, startPoint y: 251, endPoint x: 446, endPoint y: 369, distance: 125.3
click at [447, 377] on div "</ style > <!-- Pass product data and metafields to JavaScript --> < script typ…" at bounding box center [762, 369] width 720 height 314
click at [456, 273] on div "</ style > <!-- Pass product data and metafields to JavaScript --> < script typ…" at bounding box center [762, 365] width 720 height 292
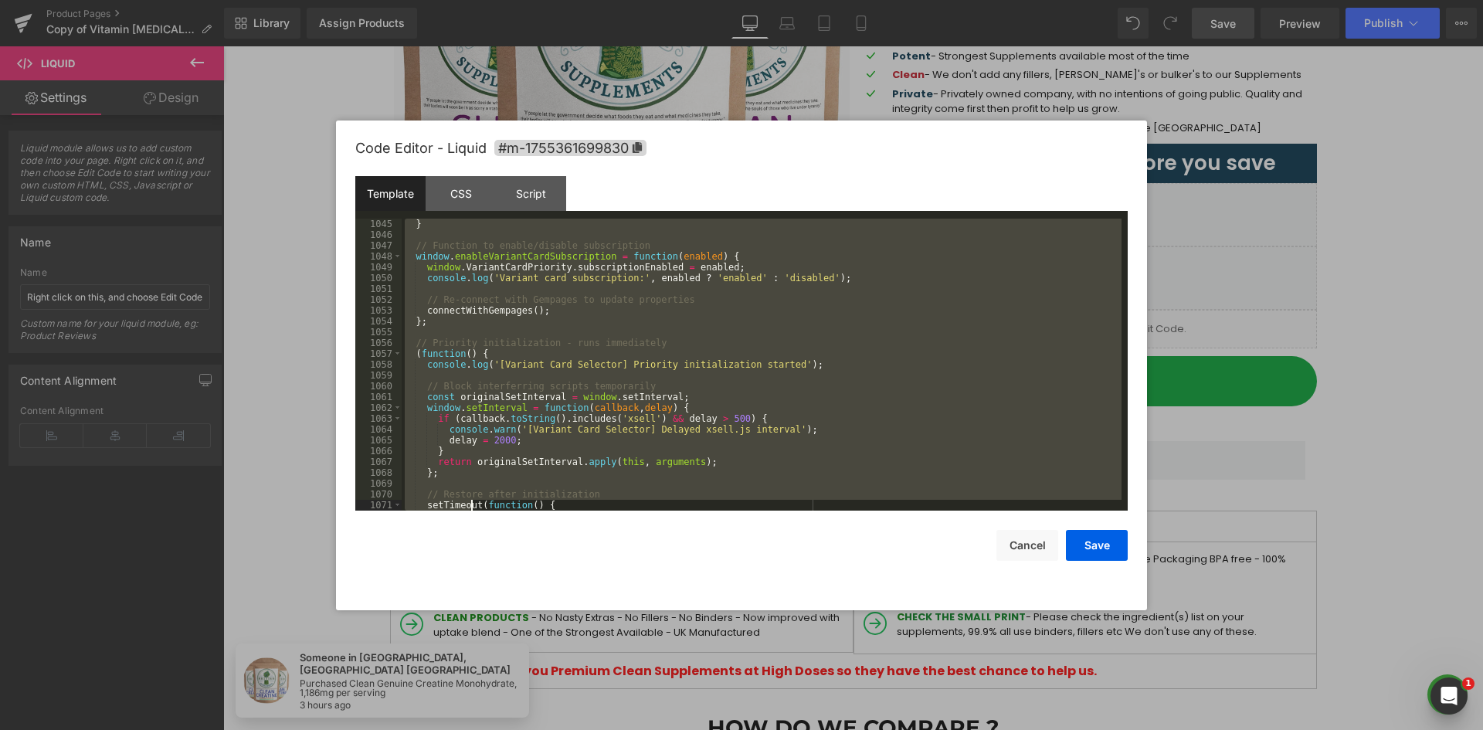
scroll to position [11916, 0]
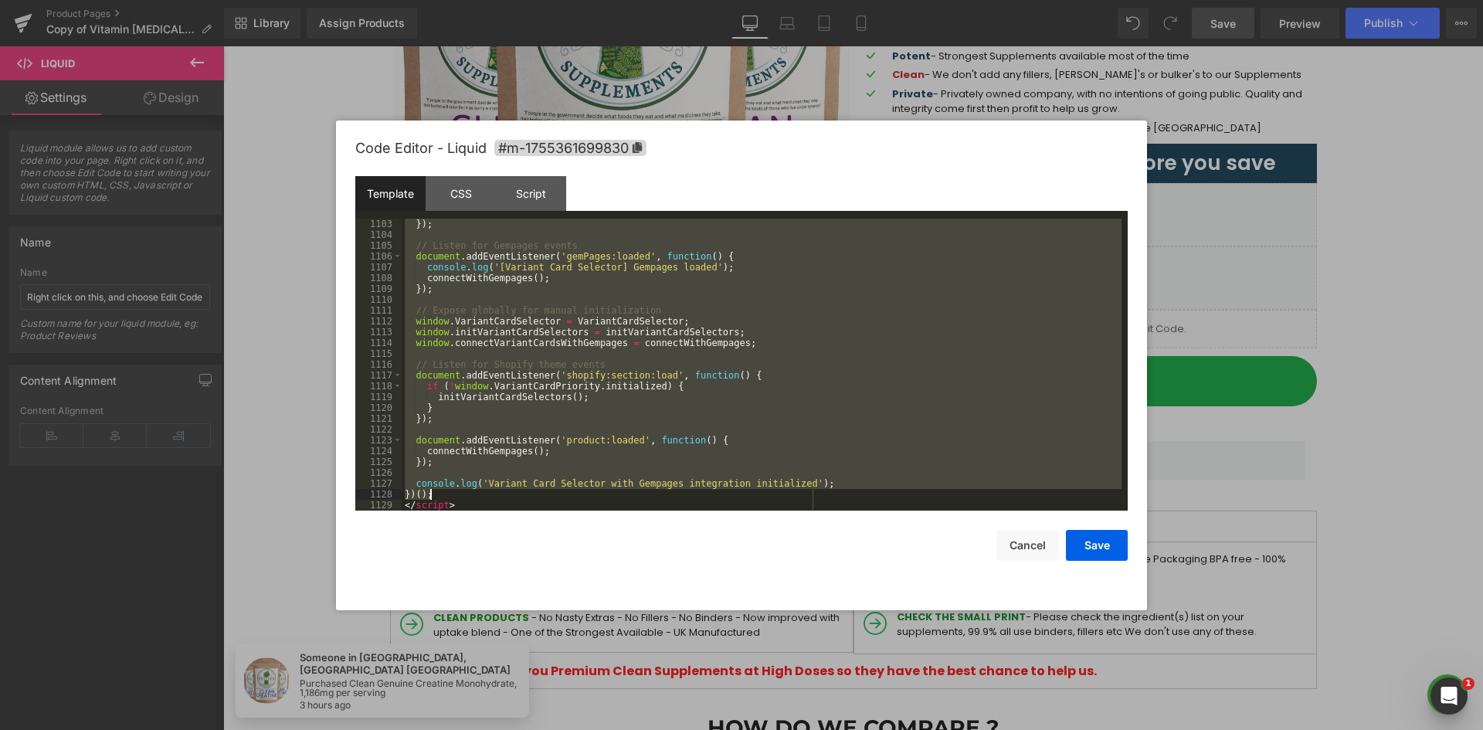
drag, startPoint x: 408, startPoint y: 275, endPoint x: 446, endPoint y: 495, distance: 223.5
click at [446, 495] on div "}) ; // Listen for Gempages events document . addEventListener ( 'gemPages:load…" at bounding box center [762, 376] width 720 height 314
click at [530, 185] on div "Script" at bounding box center [531, 193] width 70 height 35
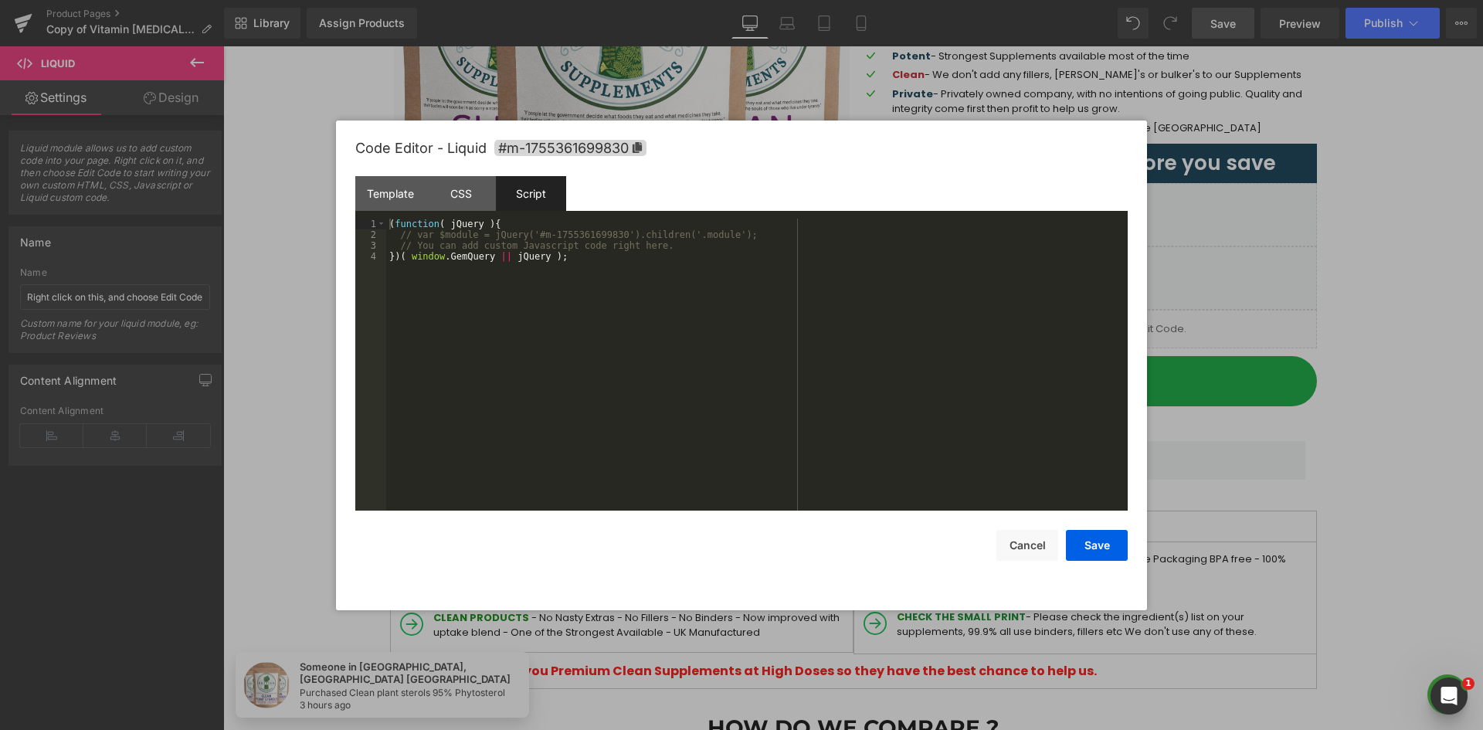
click at [499, 271] on div "( function ( jQuery ) { // var $module = jQuery('#m-1755361699830').children('.…" at bounding box center [756, 376] width 741 height 314
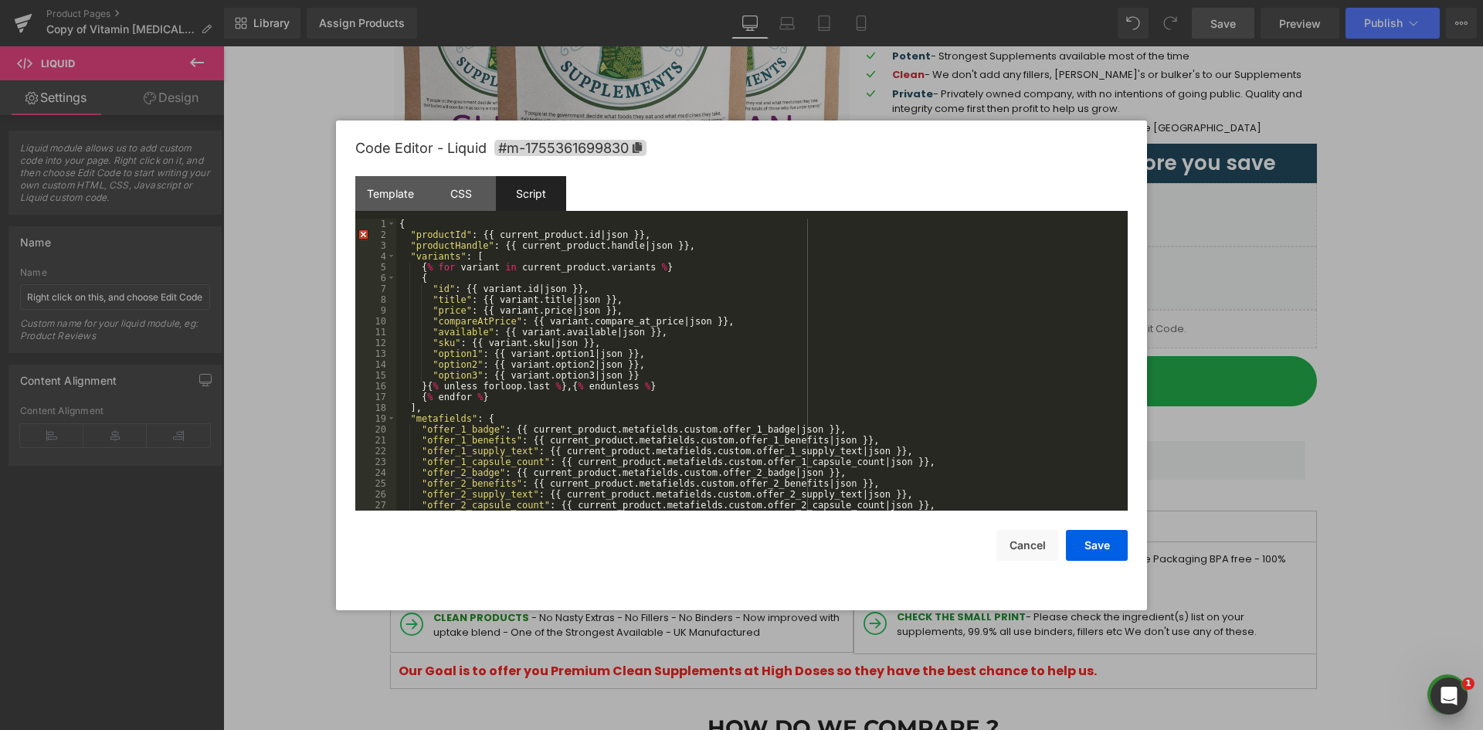
scroll to position [0, 0]
click at [409, 209] on div "Template" at bounding box center [390, 193] width 70 height 35
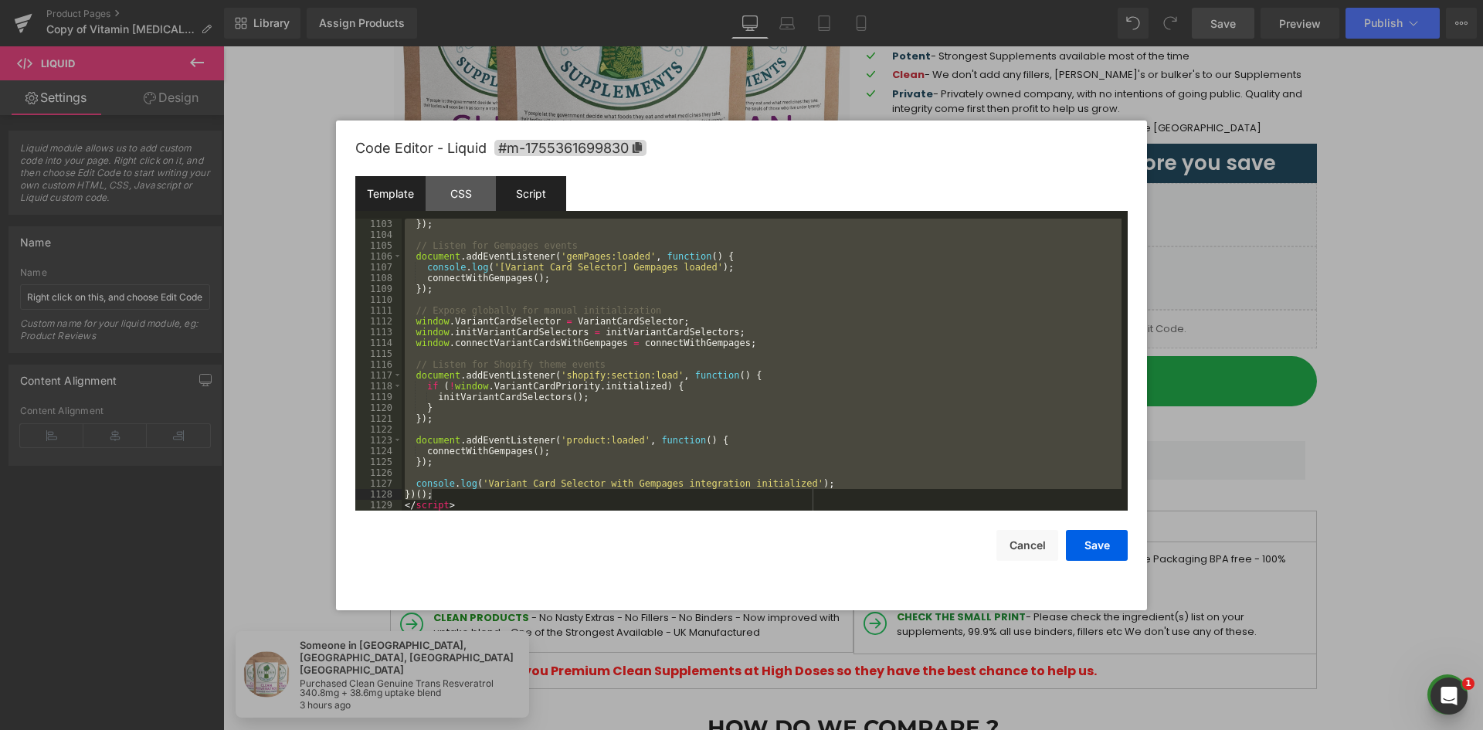
click at [528, 181] on div "Script" at bounding box center [531, 193] width 70 height 35
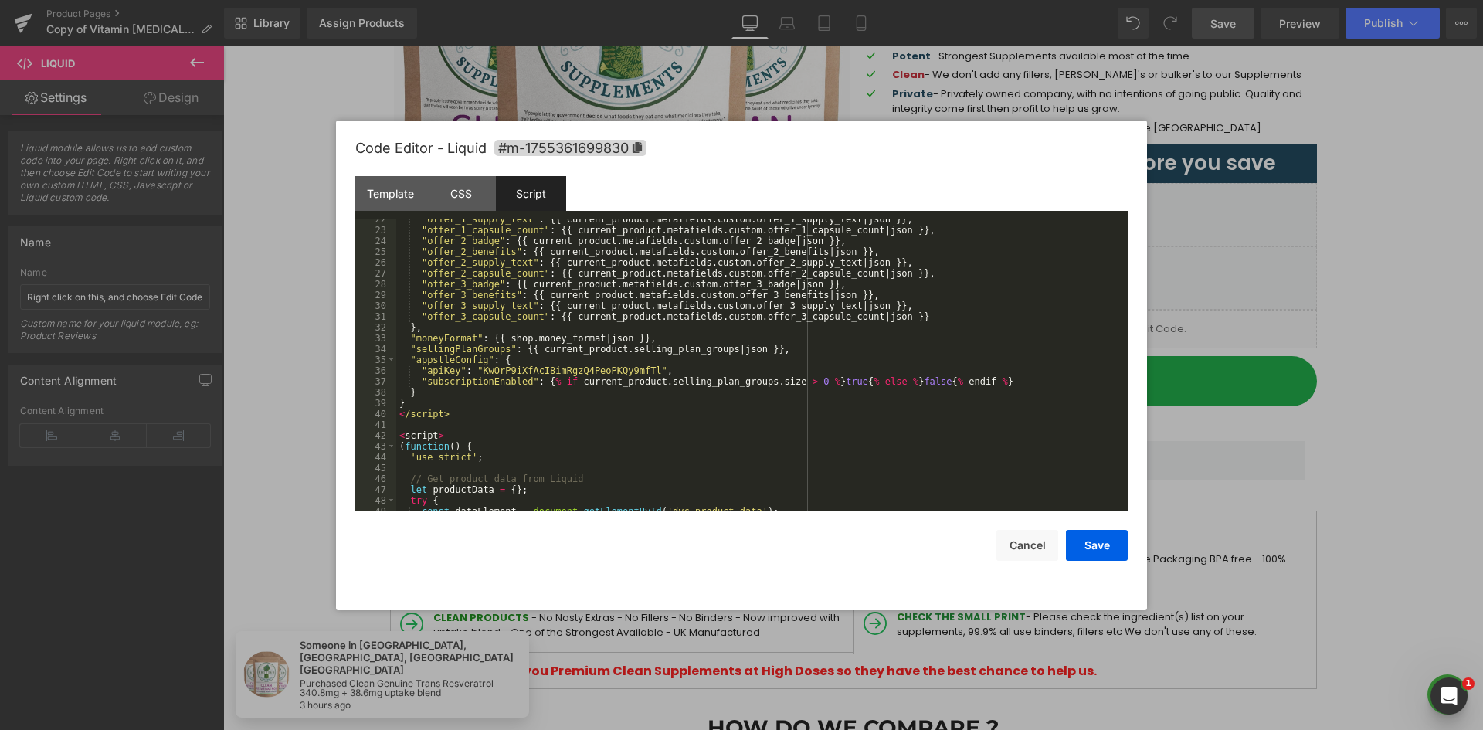
scroll to position [417, 0]
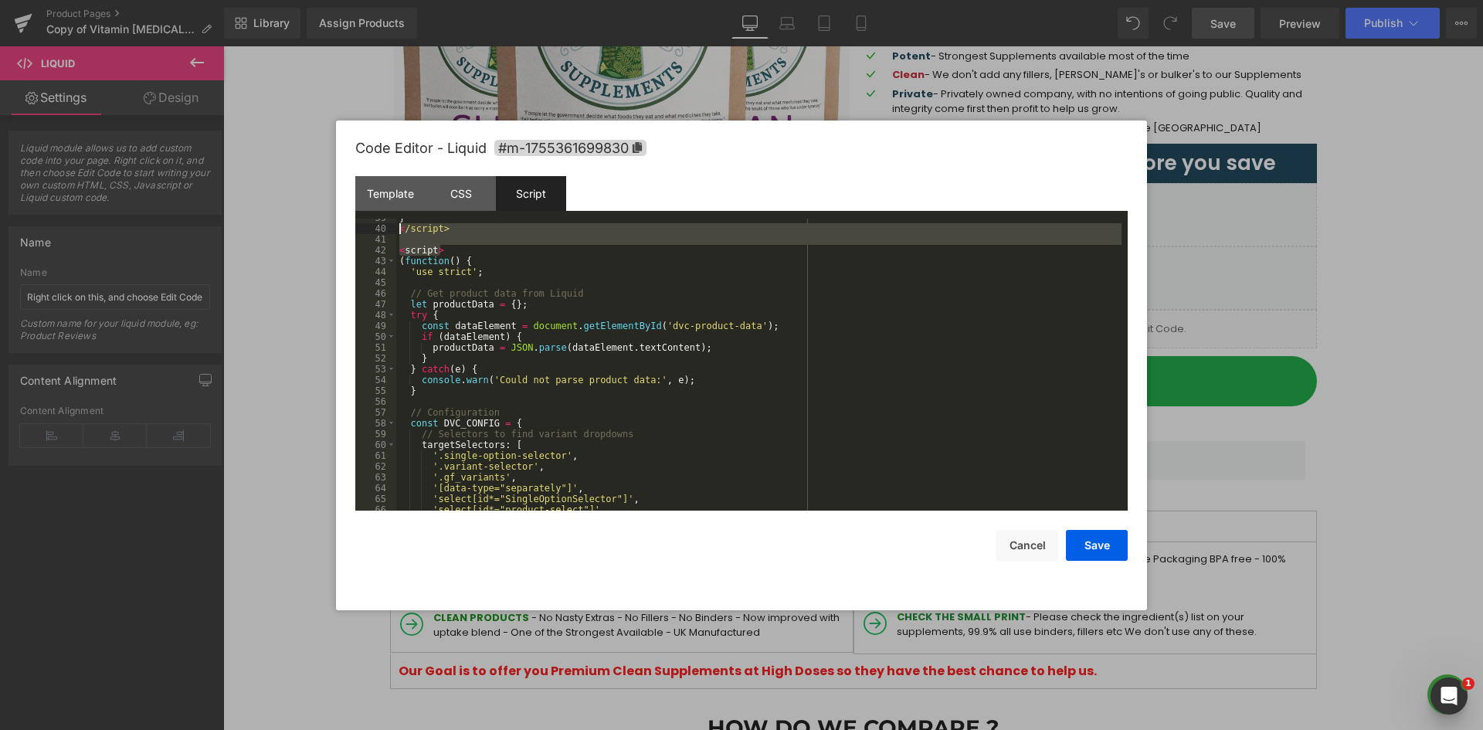
drag, startPoint x: 438, startPoint y: 244, endPoint x: 389, endPoint y: 230, distance: 50.6
click at [389, 230] on pre "39 40 41 42 43 44 45 46 47 48 49 50 51 52 53 54 55 56 57 58 59 60 61 62 63 64 6…" at bounding box center [741, 365] width 772 height 292
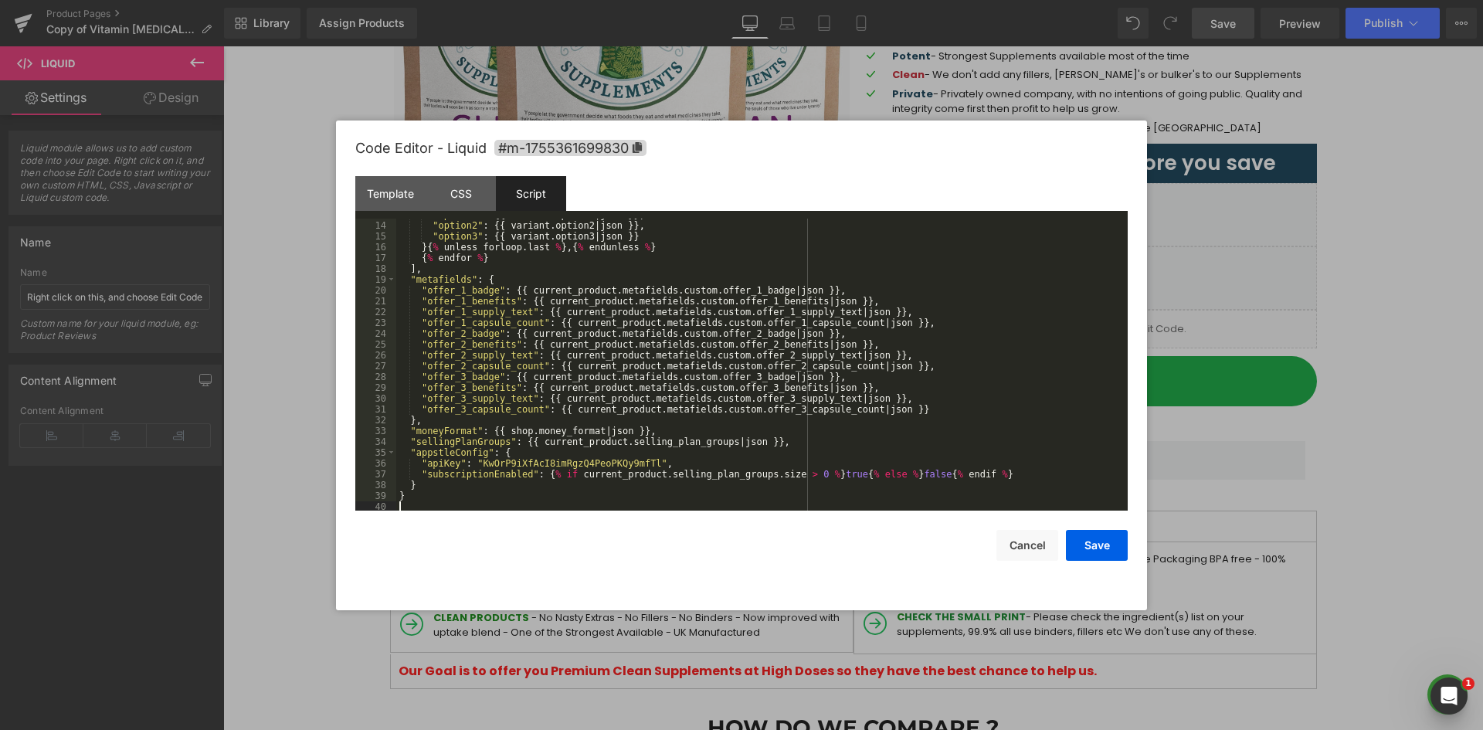
scroll to position [278, 0]
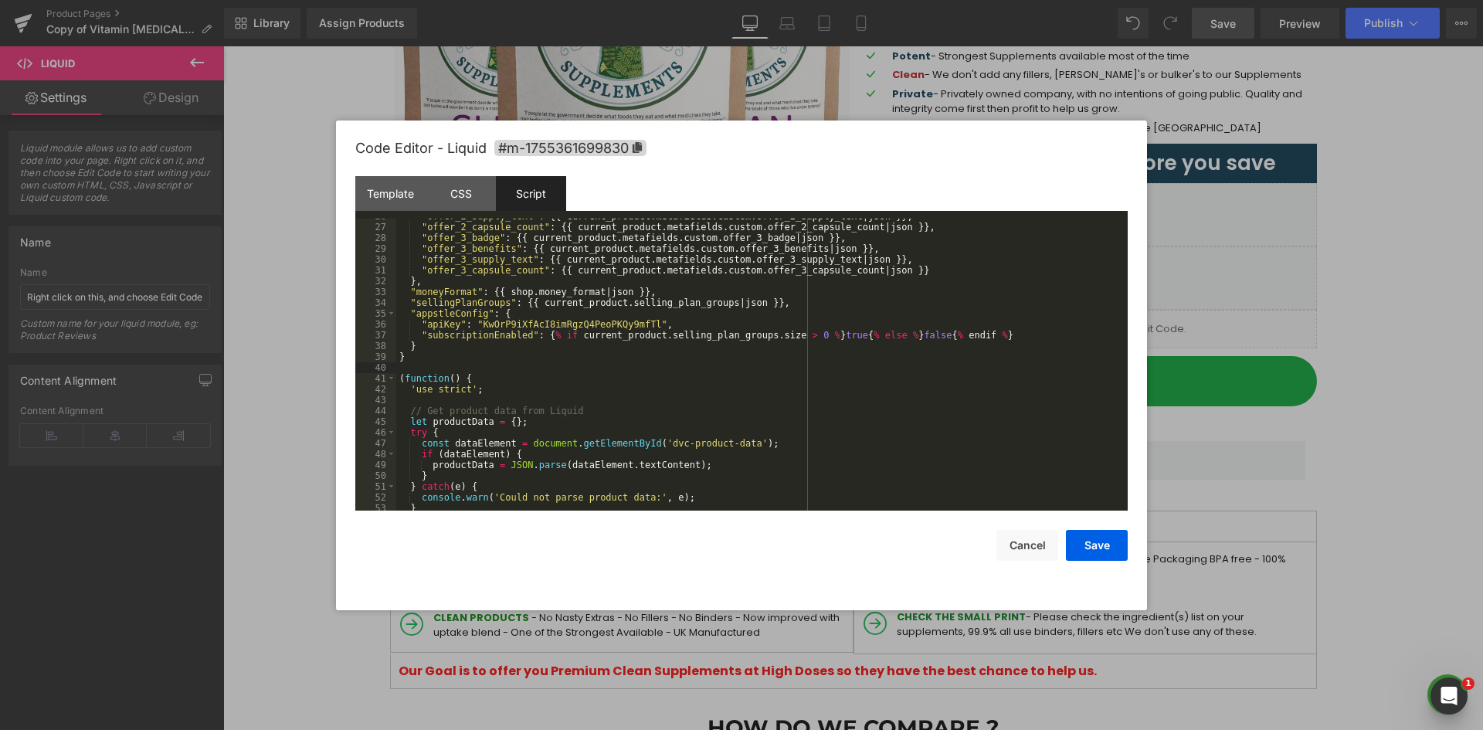
drag, startPoint x: 419, startPoint y: 355, endPoint x: 463, endPoint y: 356, distance: 43.3
click at [421, 355] on div ""offer_2_supply_text" : {{ current_product . [GEOGRAPHIC_DATA] . custom . offer…" at bounding box center [758, 368] width 725 height 314
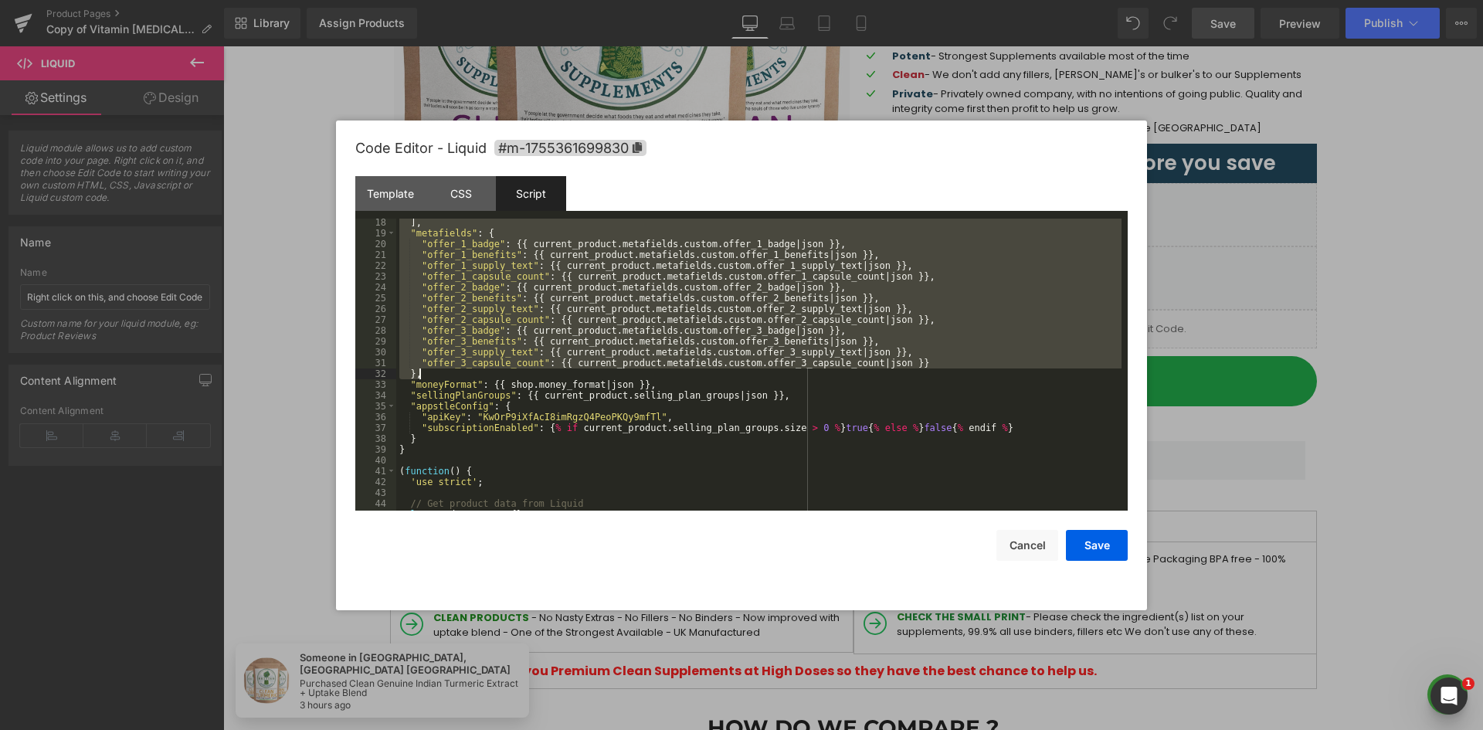
scroll to position [232, 0]
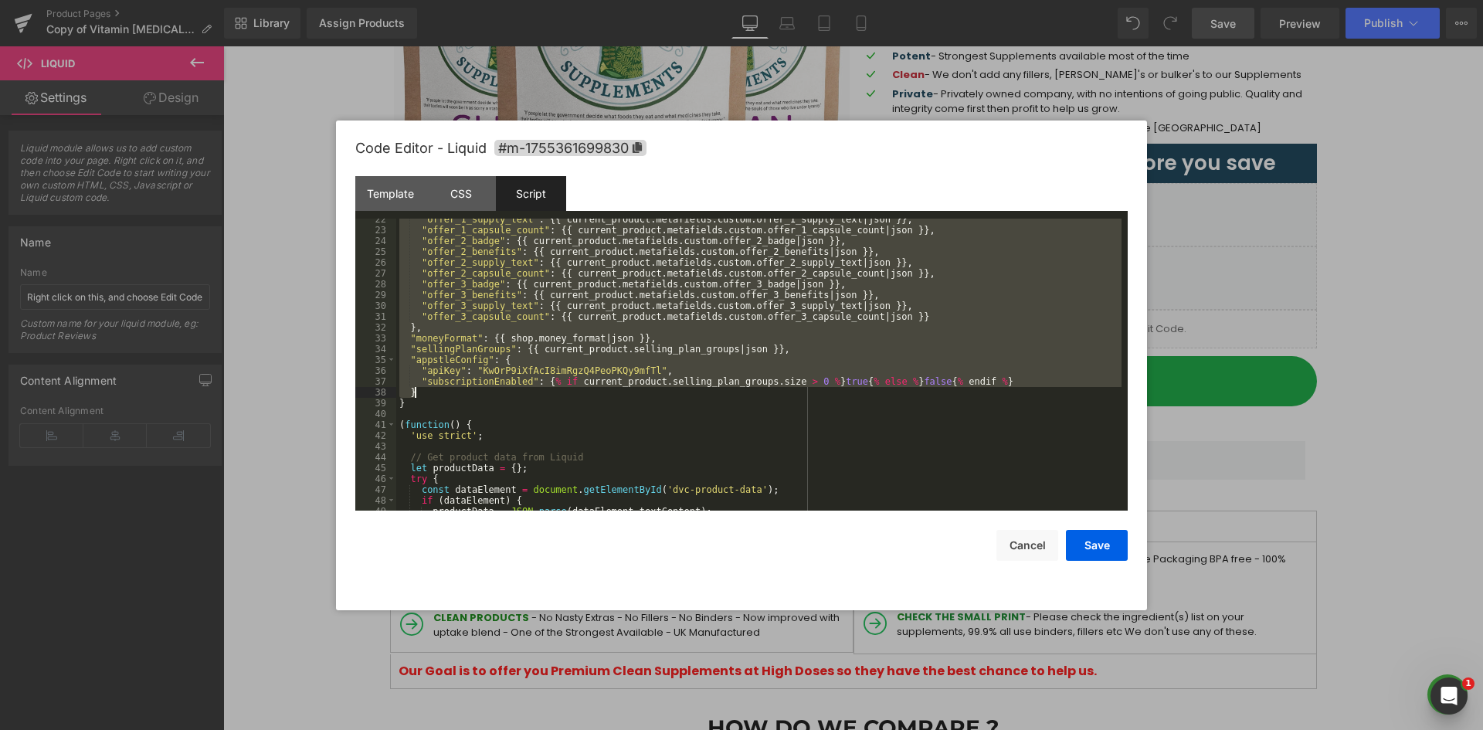
drag, startPoint x: 398, startPoint y: 226, endPoint x: 517, endPoint y: 400, distance: 210.6
click at [514, 403] on div ""offer_1_supply_text" : {{ current_product . [GEOGRAPHIC_DATA] . custom . offer…" at bounding box center [758, 371] width 725 height 314
click at [402, 180] on div "Template" at bounding box center [390, 193] width 70 height 35
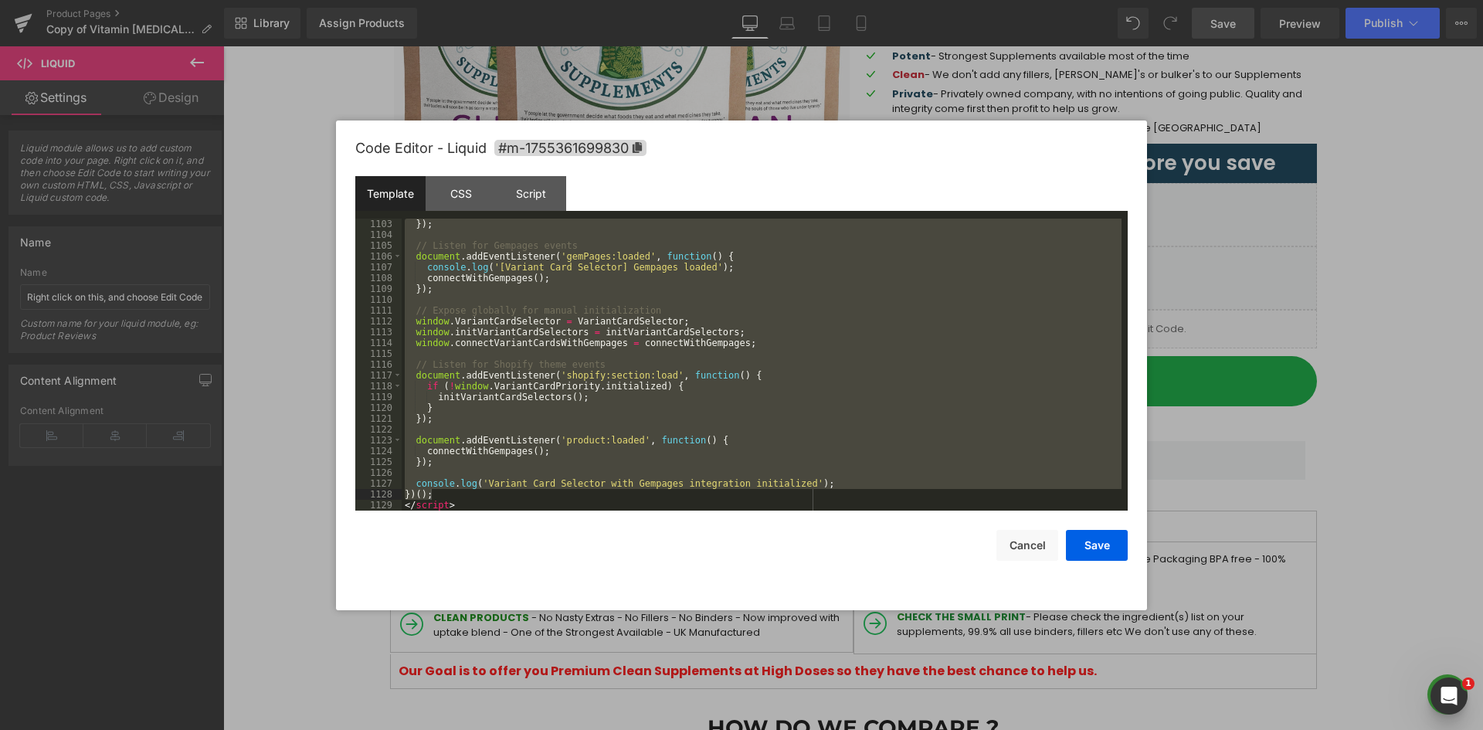
click at [382, 190] on div "Template" at bounding box center [390, 193] width 70 height 35
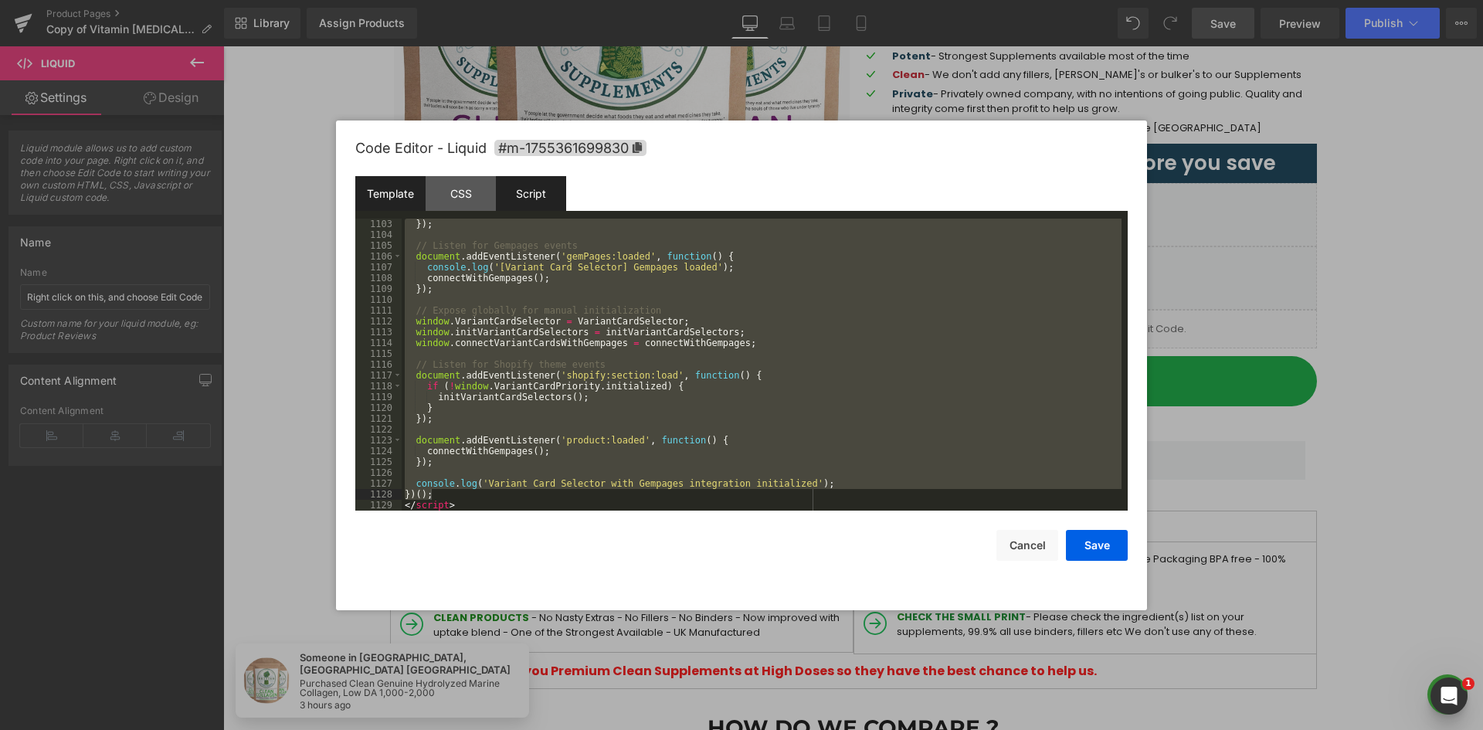
click at [540, 183] on div "Script" at bounding box center [531, 193] width 70 height 35
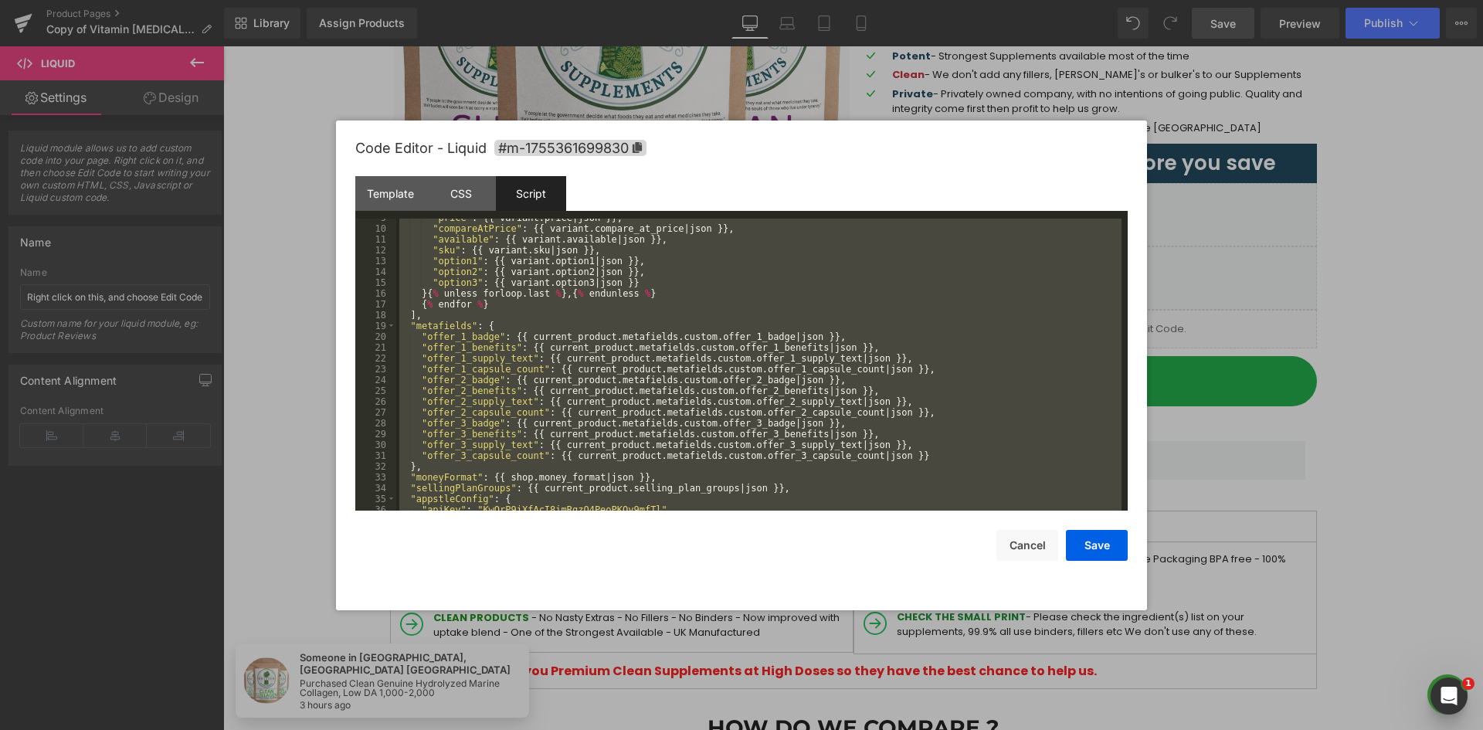
scroll to position [0, 0]
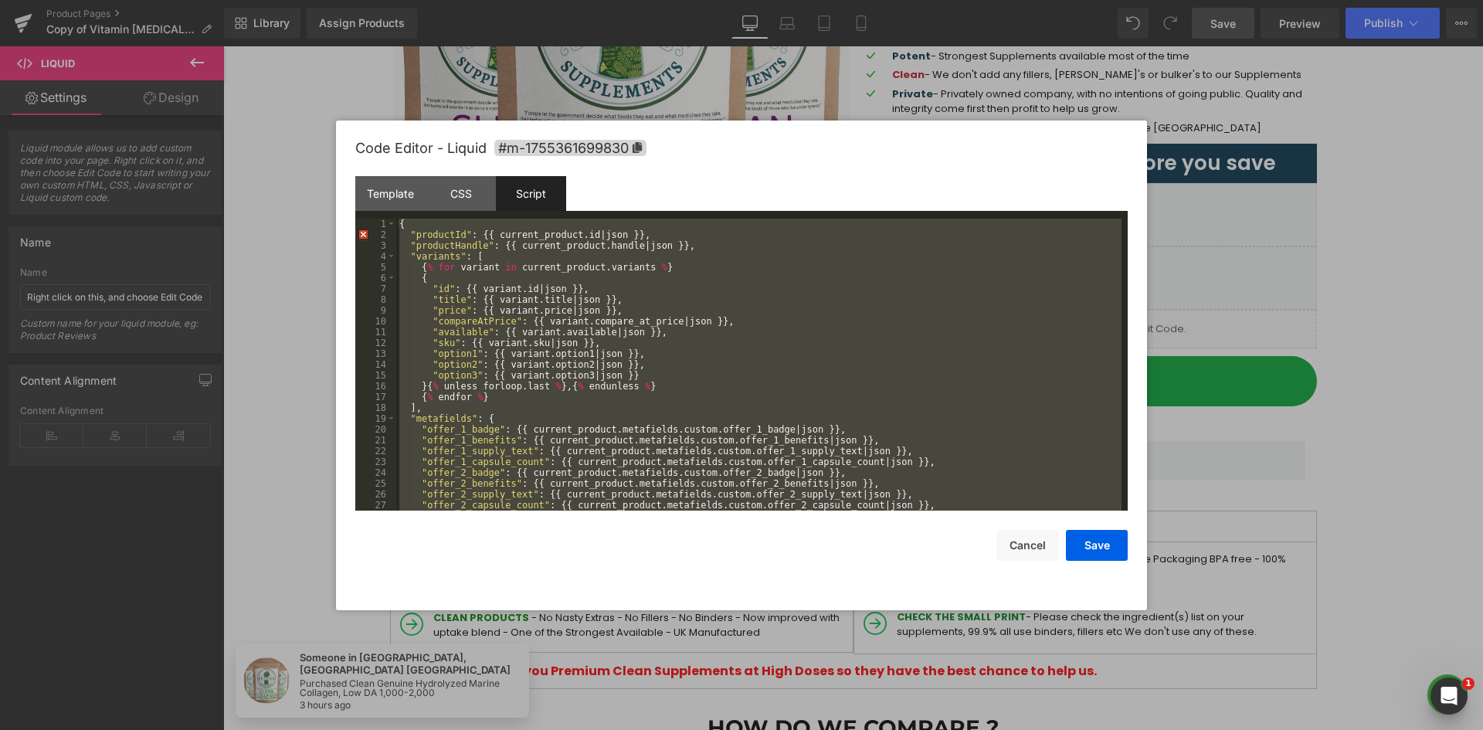
click at [460, 263] on div "{ "productId" : {{ current_product . id | json }} , "productHandle" : {{ curren…" at bounding box center [758, 365] width 725 height 292
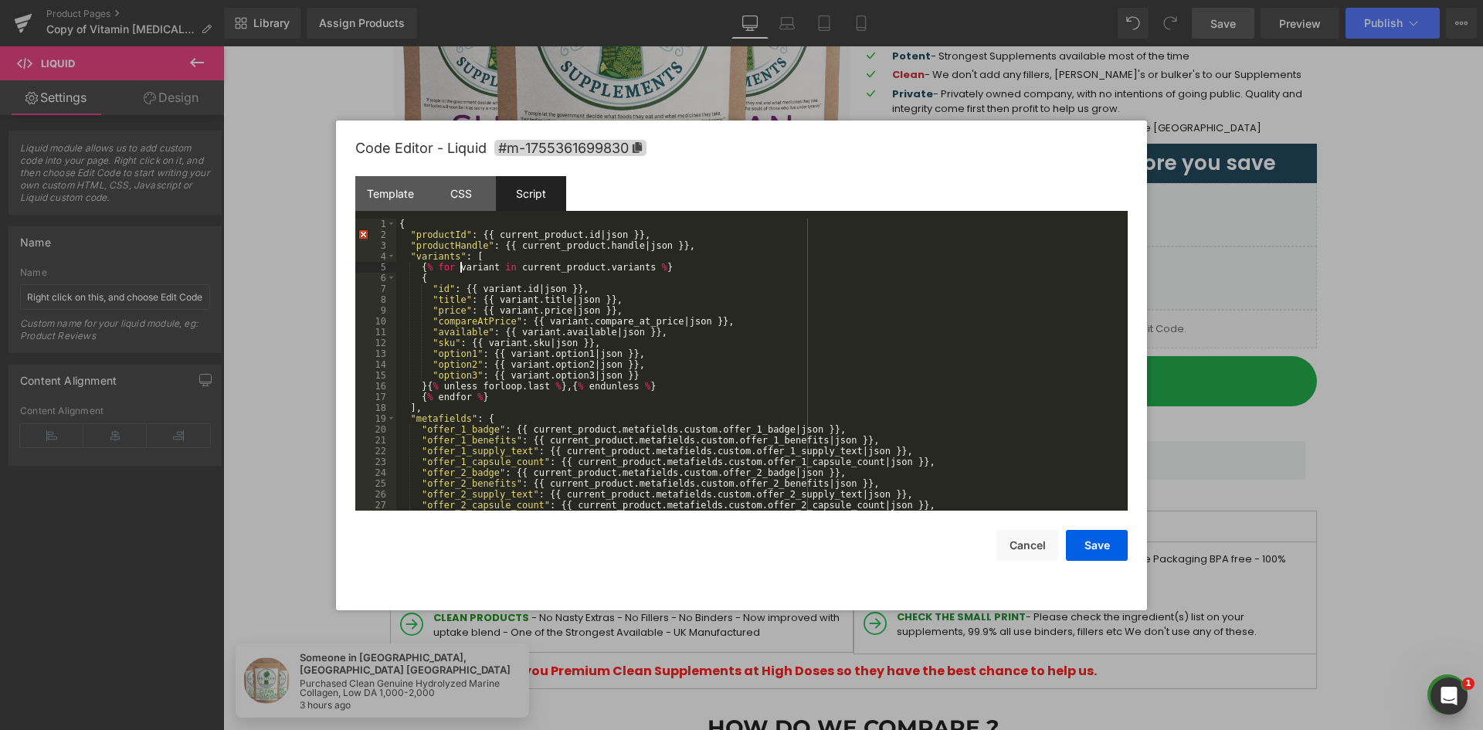
drag, startPoint x: 401, startPoint y: 237, endPoint x: 415, endPoint y: 253, distance: 20.8
click at [416, 269] on pre "1 2 3 4 5 6 7 8 9 10 11 12 13 14 15 16 17 18 19 20 21 22 23 24 25 26 27 28 { "p…" at bounding box center [741, 365] width 772 height 292
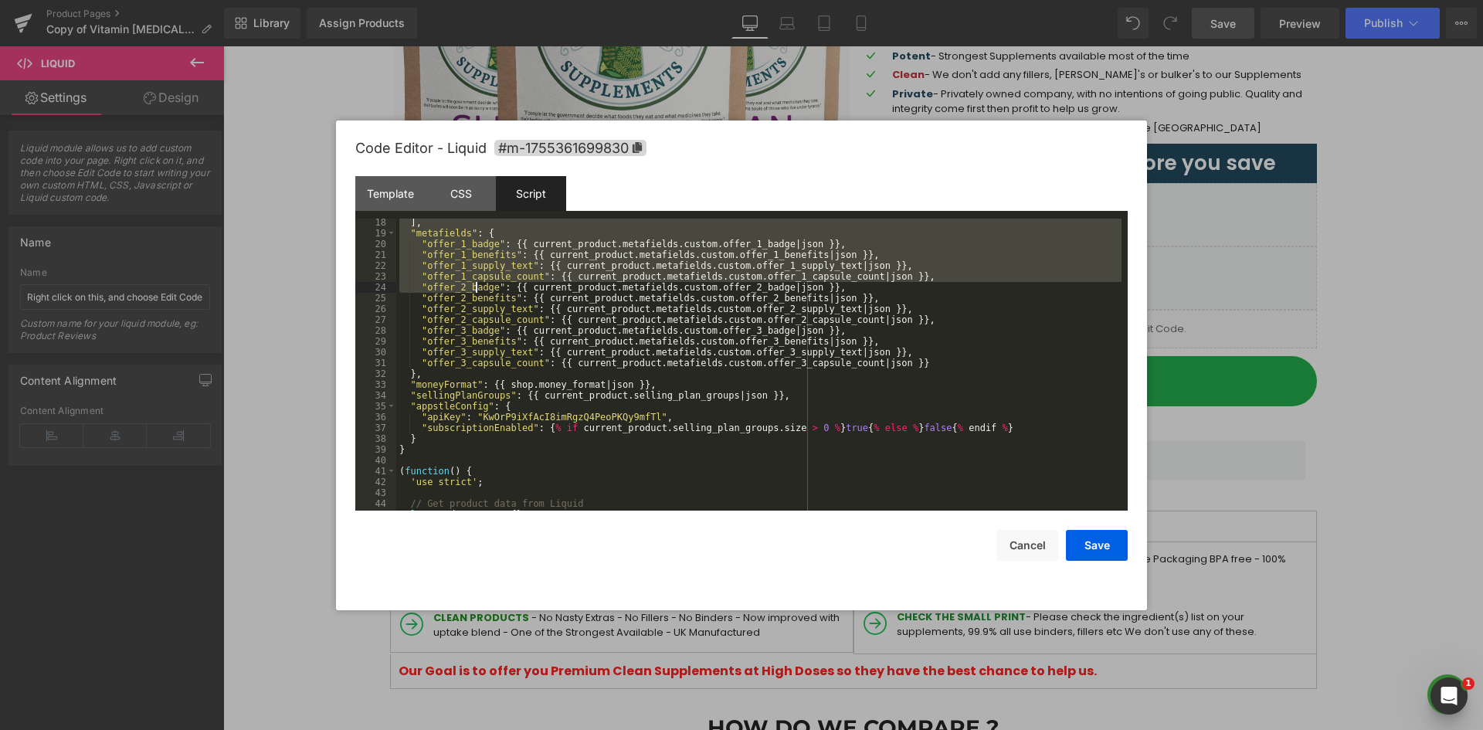
scroll to position [232, 0]
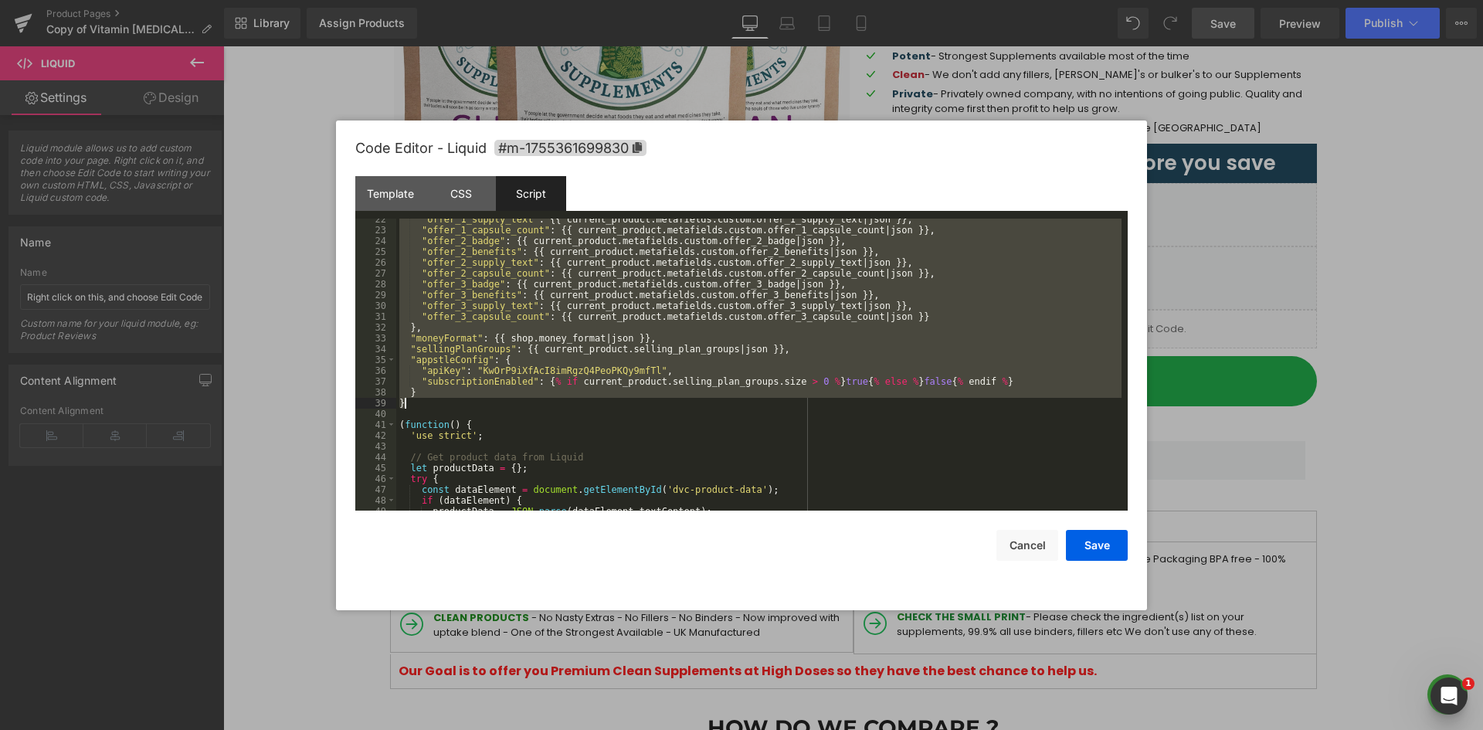
drag, startPoint x: 399, startPoint y: 224, endPoint x: 497, endPoint y: 405, distance: 206.3
click at [497, 405] on div ""offer_1_supply_text" : {{ current_product . [GEOGRAPHIC_DATA] . custom . offer…" at bounding box center [758, 371] width 725 height 314
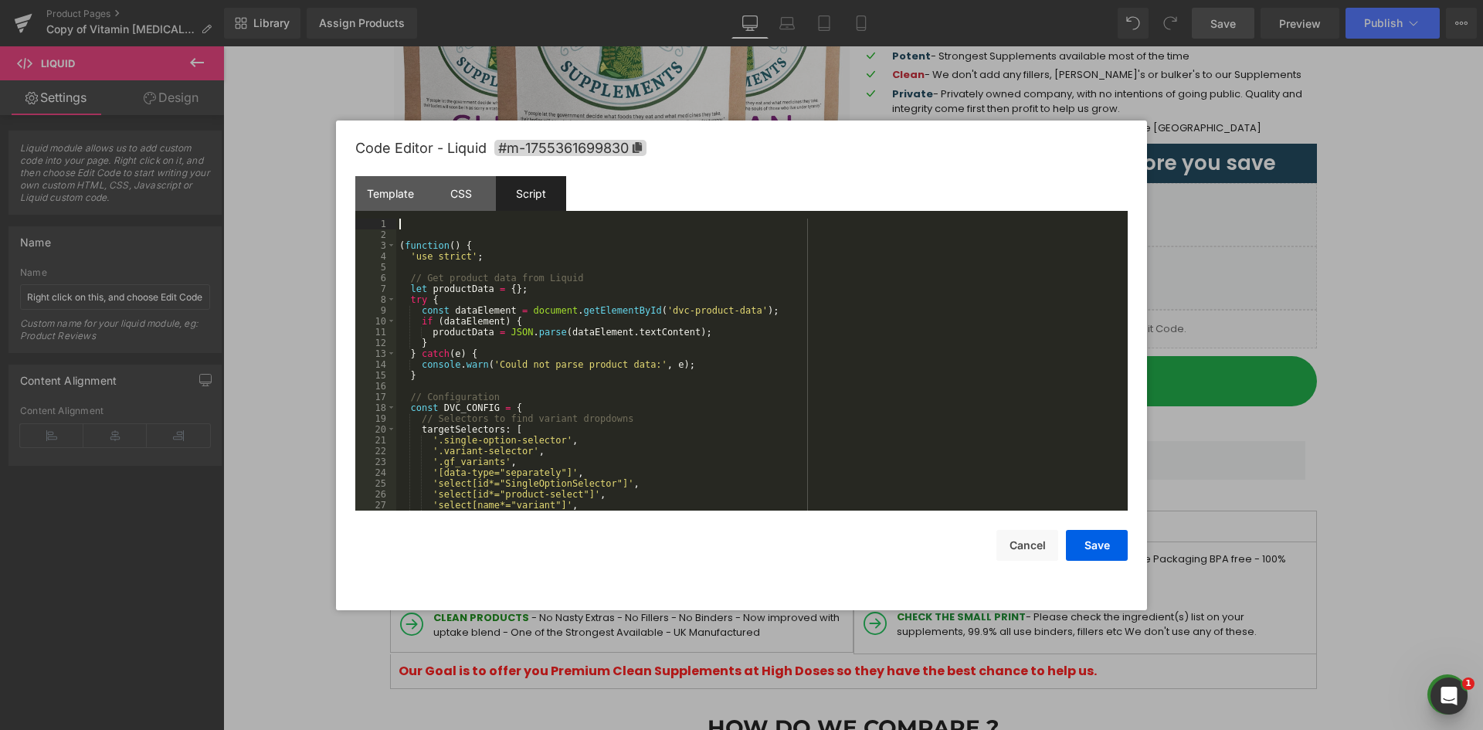
scroll to position [0, 0]
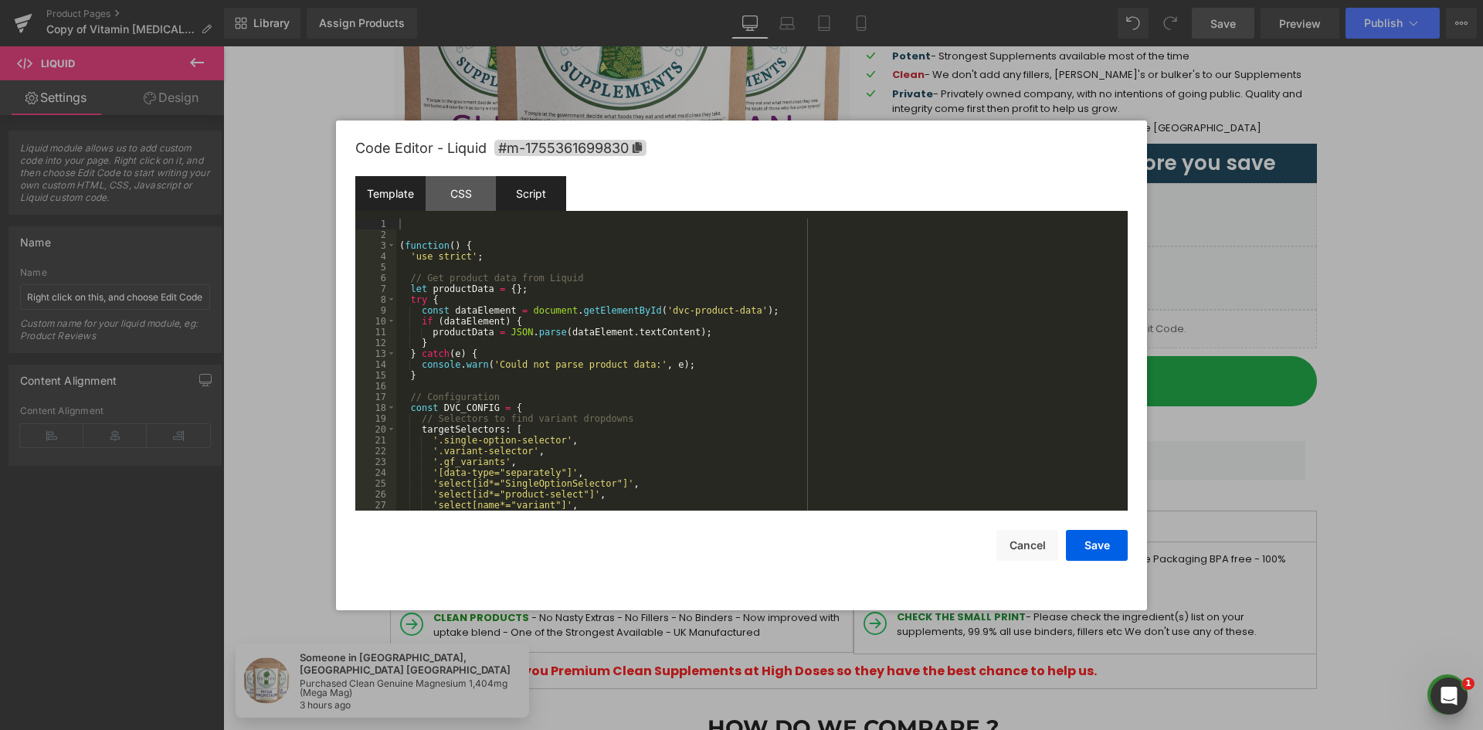
drag, startPoint x: 378, startPoint y: 190, endPoint x: 390, endPoint y: 199, distance: 15.4
click at [378, 190] on div "Template" at bounding box center [390, 193] width 70 height 35
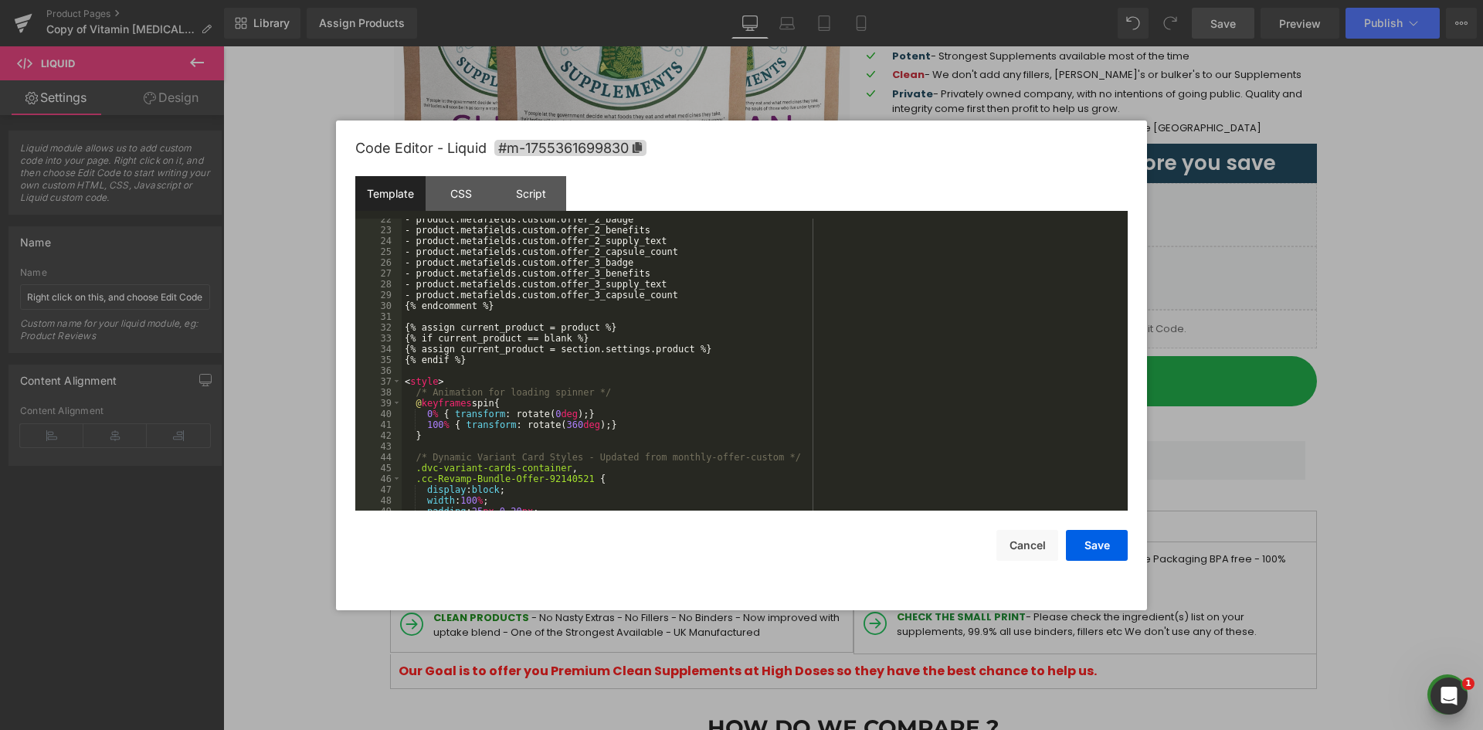
scroll to position [232, 0]
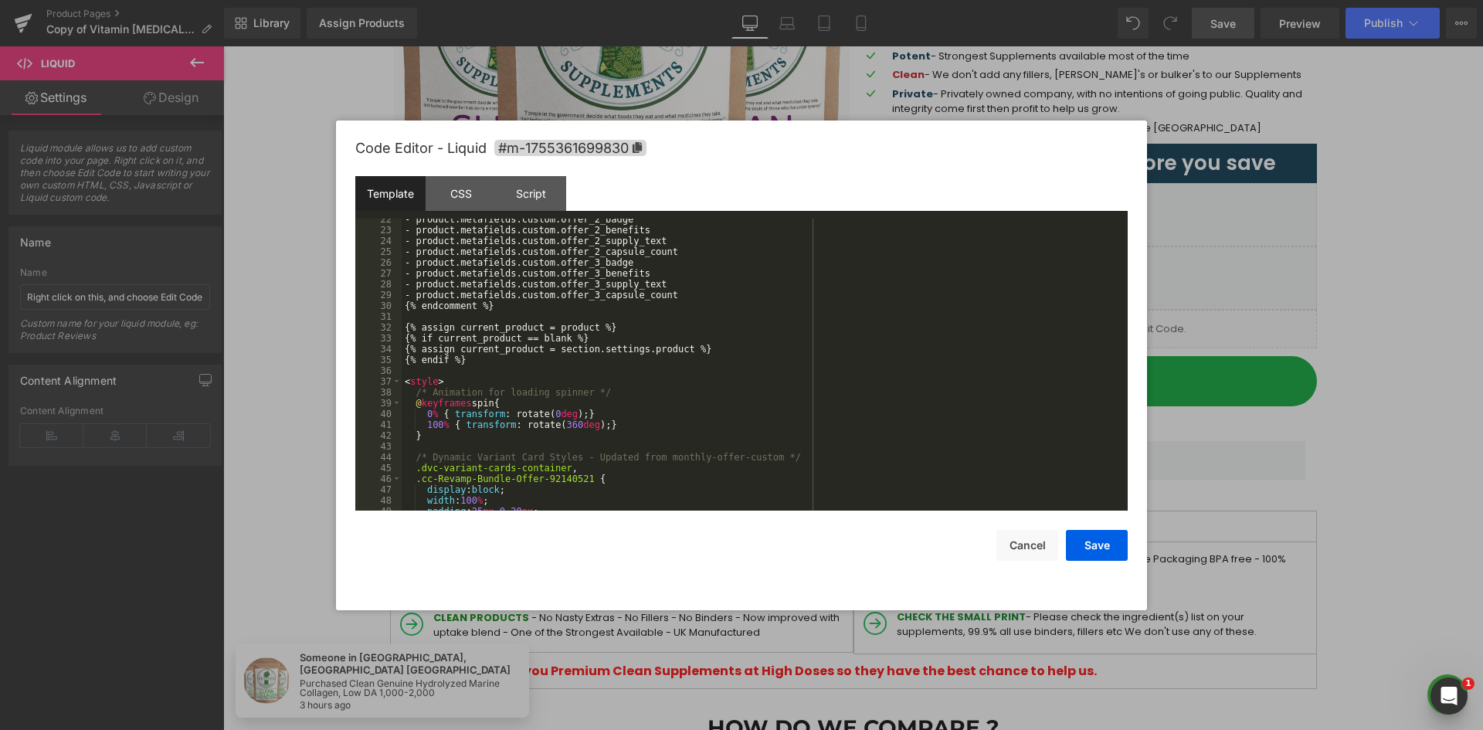
click at [463, 362] on div "- product.metafields.custom.offer_2_badge - product.metafields.custom.offer_2_b…" at bounding box center [762, 371] width 720 height 314
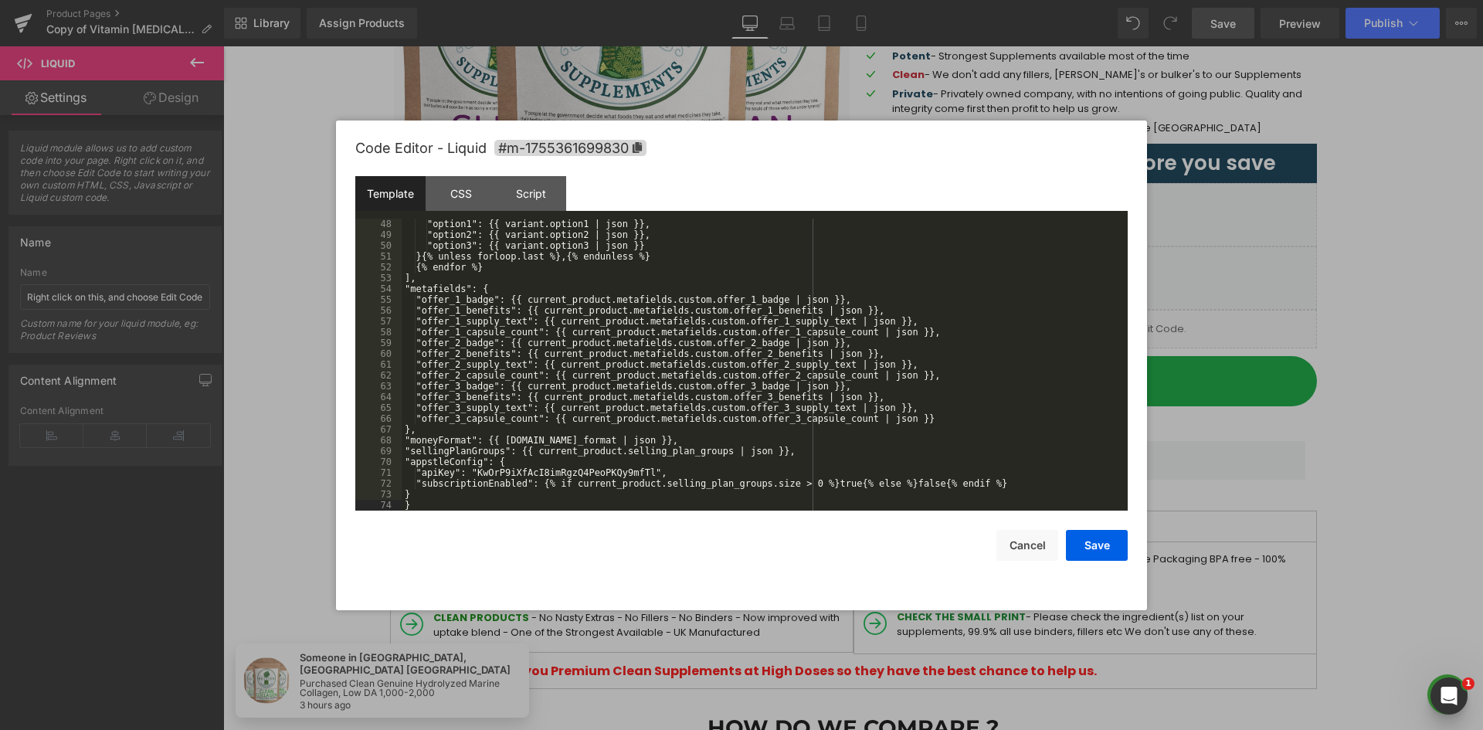
scroll to position [694, 0]
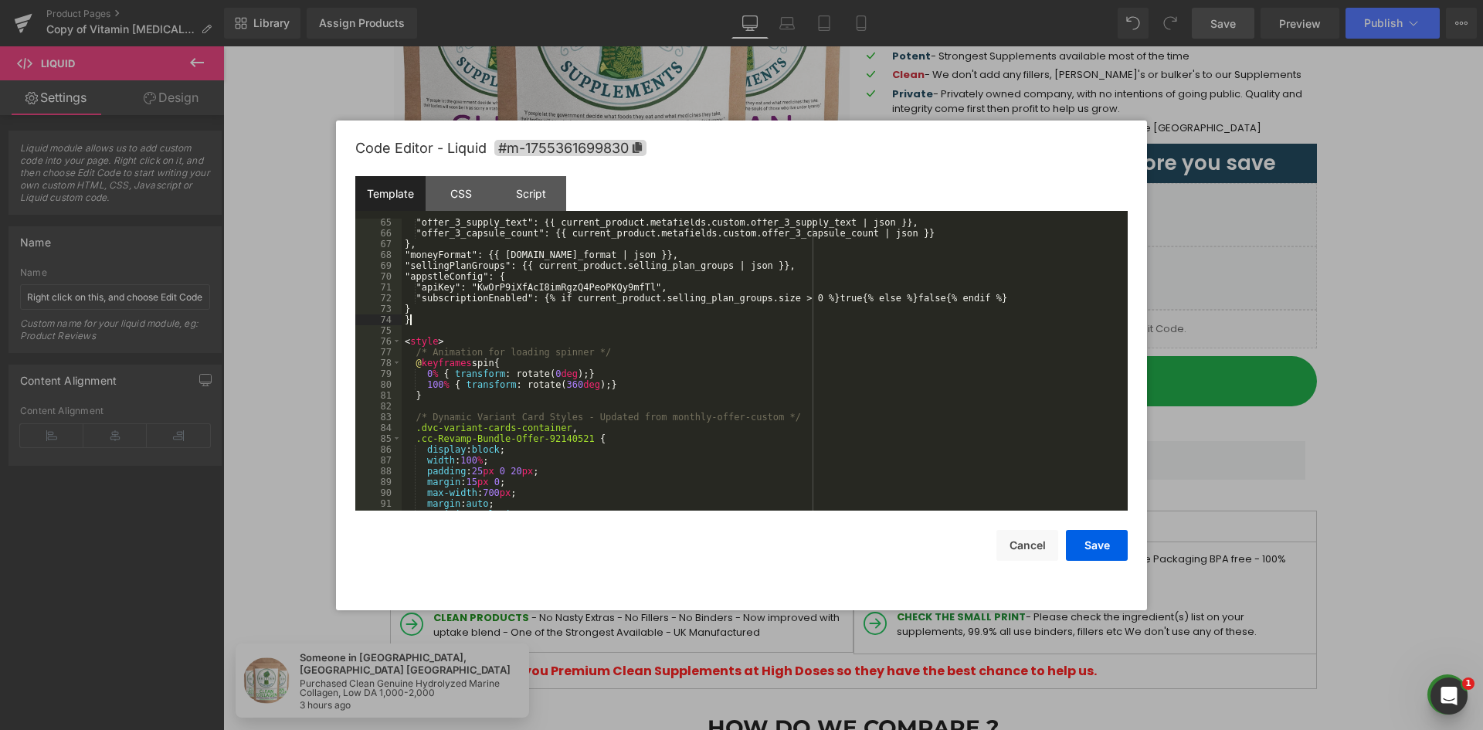
click at [534, 314] on div ""offer_3_supply_text": {{ current_product.metafields.custom.offer_3_supply_text…" at bounding box center [762, 374] width 720 height 314
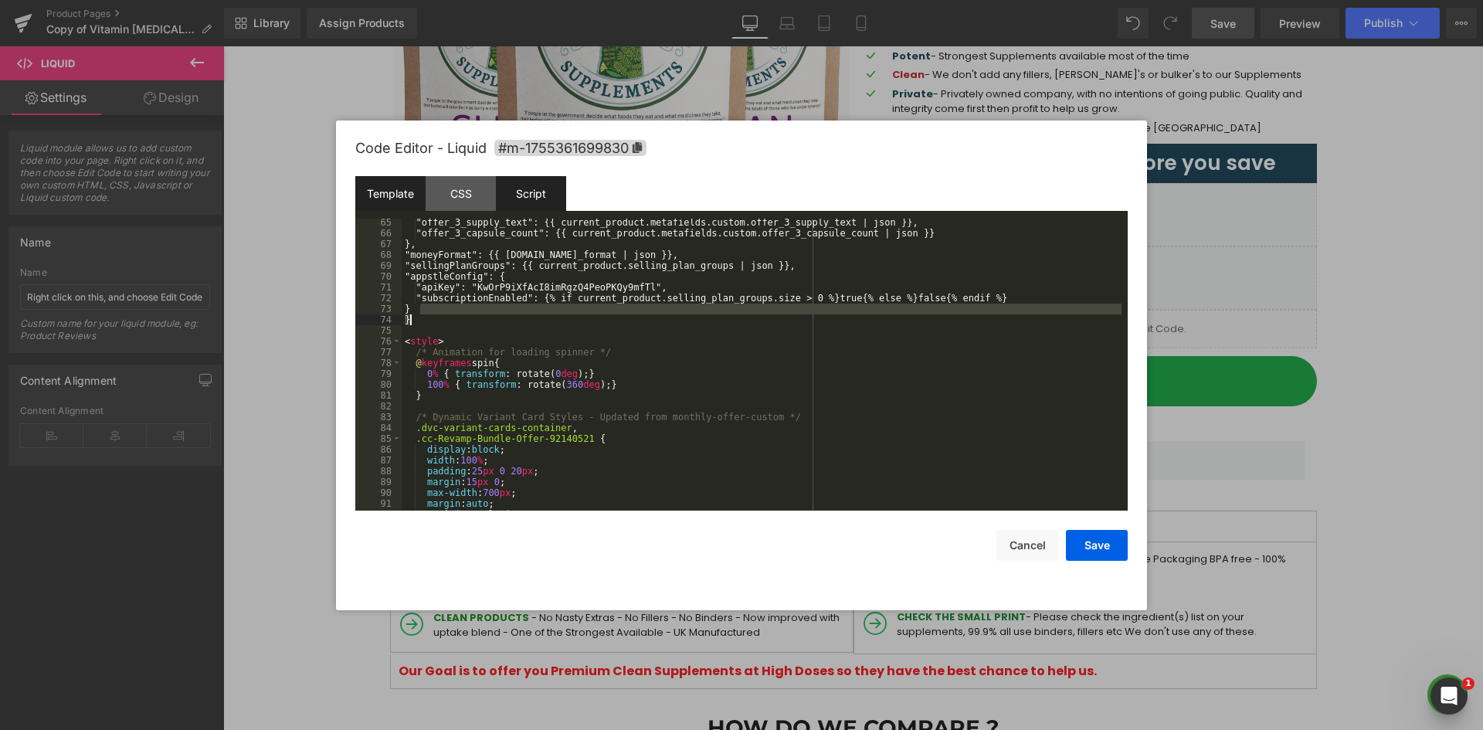
click at [539, 200] on div "Script" at bounding box center [531, 193] width 70 height 35
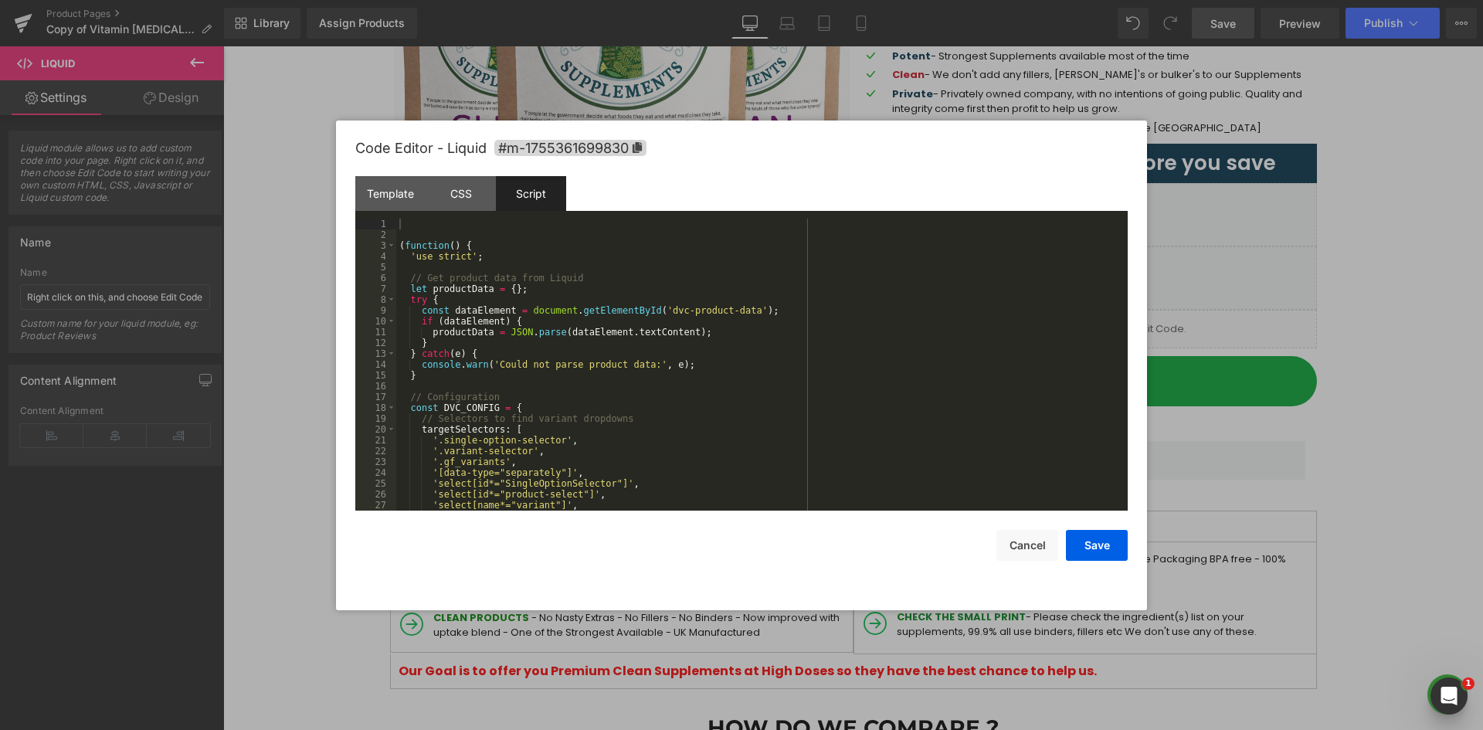
click at [526, 279] on div "( function ( ) { 'use strict' ; // Get product data from Liquid let productData…" at bounding box center [758, 376] width 725 height 314
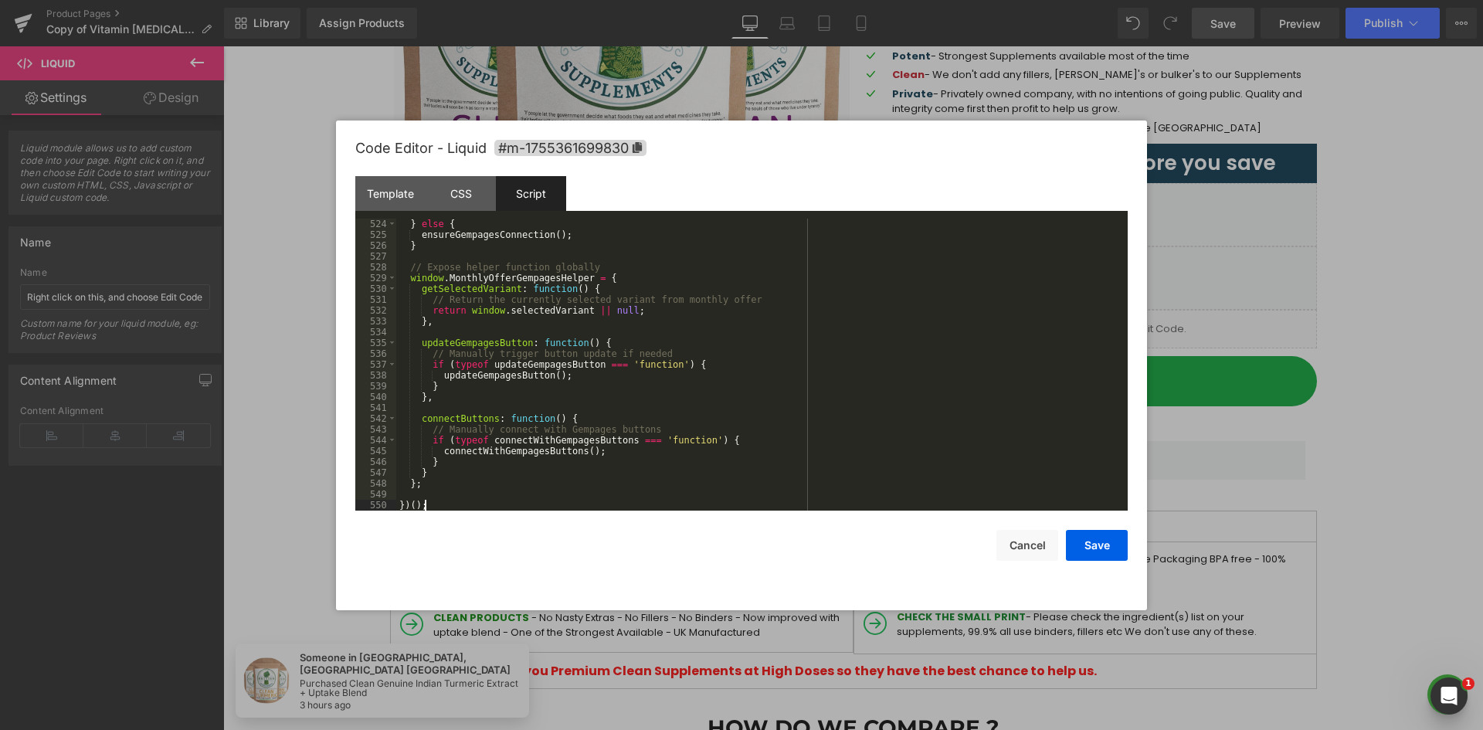
scroll to position [5655, 0]
click at [393, 195] on div "Template" at bounding box center [390, 193] width 70 height 35
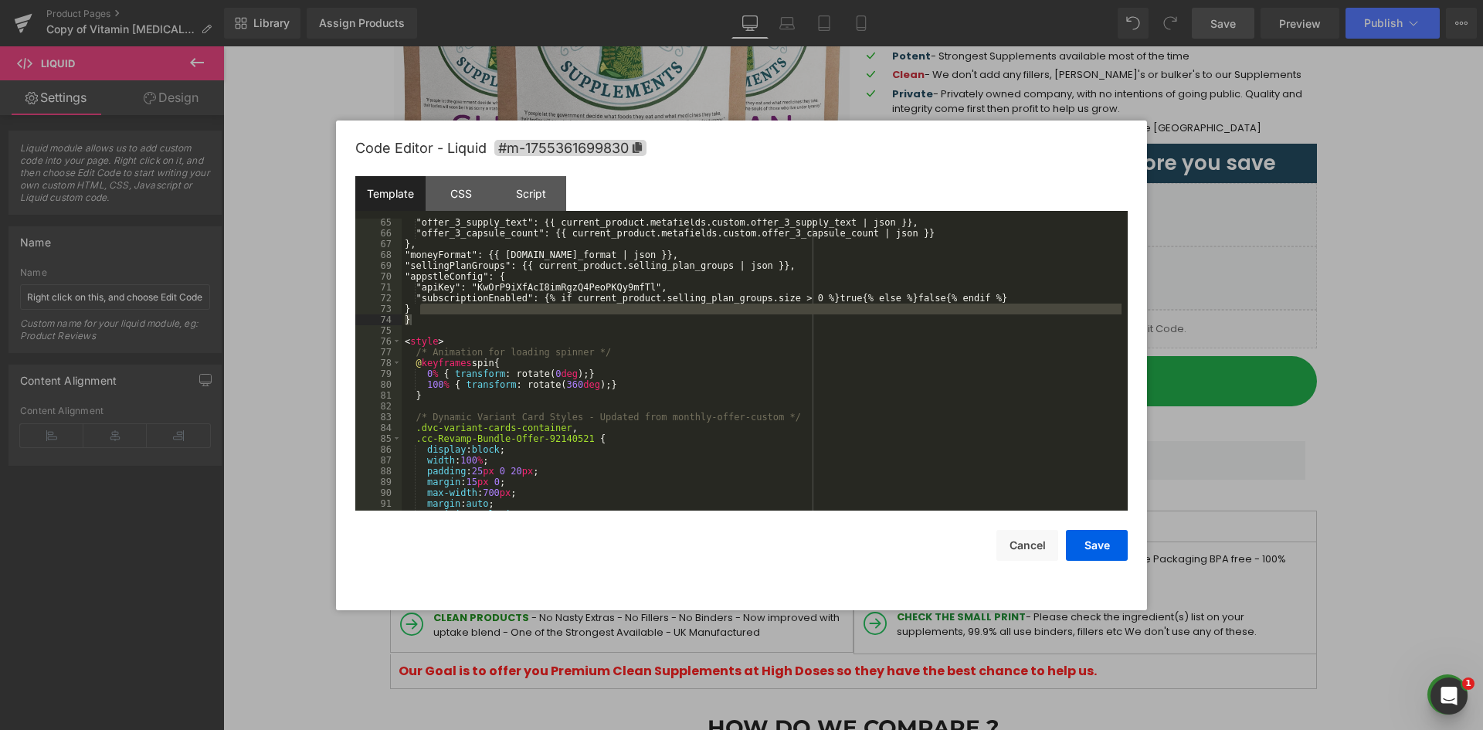
click at [608, 287] on div ""offer_3_supply_text": {{ current_product.metafields.custom.offer_3_supply_text…" at bounding box center [762, 374] width 720 height 314
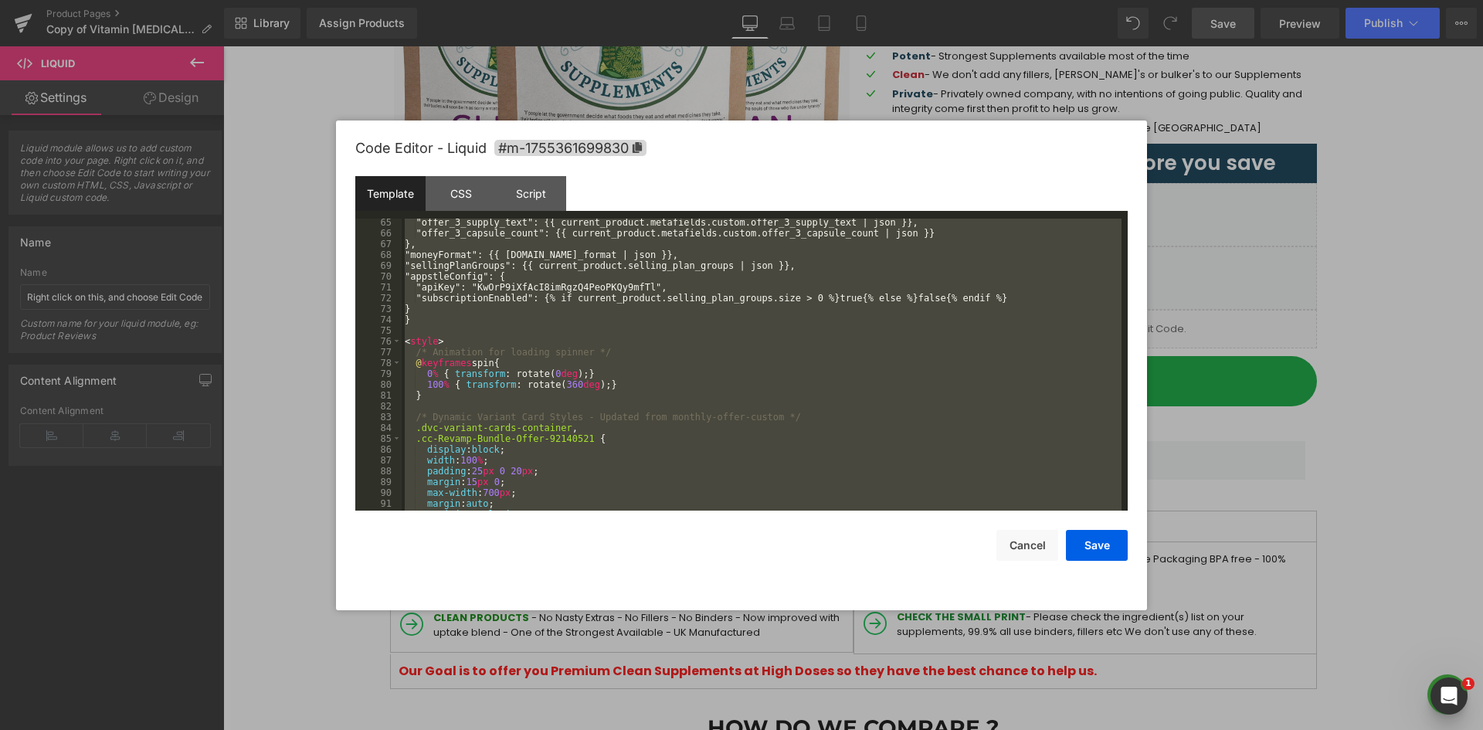
scroll to position [2584, 0]
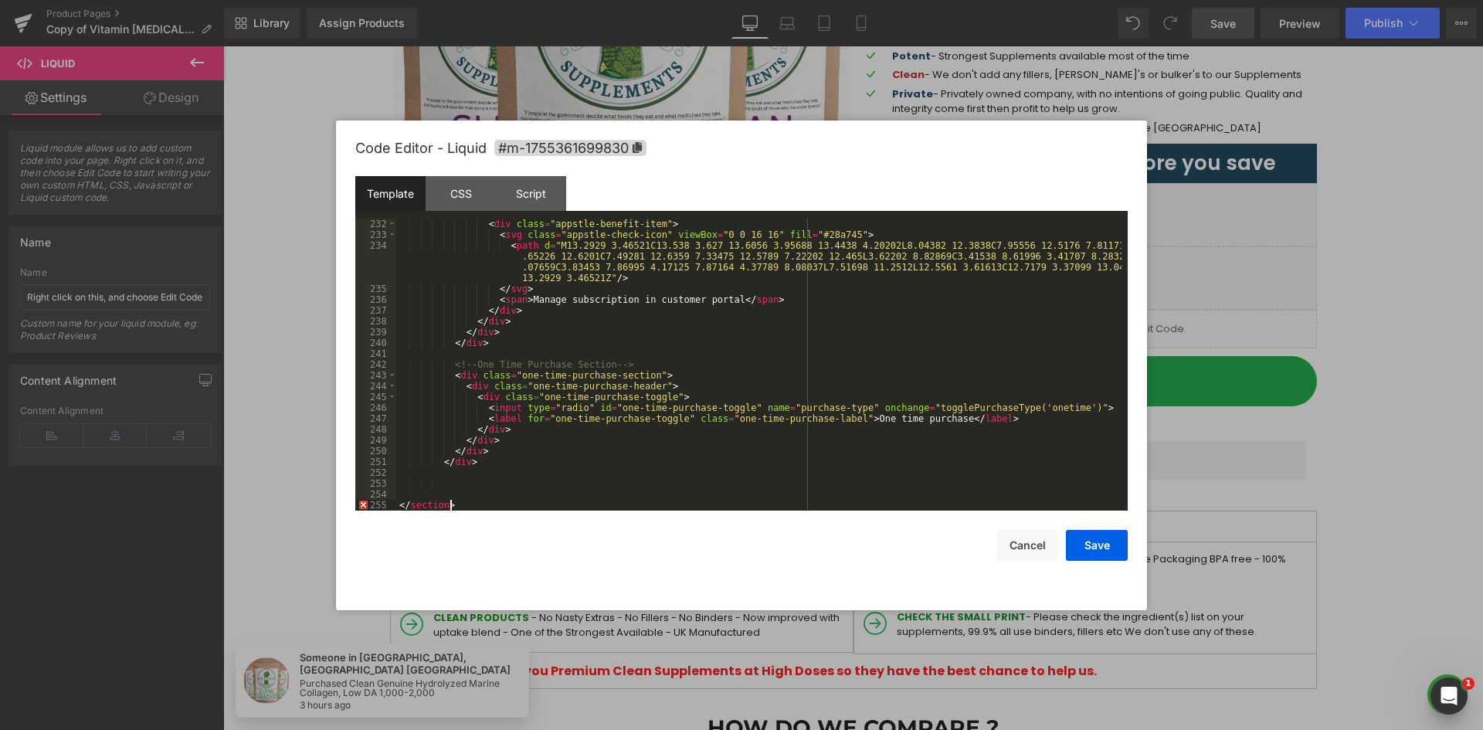
click at [439, 486] on div "< div class = "appstle-benefit-item" > < svg class = "appstle-check-icon" viewB…" at bounding box center [758, 376] width 725 height 314
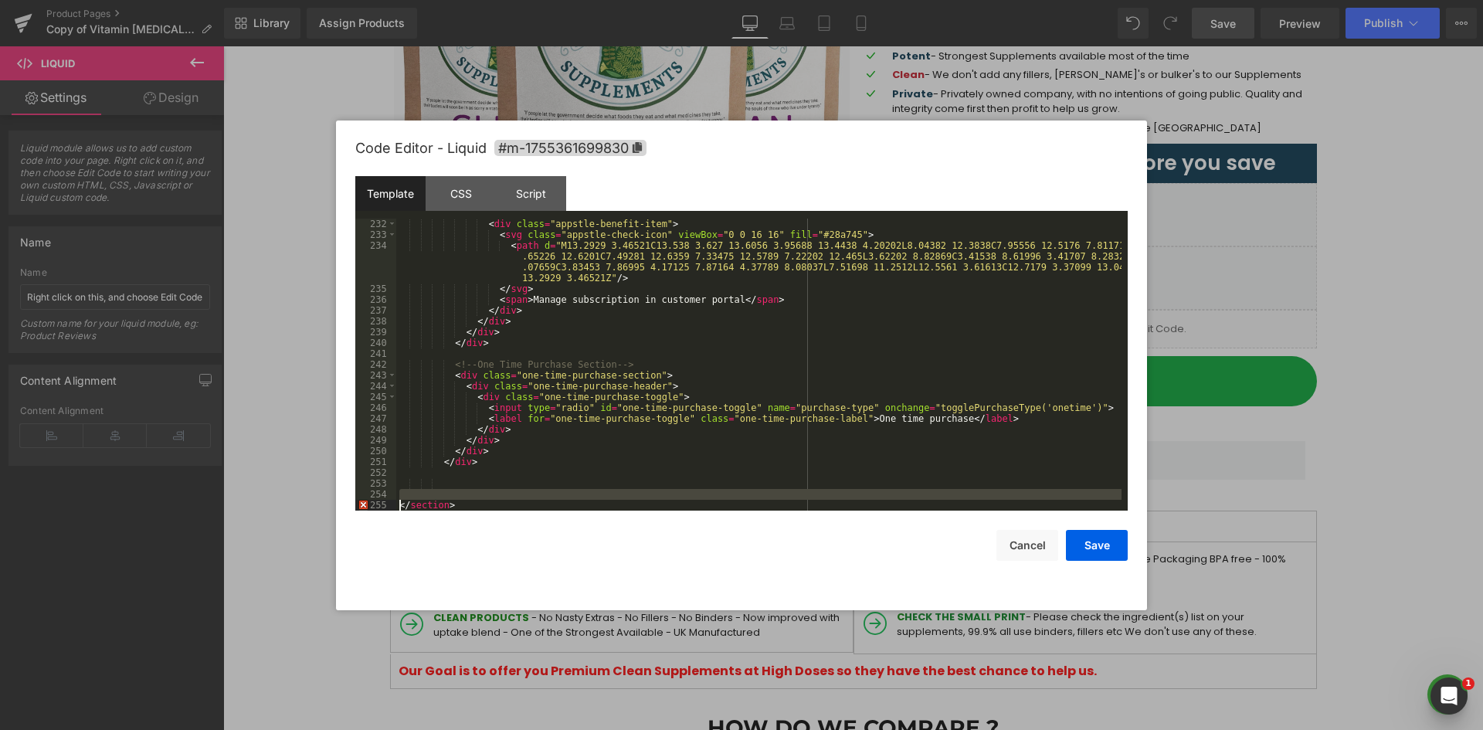
drag, startPoint x: 460, startPoint y: 498, endPoint x: 399, endPoint y: 500, distance: 60.3
click at [399, 500] on div "< div class = "appstle-benefit-item" > < svg class = "appstle-check-icon" viewB…" at bounding box center [758, 376] width 725 height 314
drag, startPoint x: 452, startPoint y: 501, endPoint x: 471, endPoint y: 505, distance: 19.7
click at [453, 501] on div "< div class = "appstle-benefit-item" > < svg class = "appstle-check-icon" viewB…" at bounding box center [758, 376] width 725 height 314
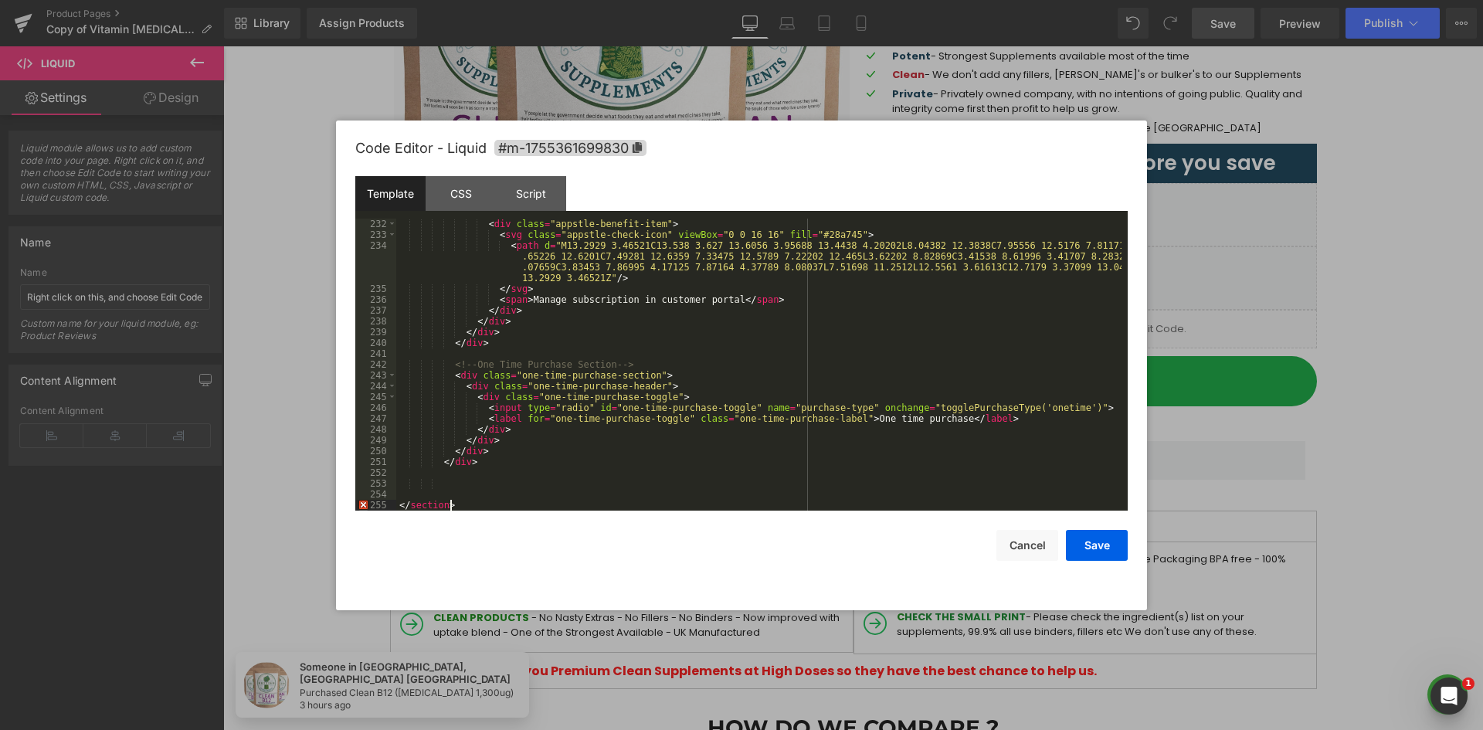
click at [414, 500] on div "< div class = "appstle-benefit-item" > < svg class = "appstle-check-icon" viewB…" at bounding box center [758, 376] width 725 height 314
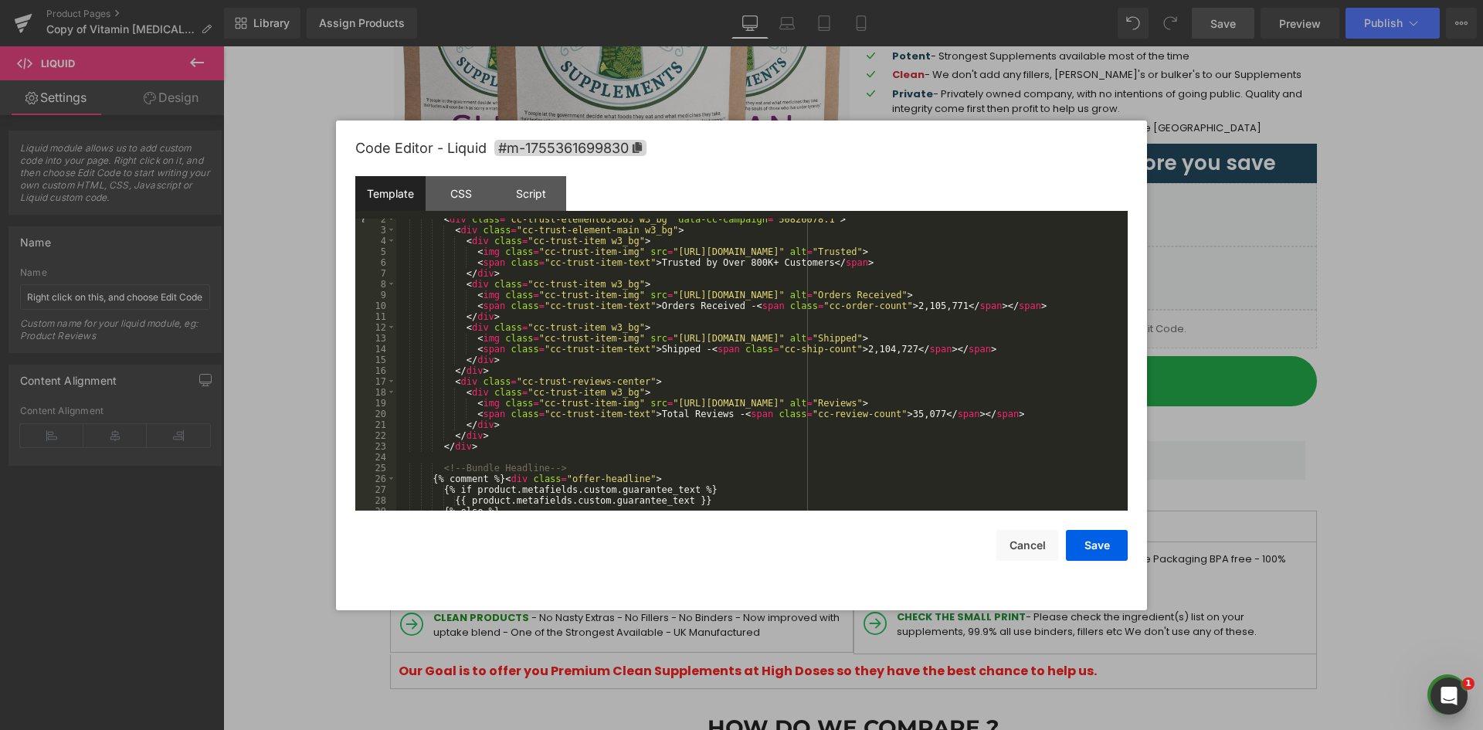
scroll to position [0, 0]
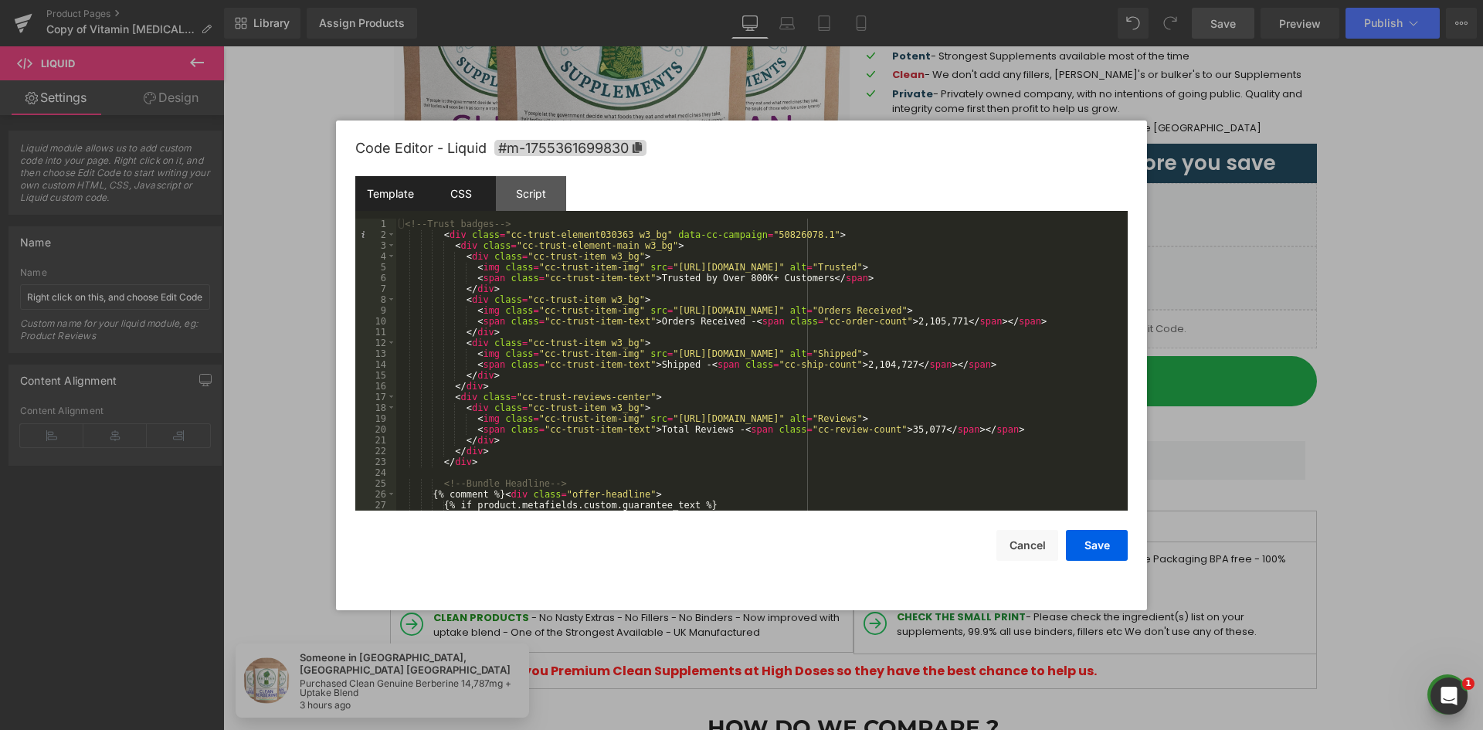
click at [456, 198] on div "CSS" at bounding box center [461, 193] width 70 height 35
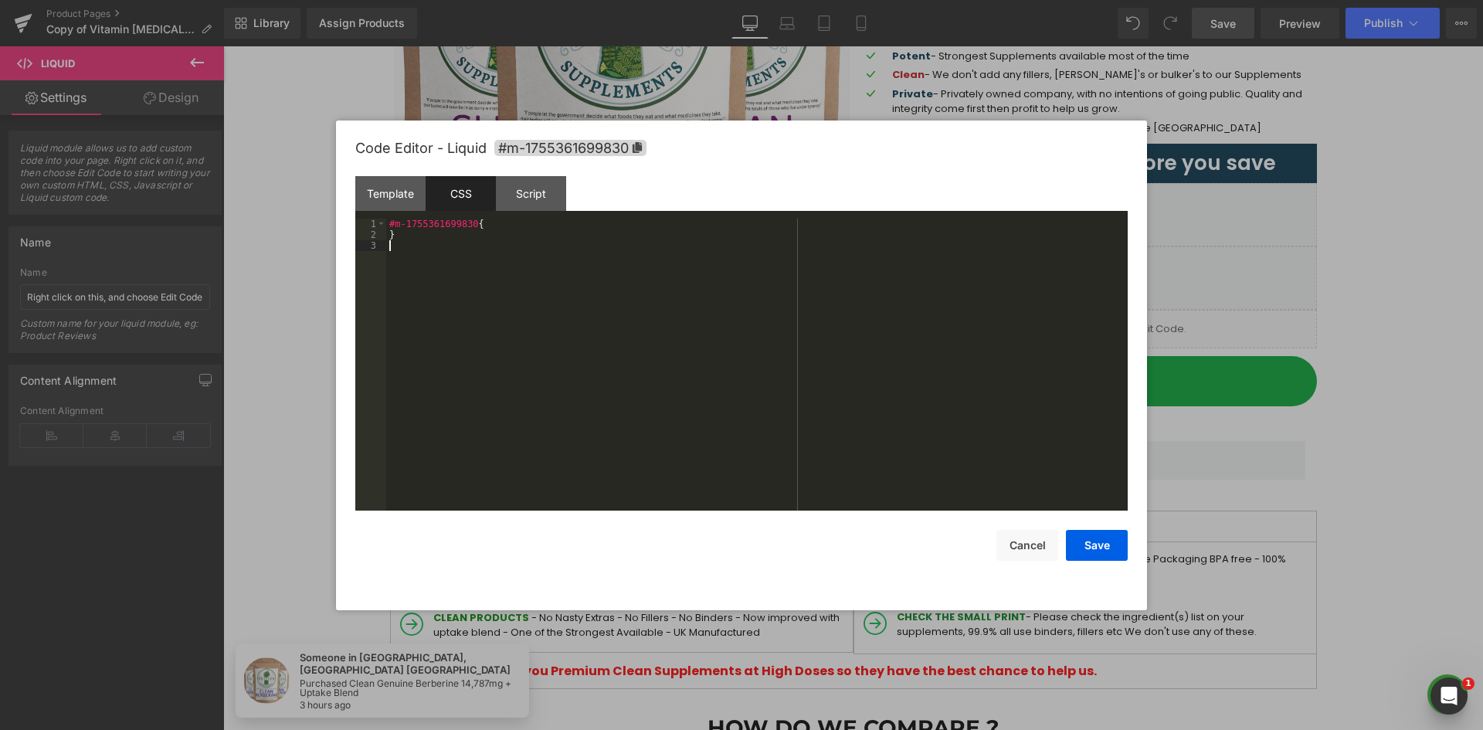
click at [508, 274] on div "#m-1755361699830 { }" at bounding box center [756, 376] width 741 height 314
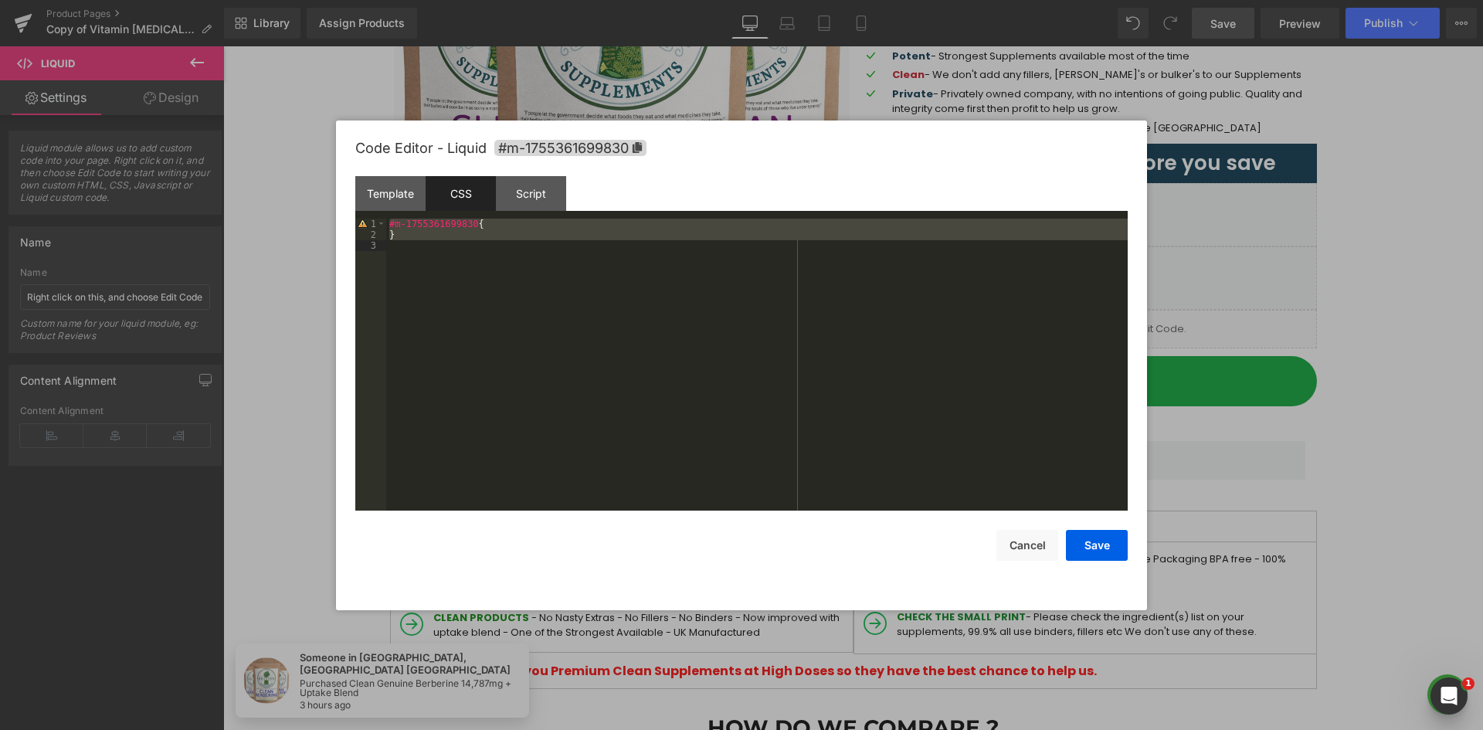
scroll to position [7580, 0]
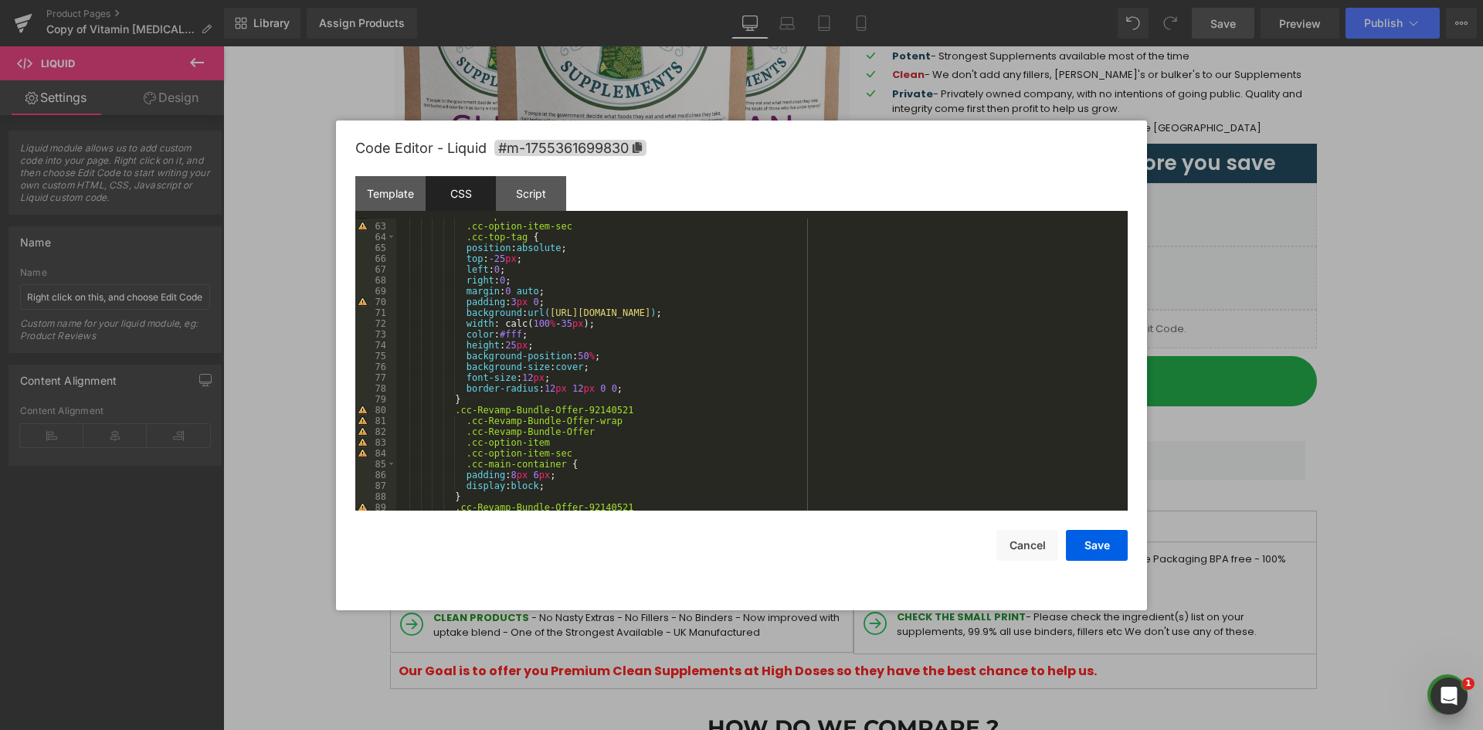
scroll to position [0, 0]
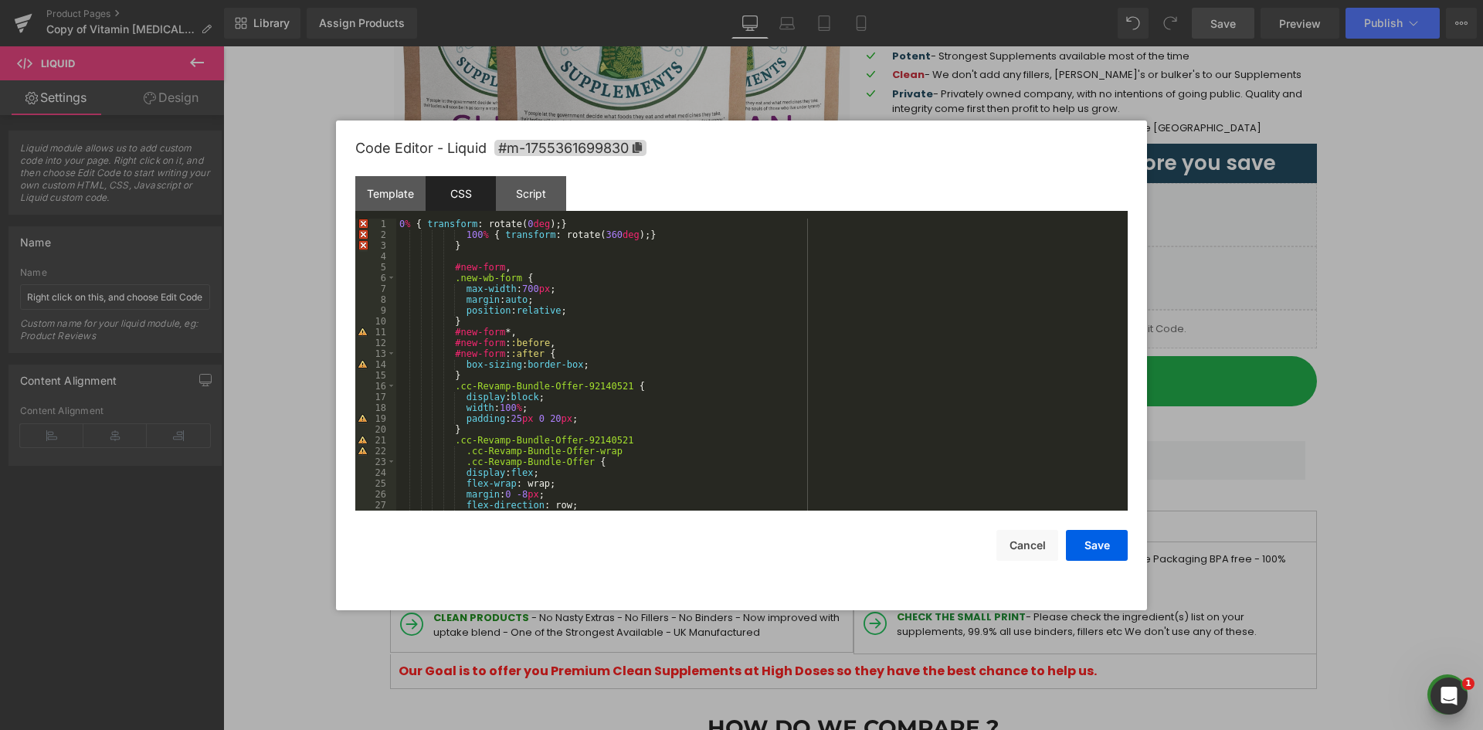
click at [403, 224] on div "0 % { transform : rotate( 0 deg ); } 100 % { transform : rotate( 360 deg ); } }…" at bounding box center [758, 376] width 725 height 314
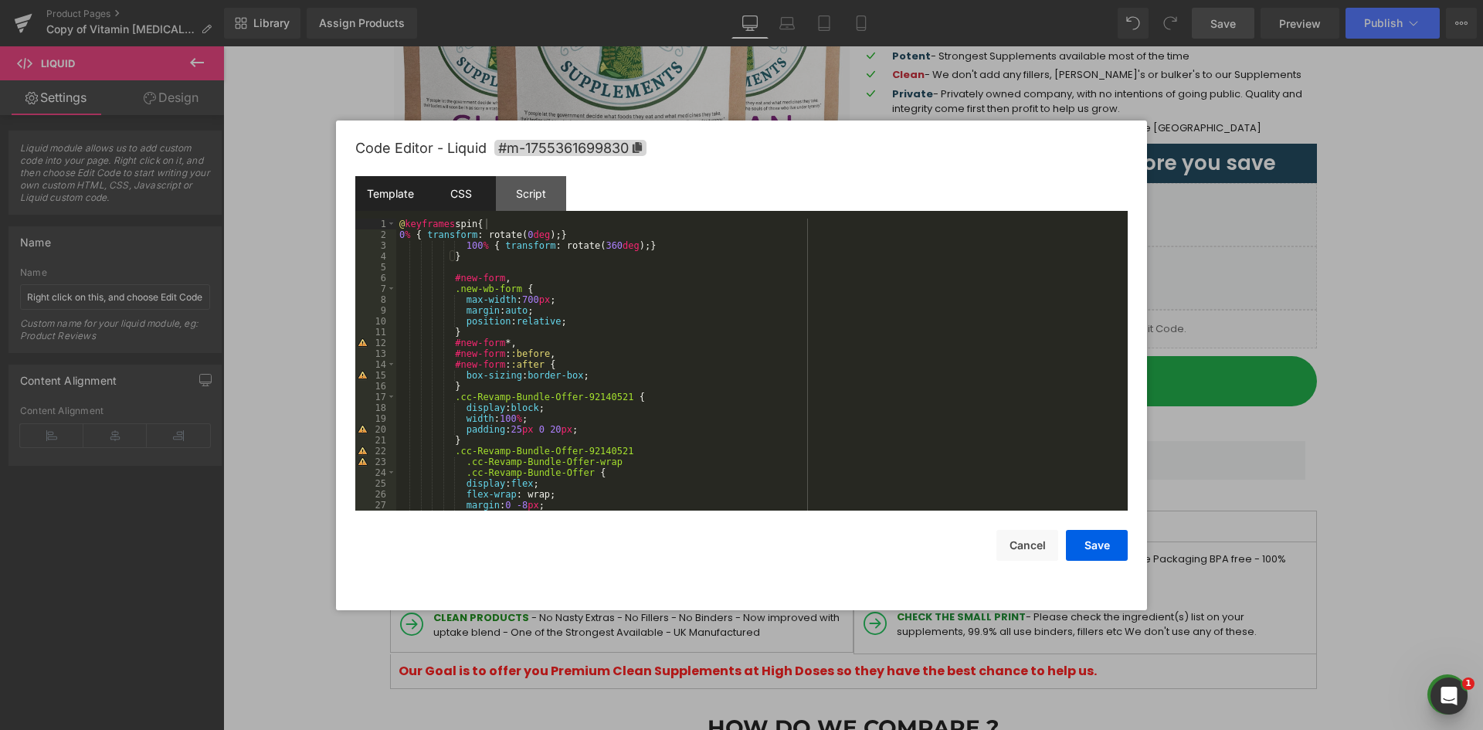
click at [375, 192] on div "Template" at bounding box center [390, 193] width 70 height 35
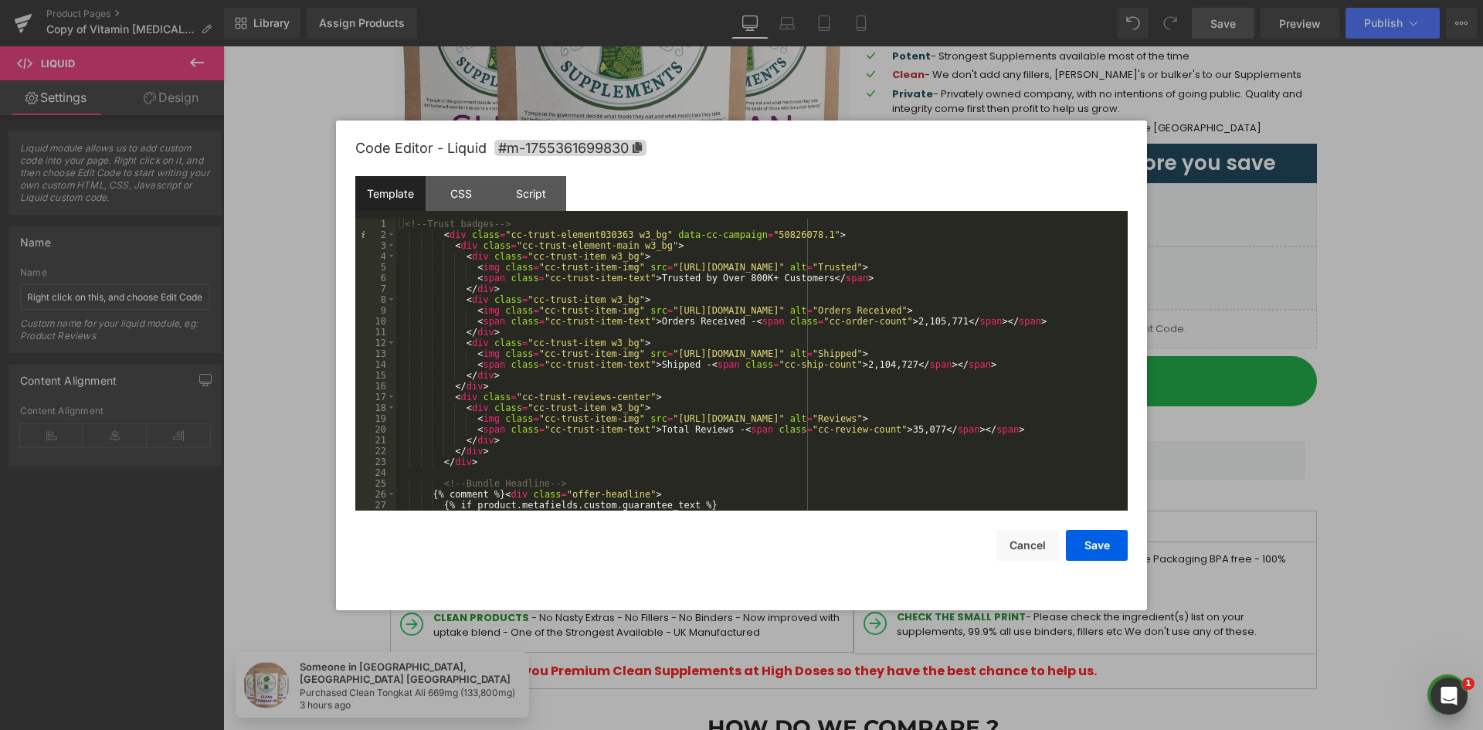
click at [409, 227] on div "<!-- Trust badges --> < div class = "cc-trust-element030363 w3_bg" data-cc-camp…" at bounding box center [758, 376] width 725 height 314
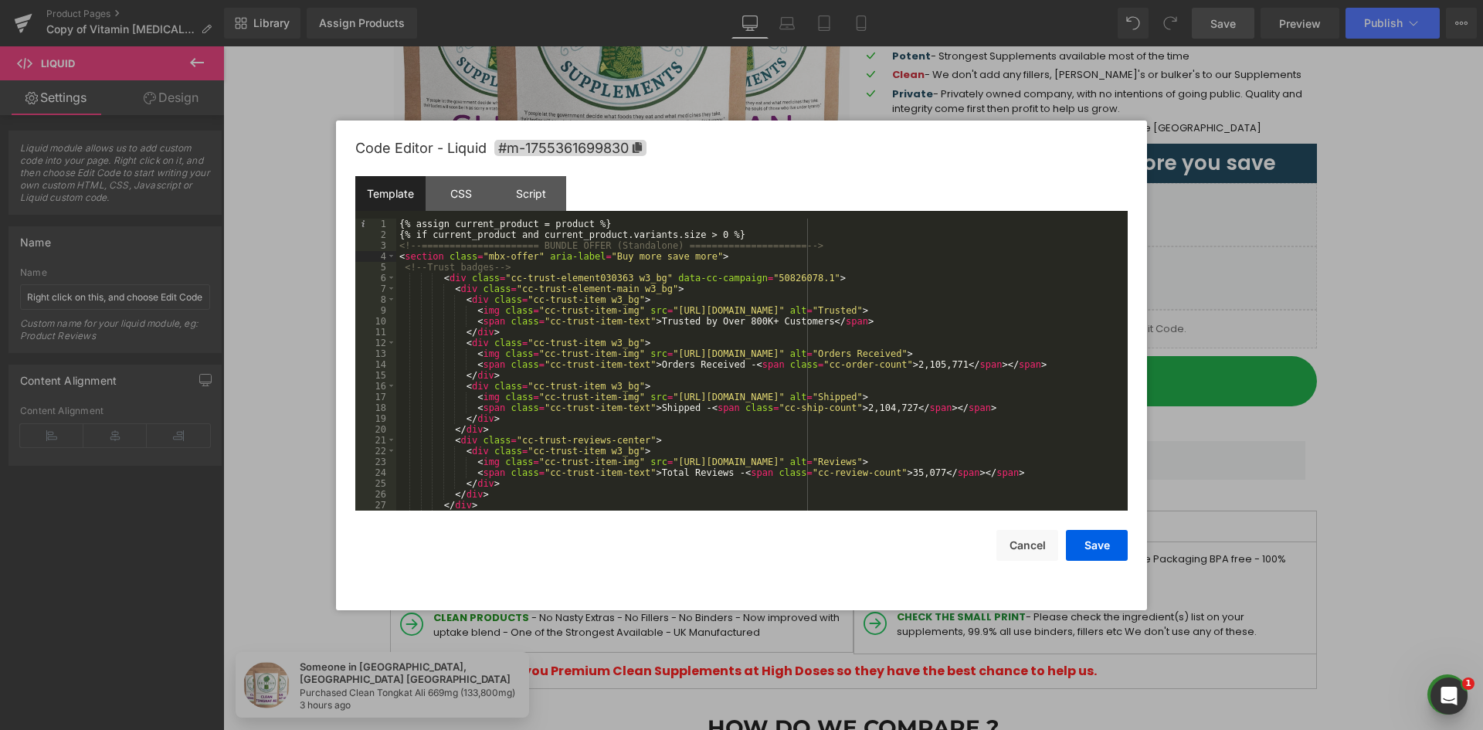
click at [450, 252] on div "{% assign current_product = product %} {% if current_product and current_produc…" at bounding box center [758, 376] width 725 height 314
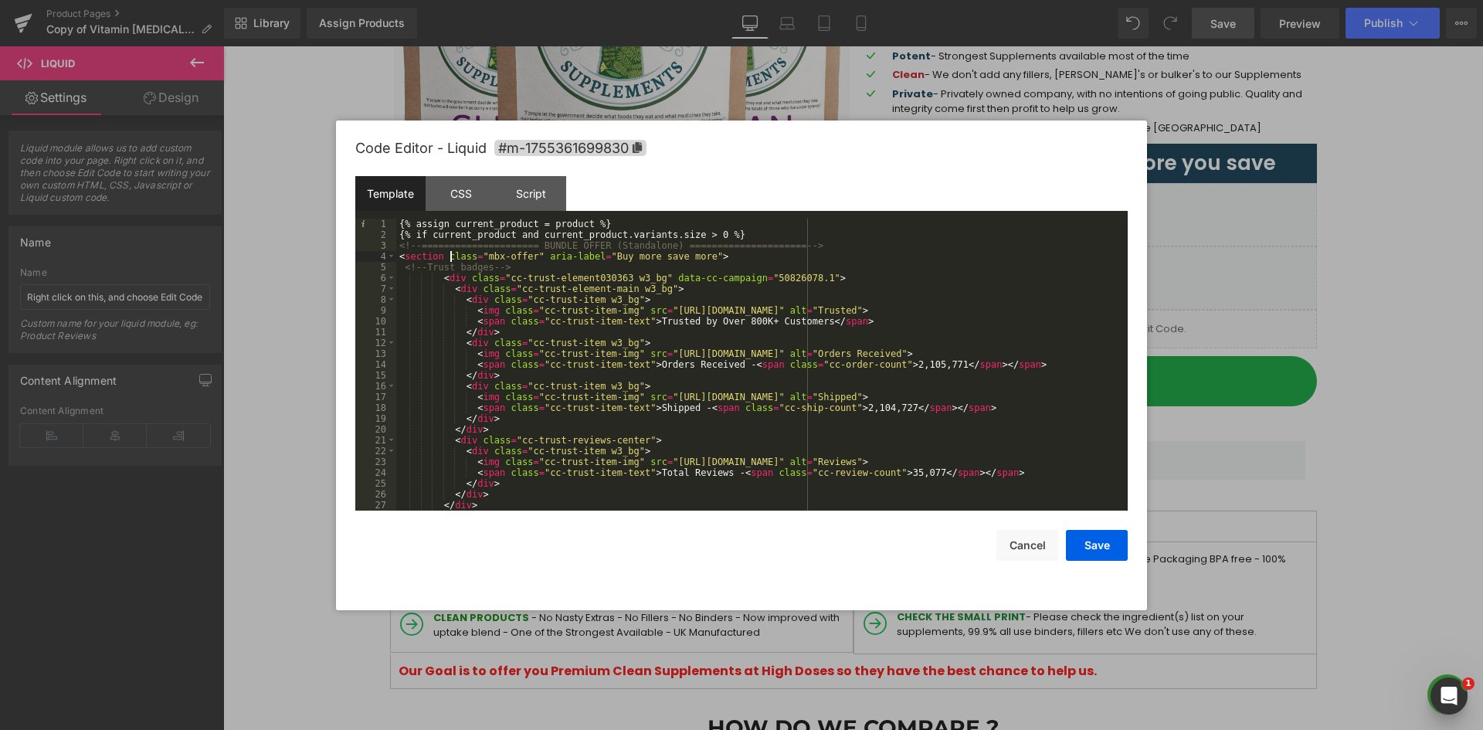
click at [622, 334] on div "{% assign current_product = product %} {% if current_product and current_produc…" at bounding box center [758, 376] width 725 height 314
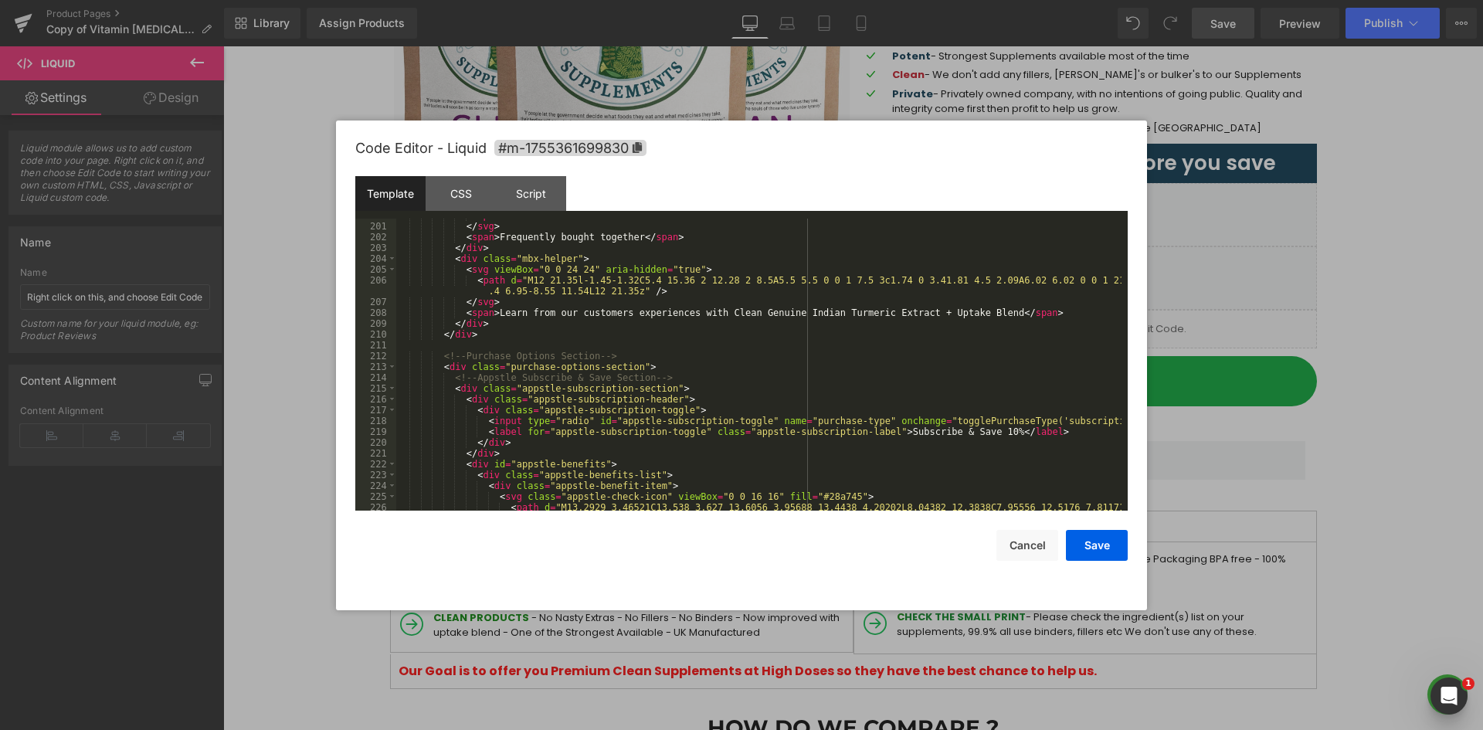
scroll to position [2628, 0]
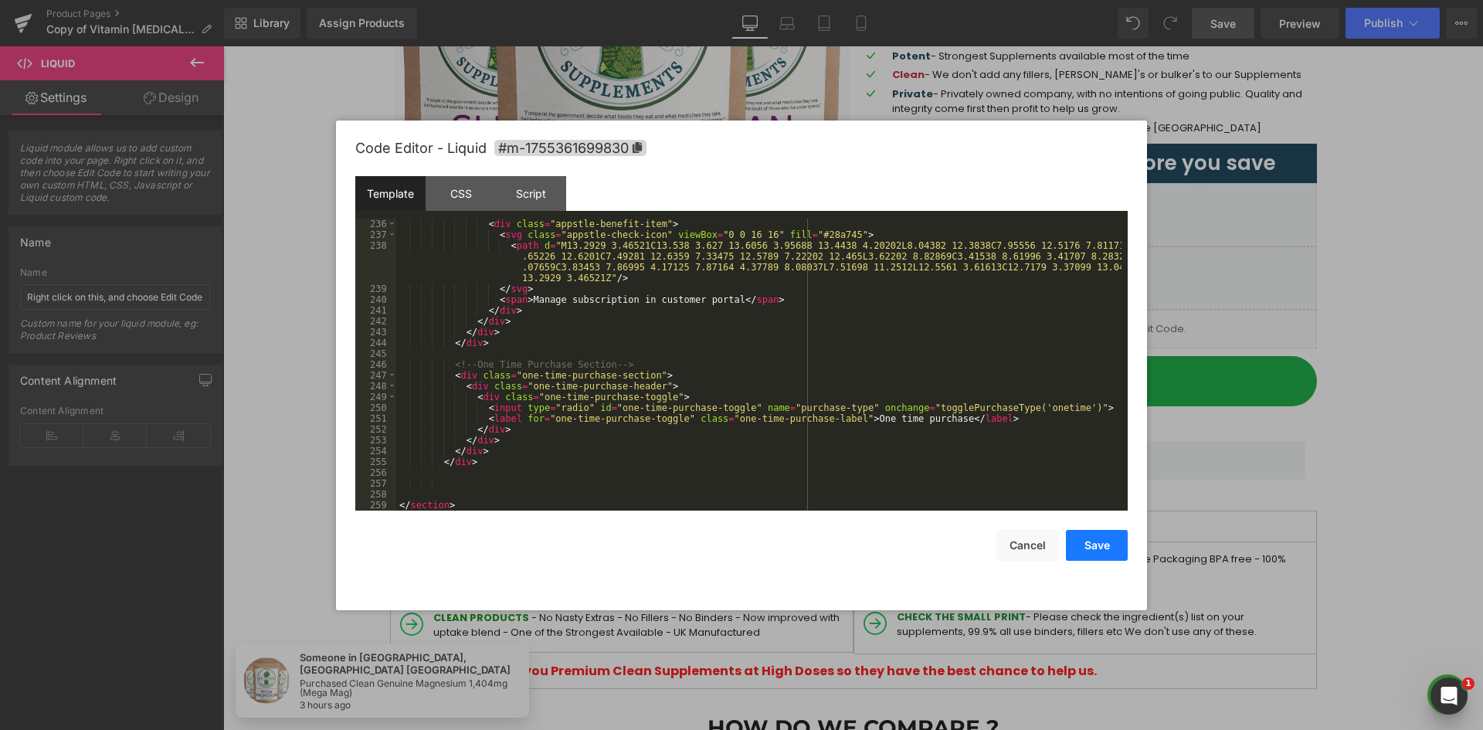
drag, startPoint x: 1117, startPoint y: 549, endPoint x: 896, endPoint y: 508, distance: 224.7
click at [1117, 549] on button "Save" at bounding box center [1097, 545] width 62 height 31
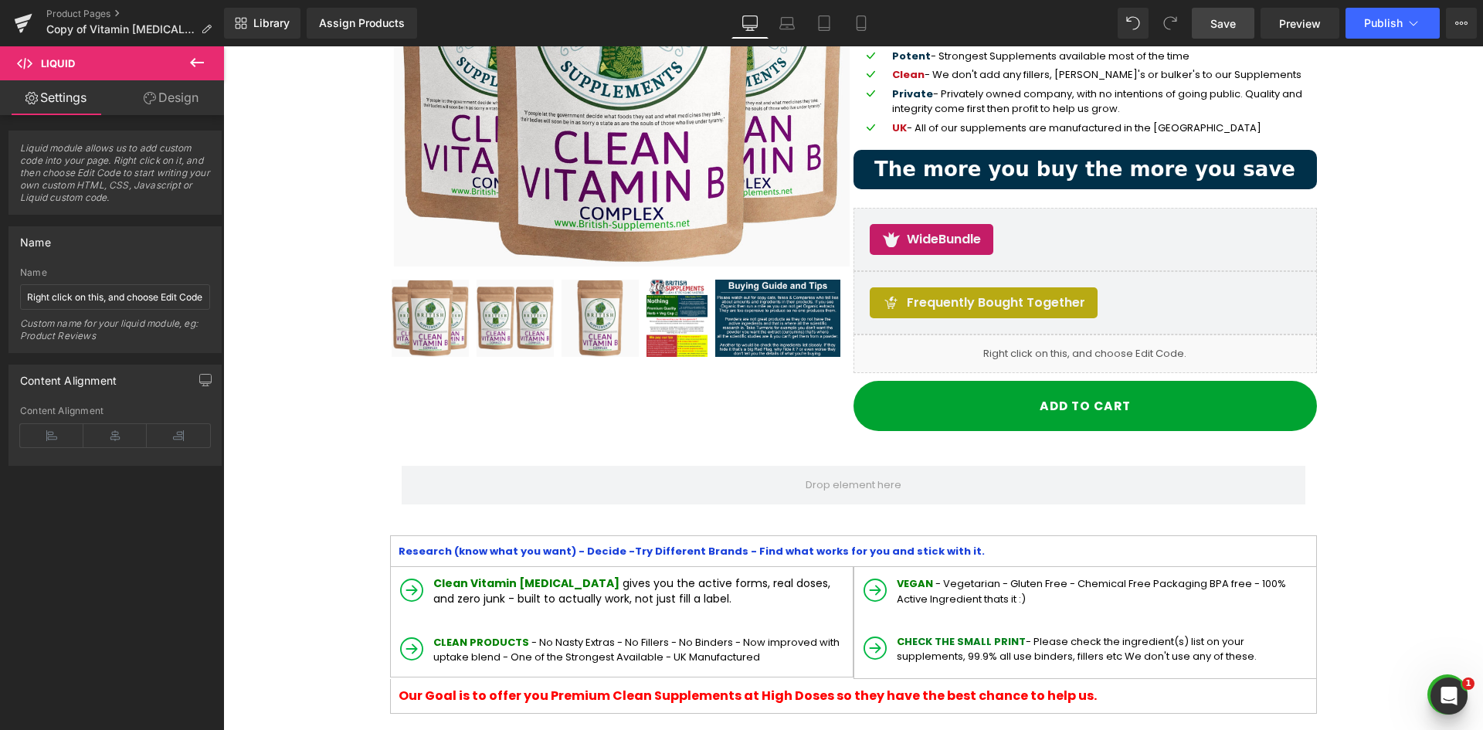
click at [1225, 32] on link "Save" at bounding box center [1223, 23] width 63 height 31
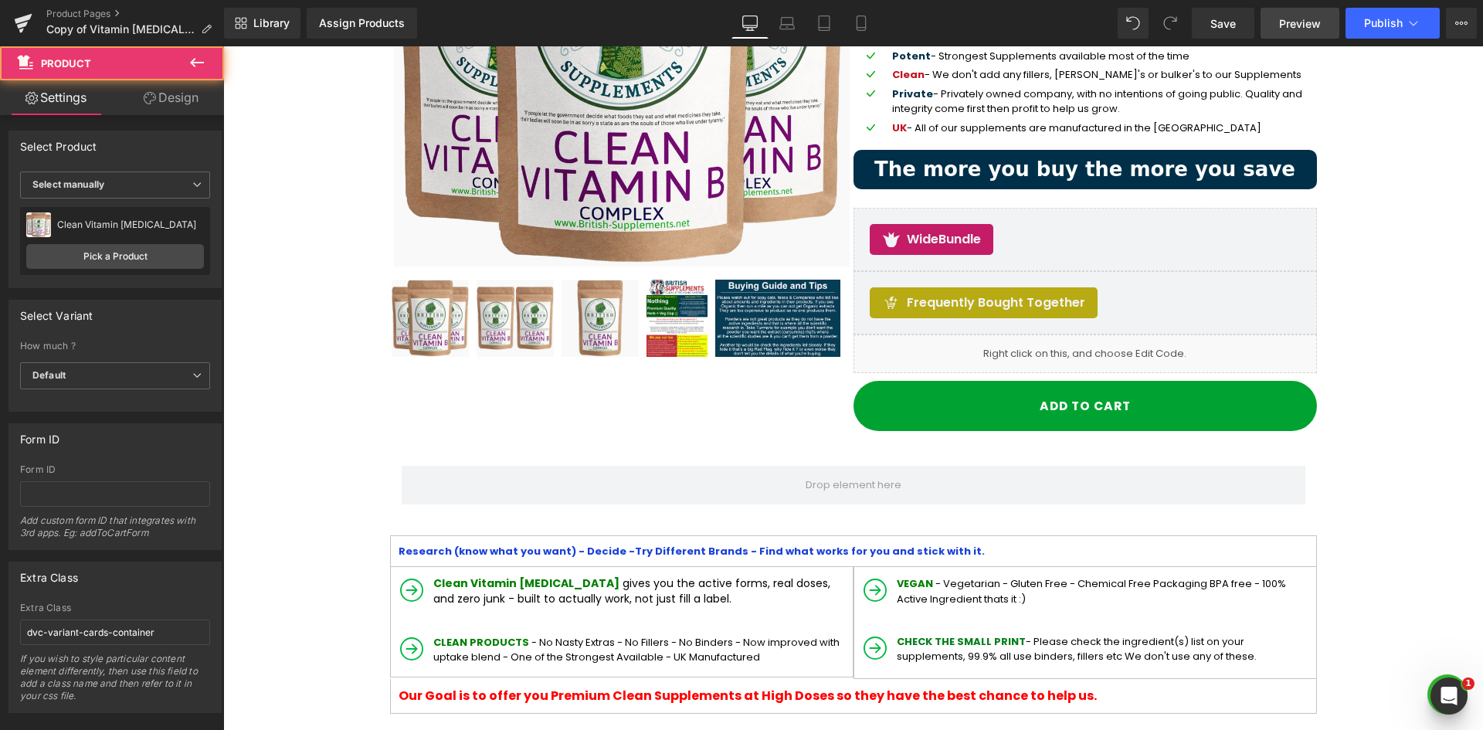
click at [1327, 17] on link "Preview" at bounding box center [1299, 23] width 79 height 31
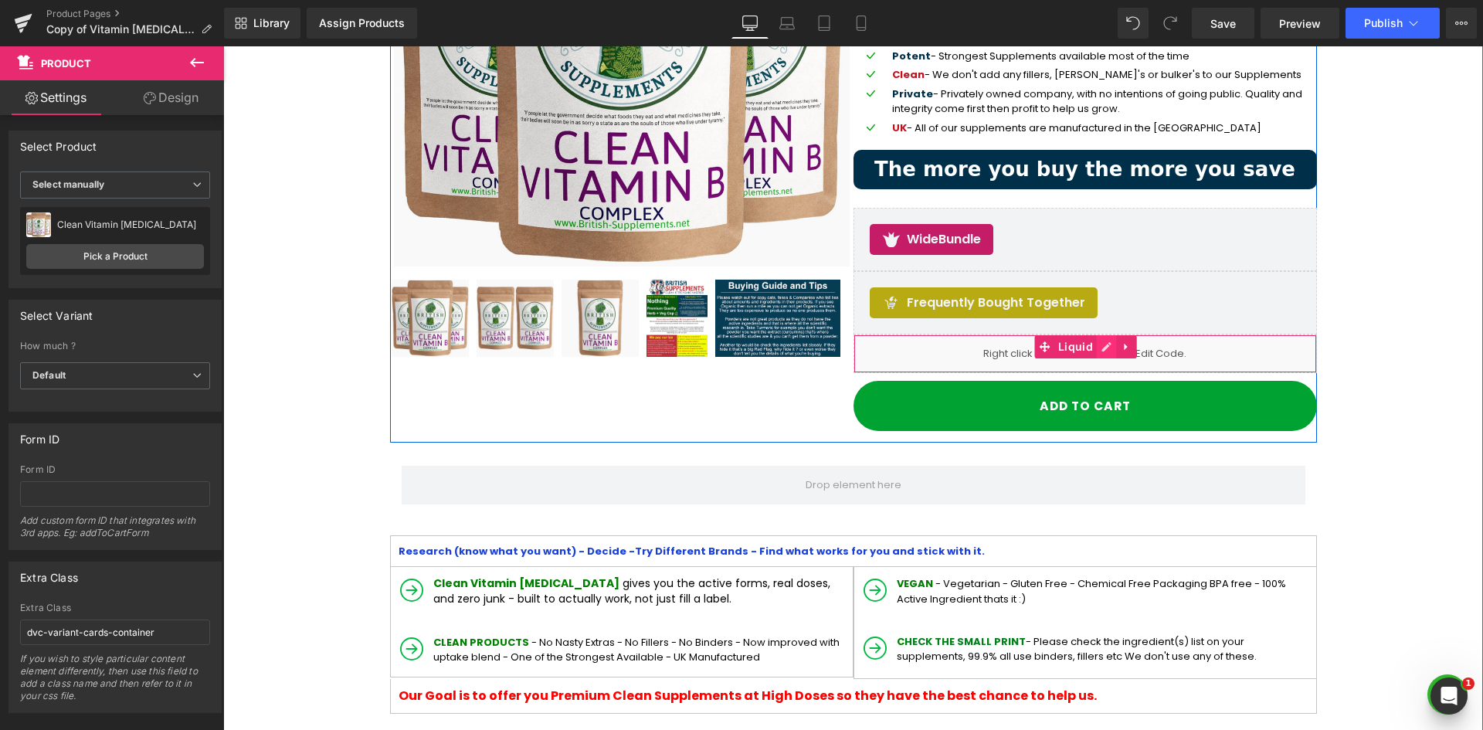
click at [1101, 341] on link at bounding box center [1107, 346] width 20 height 23
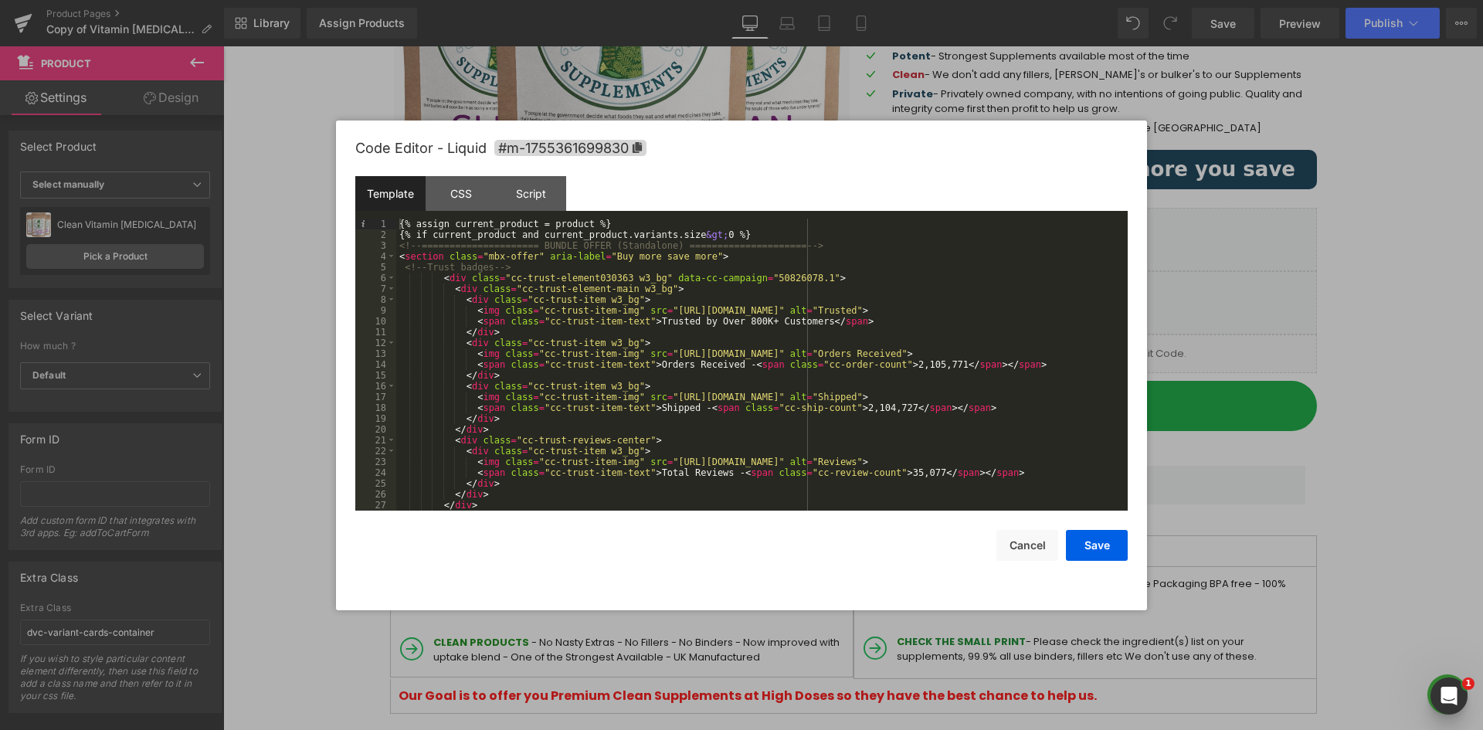
click at [391, 187] on div "Template" at bounding box center [390, 193] width 70 height 35
click at [563, 284] on div "{% assign current_product = product %} {% if current_product and current_produc…" at bounding box center [758, 376] width 725 height 314
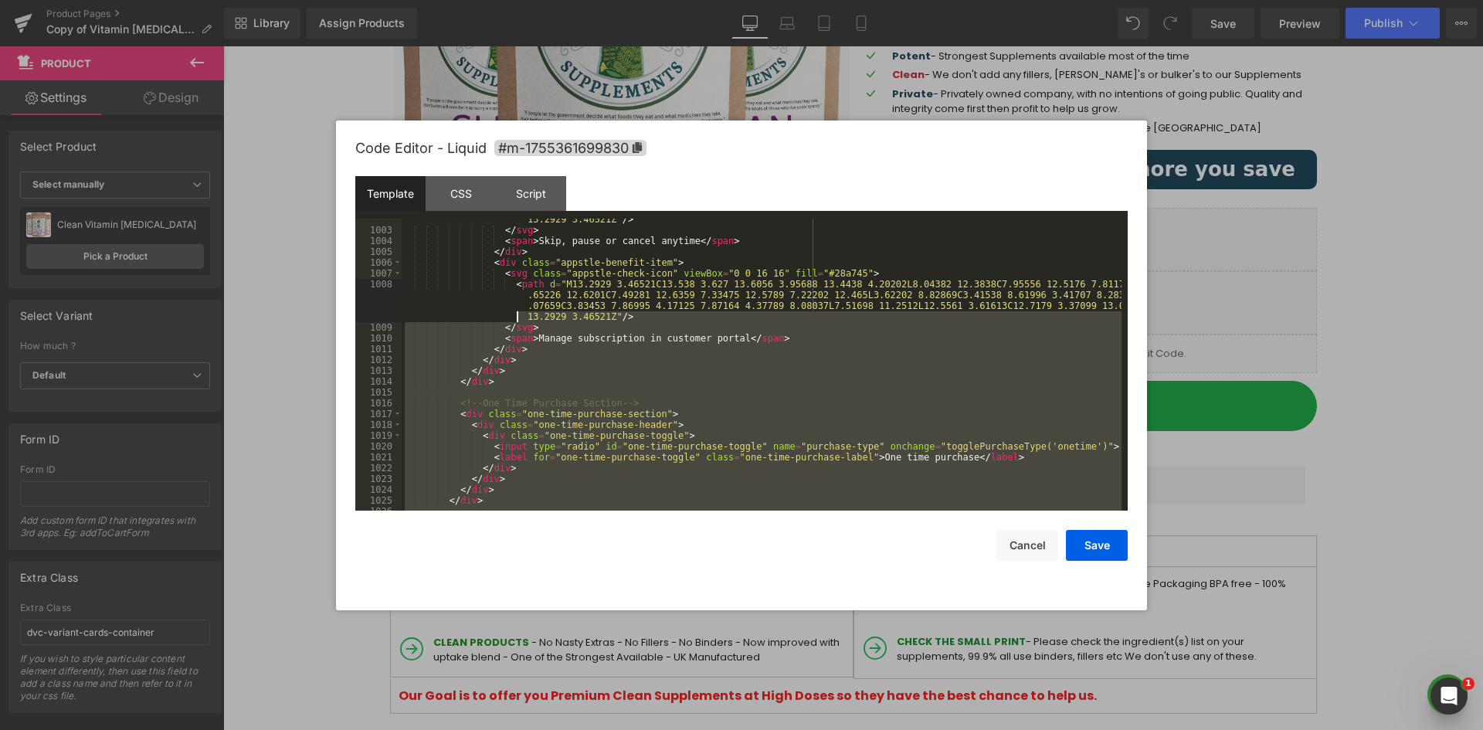
scroll to position [11054, 0]
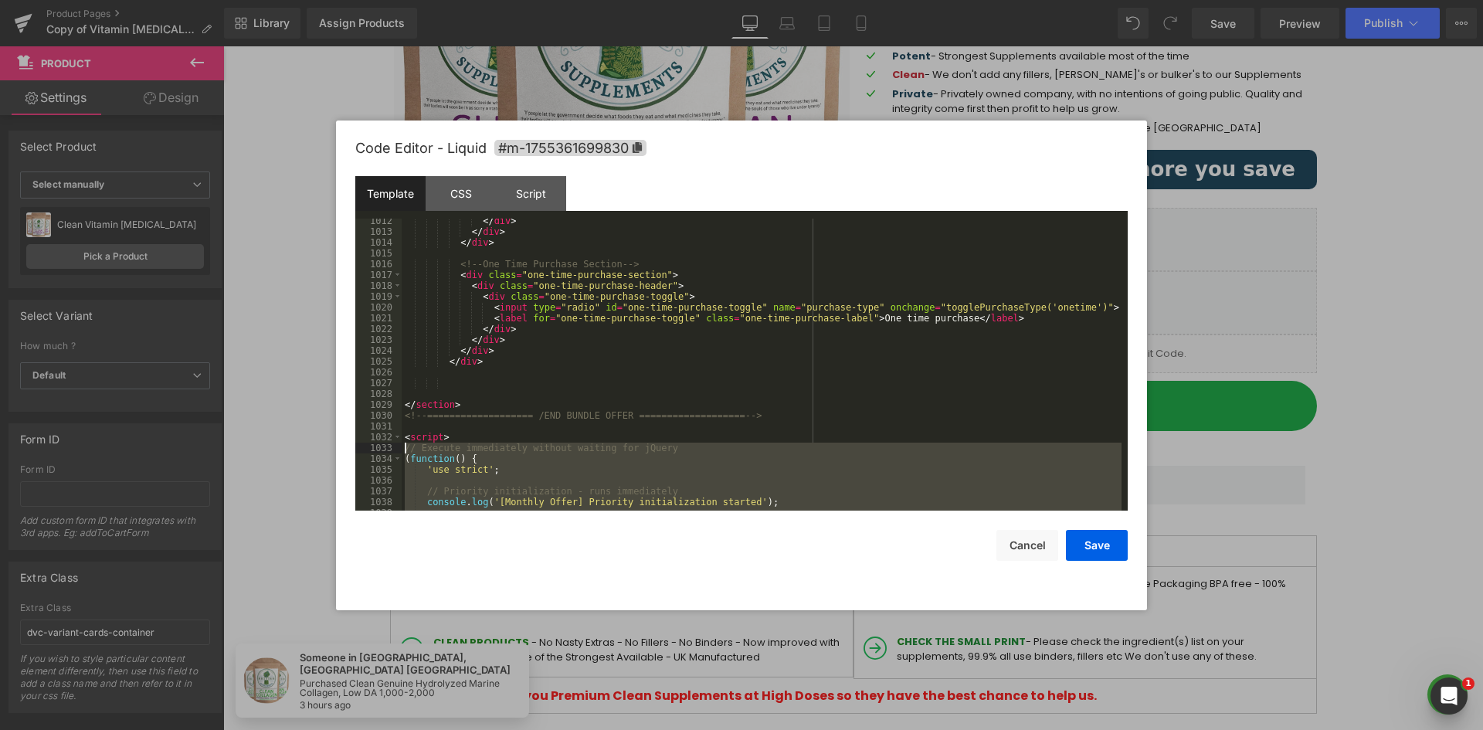
drag, startPoint x: 419, startPoint y: 480, endPoint x: 400, endPoint y: 449, distance: 36.7
click at [400, 449] on pre "1012 1013 1014 1015 1016 1017 1018 1019 1020 1021 1022 1023 1024 1025 1026 1027…" at bounding box center [741, 365] width 772 height 292
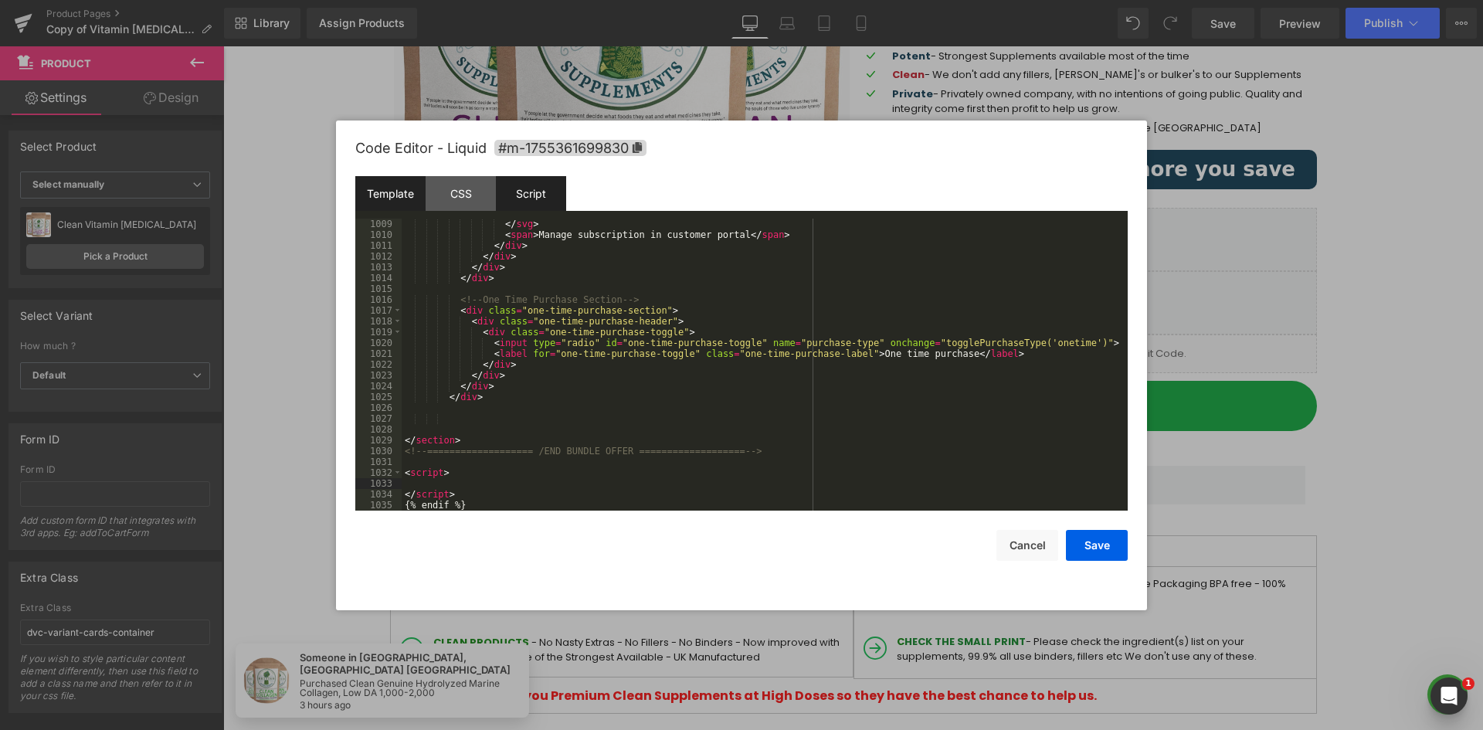
click at [551, 192] on div "Script" at bounding box center [531, 193] width 70 height 35
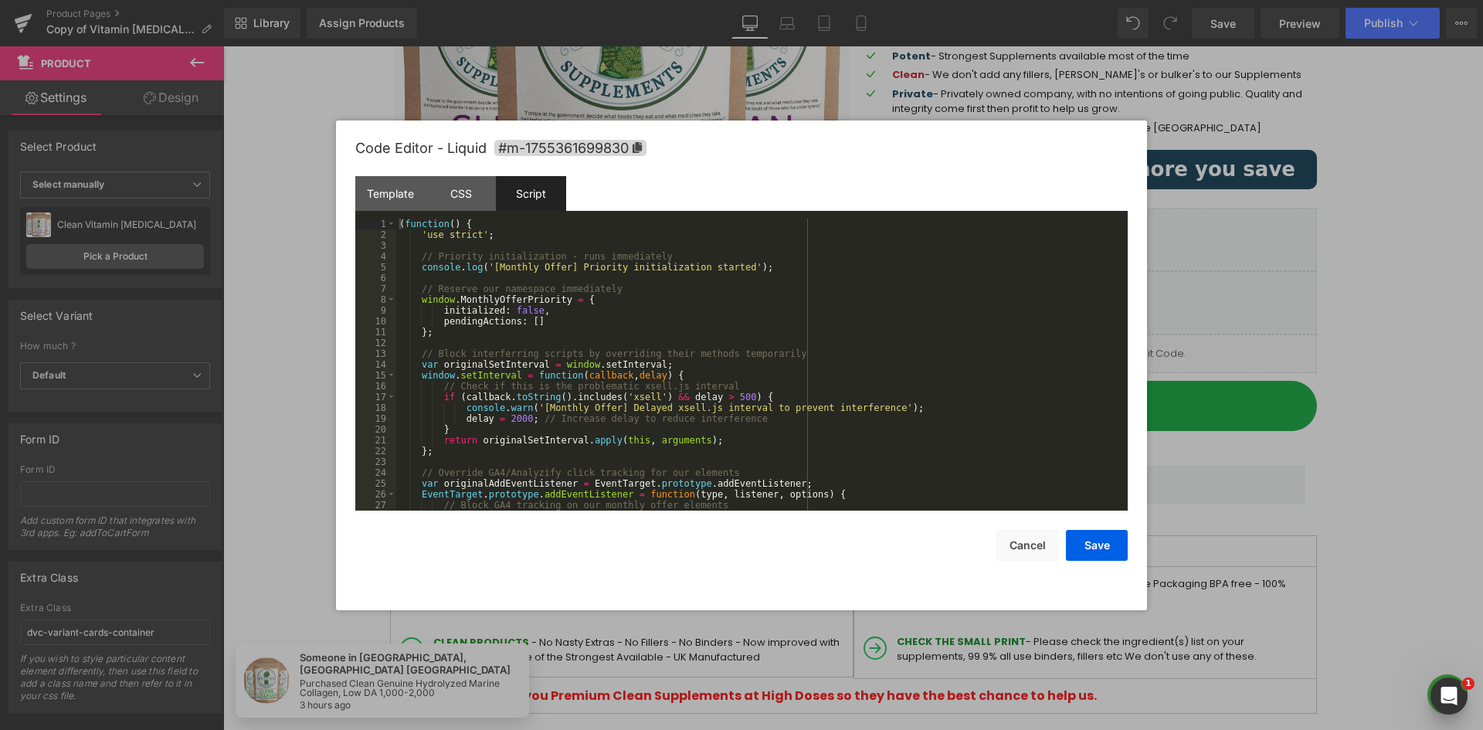
click at [562, 282] on div "( function ( ) { 'use strict' ; // Priority initialization - runs immediately c…" at bounding box center [758, 376] width 725 height 314
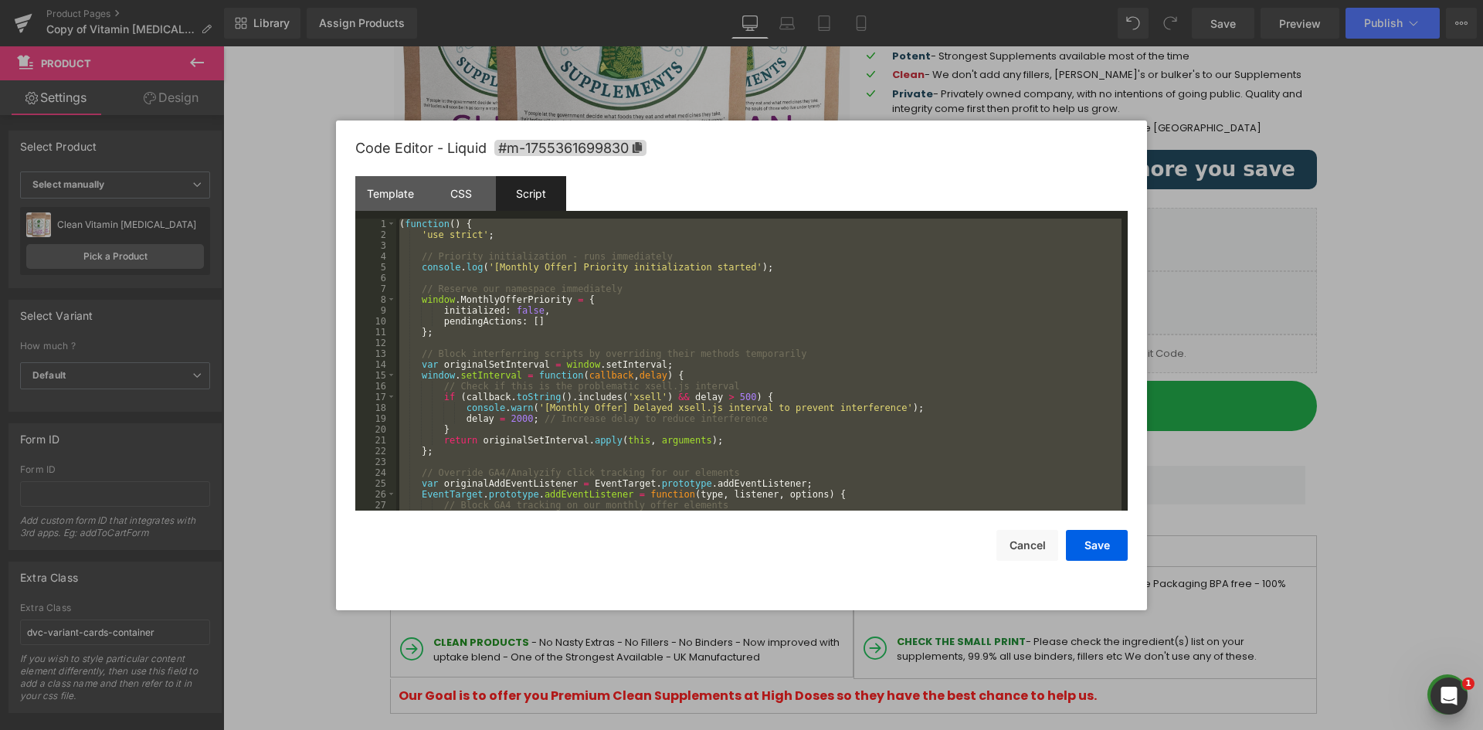
scroll to position [11278, 0]
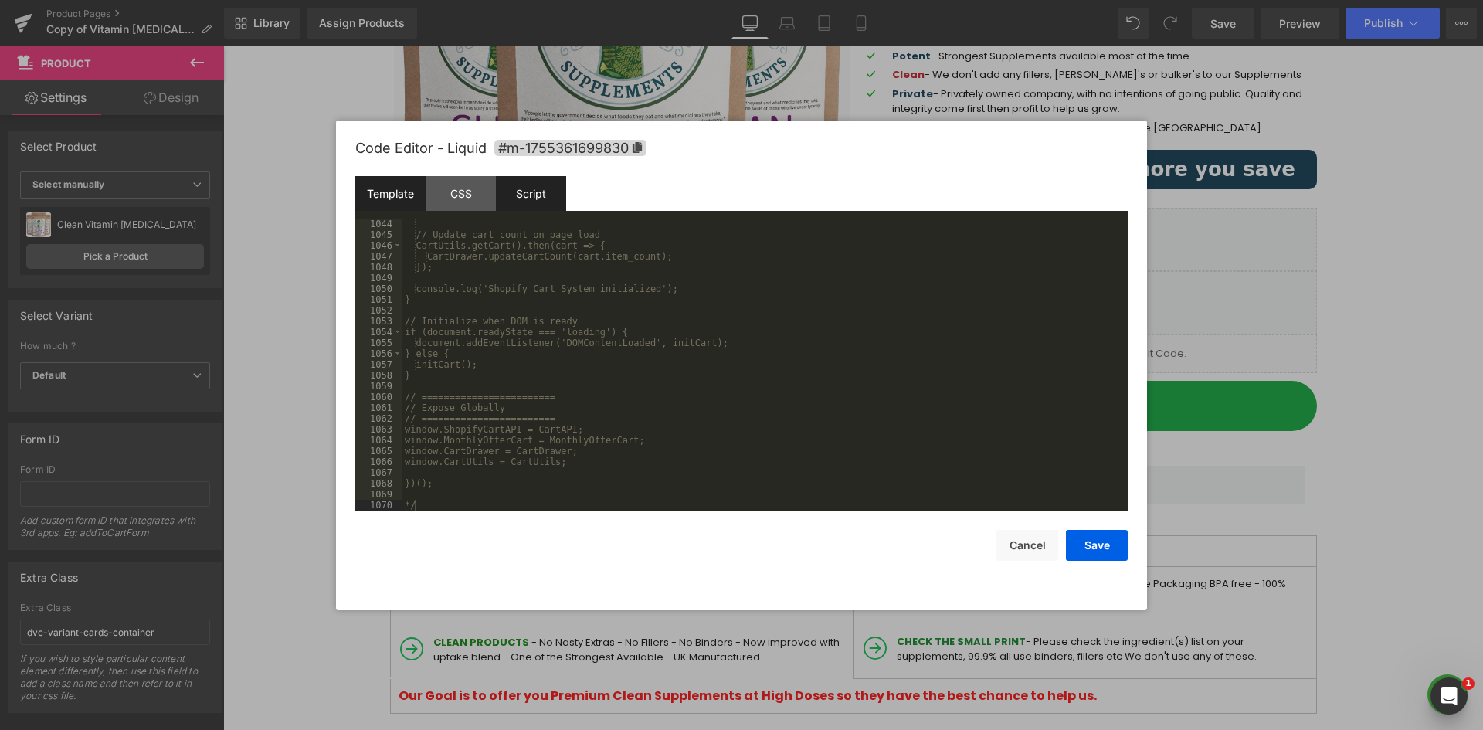
click at [387, 196] on div "Template" at bounding box center [390, 193] width 70 height 35
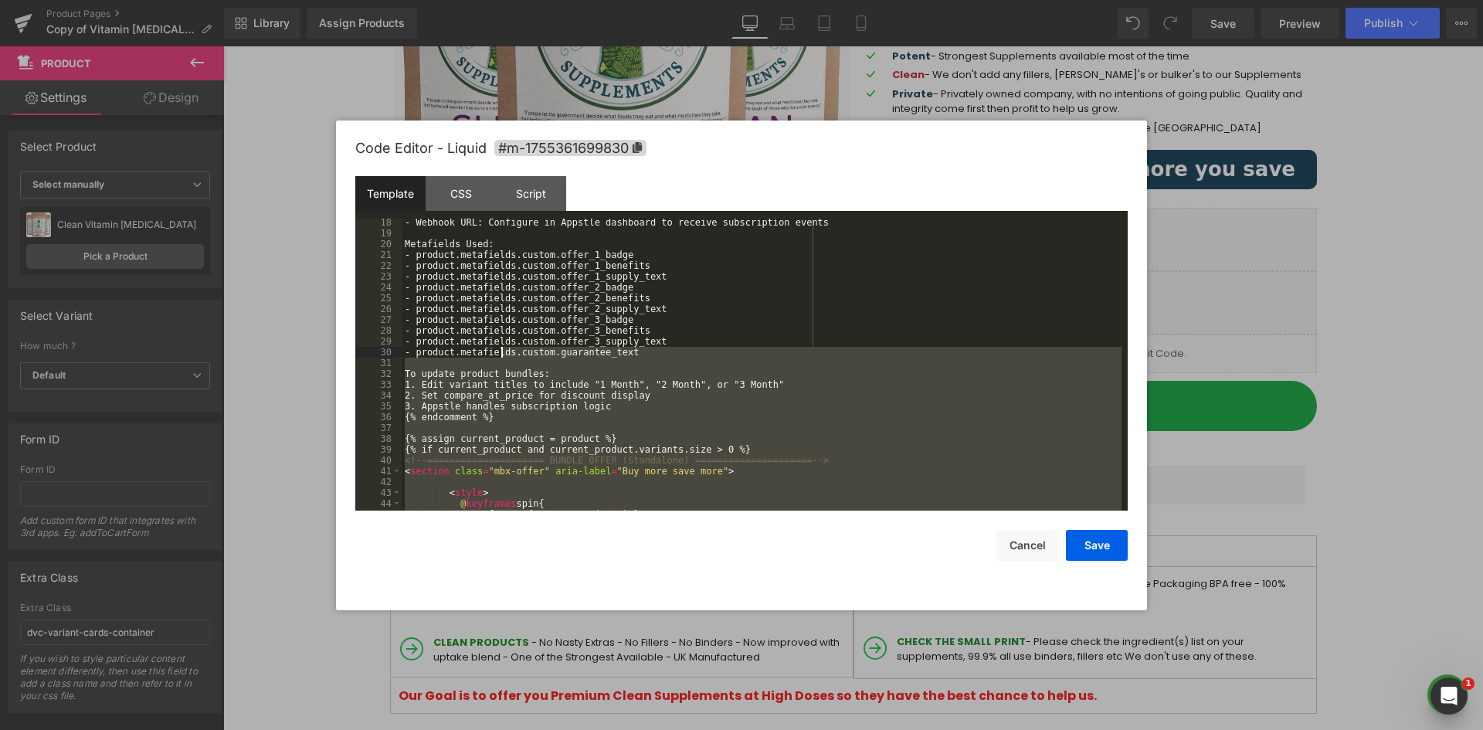
scroll to position [324, 0]
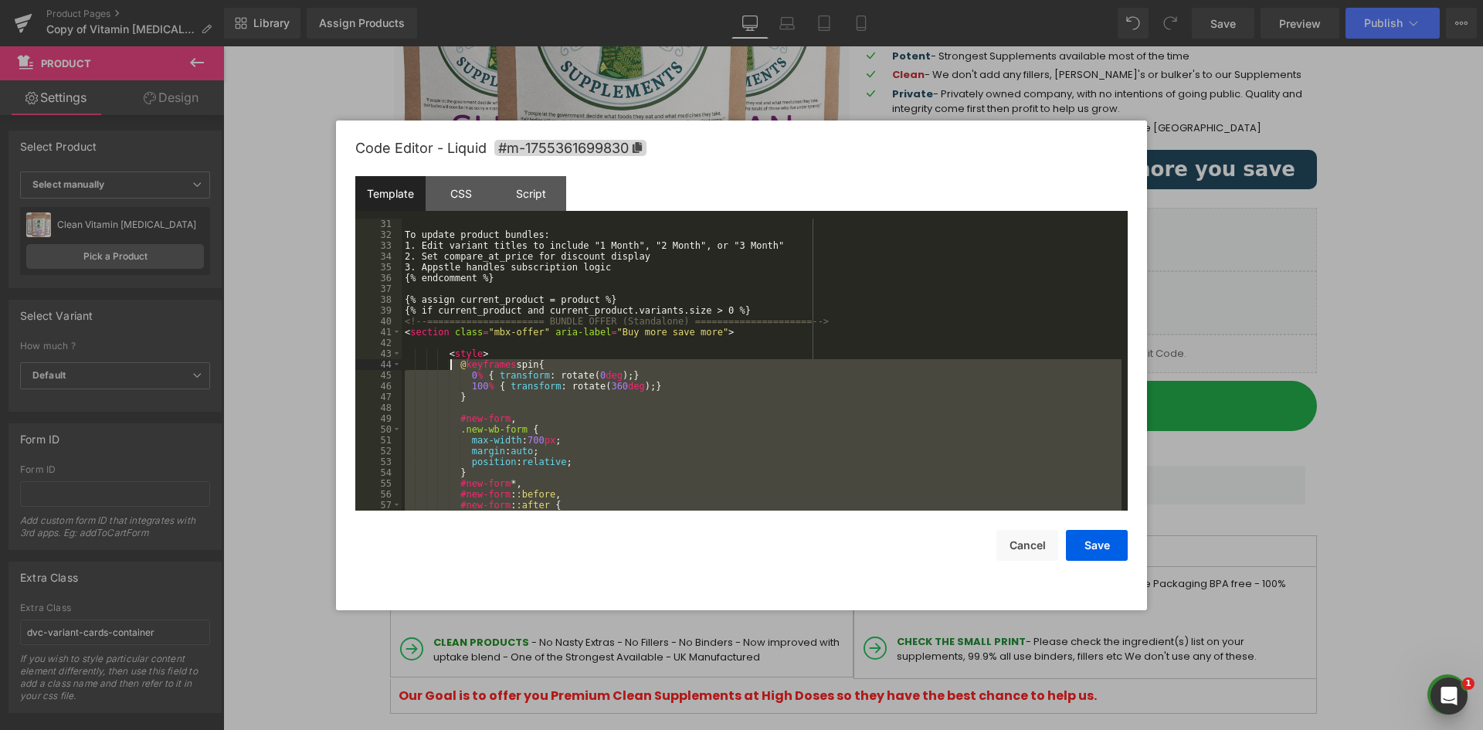
drag, startPoint x: 468, startPoint y: 372, endPoint x: 452, endPoint y: 364, distance: 18.0
click at [452, 364] on div "To update product bundles: 1. Edit variant titles to include "1 Month", "2 Mont…" at bounding box center [762, 376] width 720 height 314
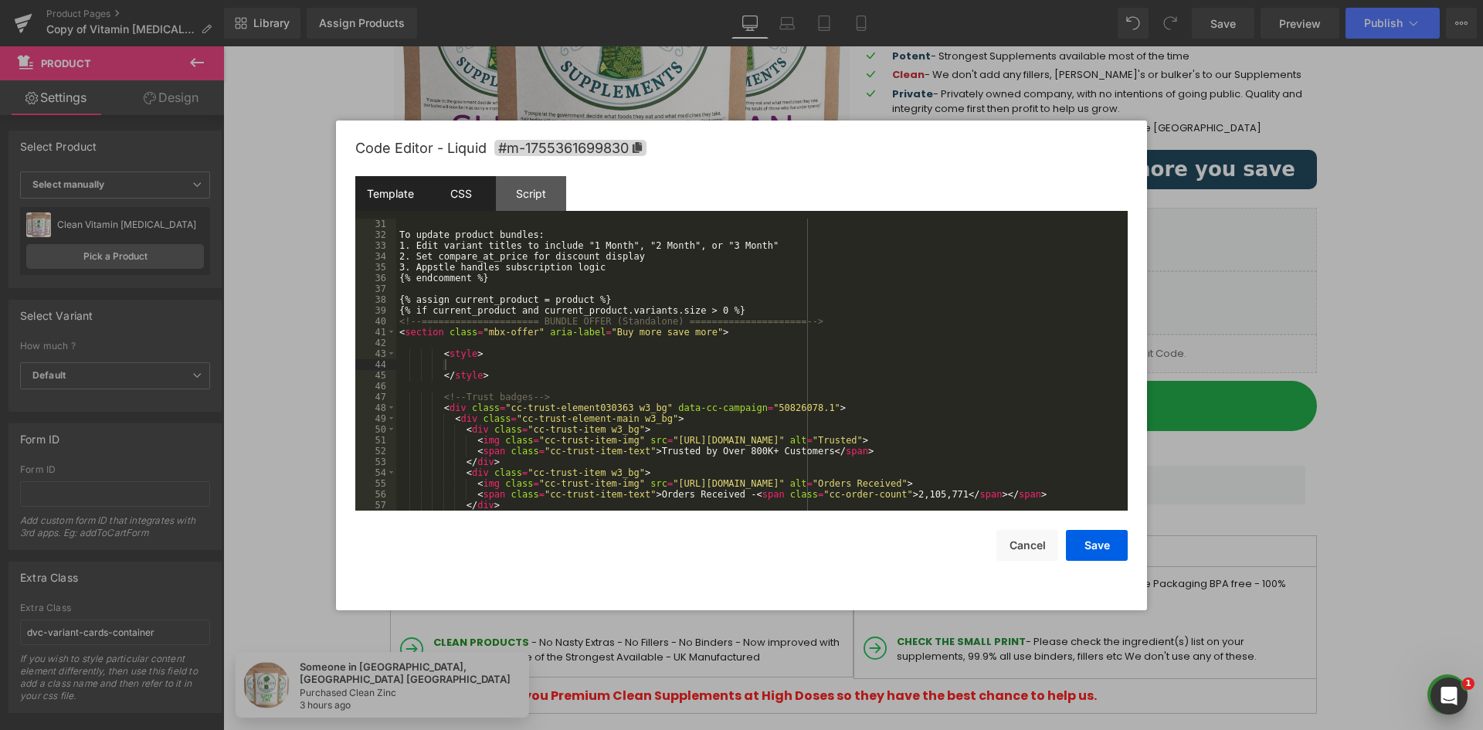
click at [467, 194] on div "CSS" at bounding box center [461, 193] width 70 height 35
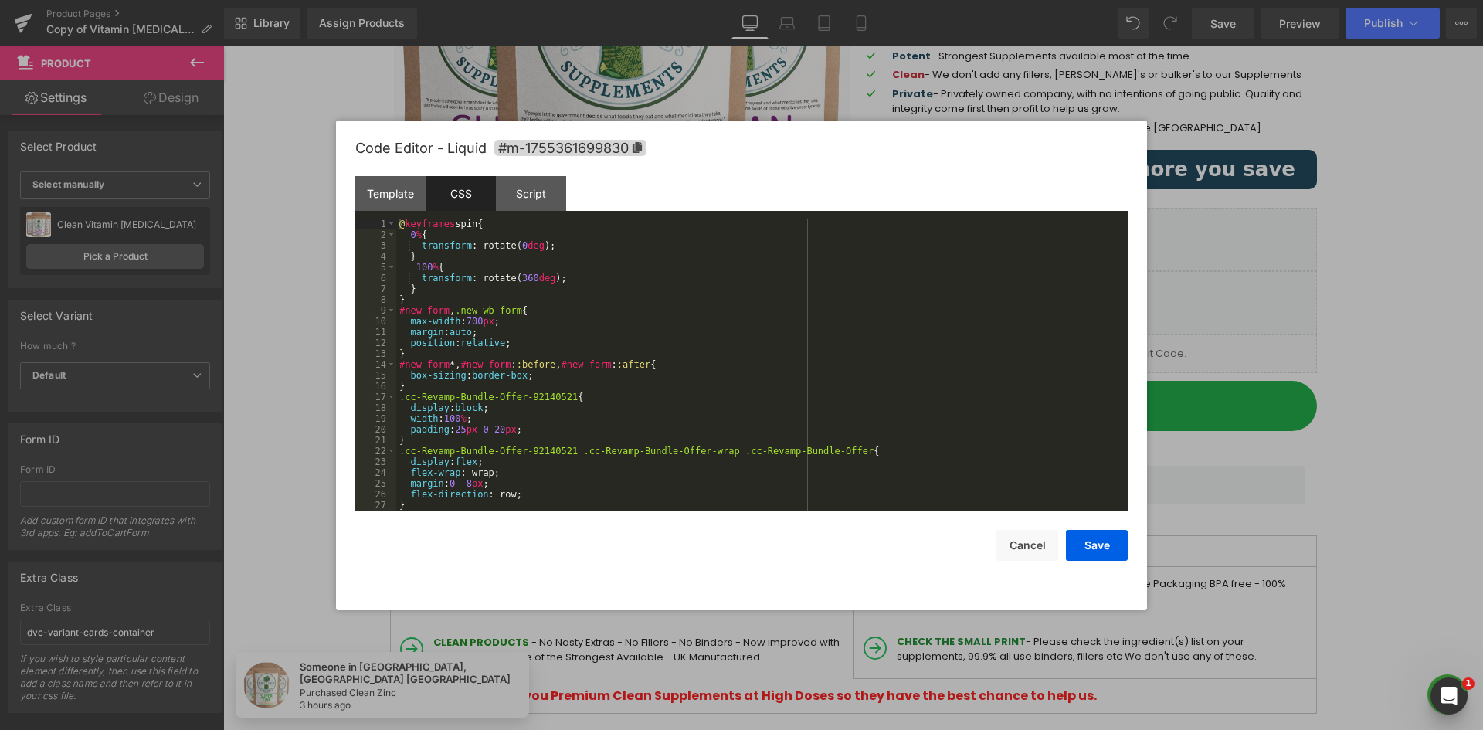
click at [586, 314] on div "@ keyframes spin { 0 % { transform : rotate( 0 deg ); } 100 % { transform : rot…" at bounding box center [758, 376] width 725 height 314
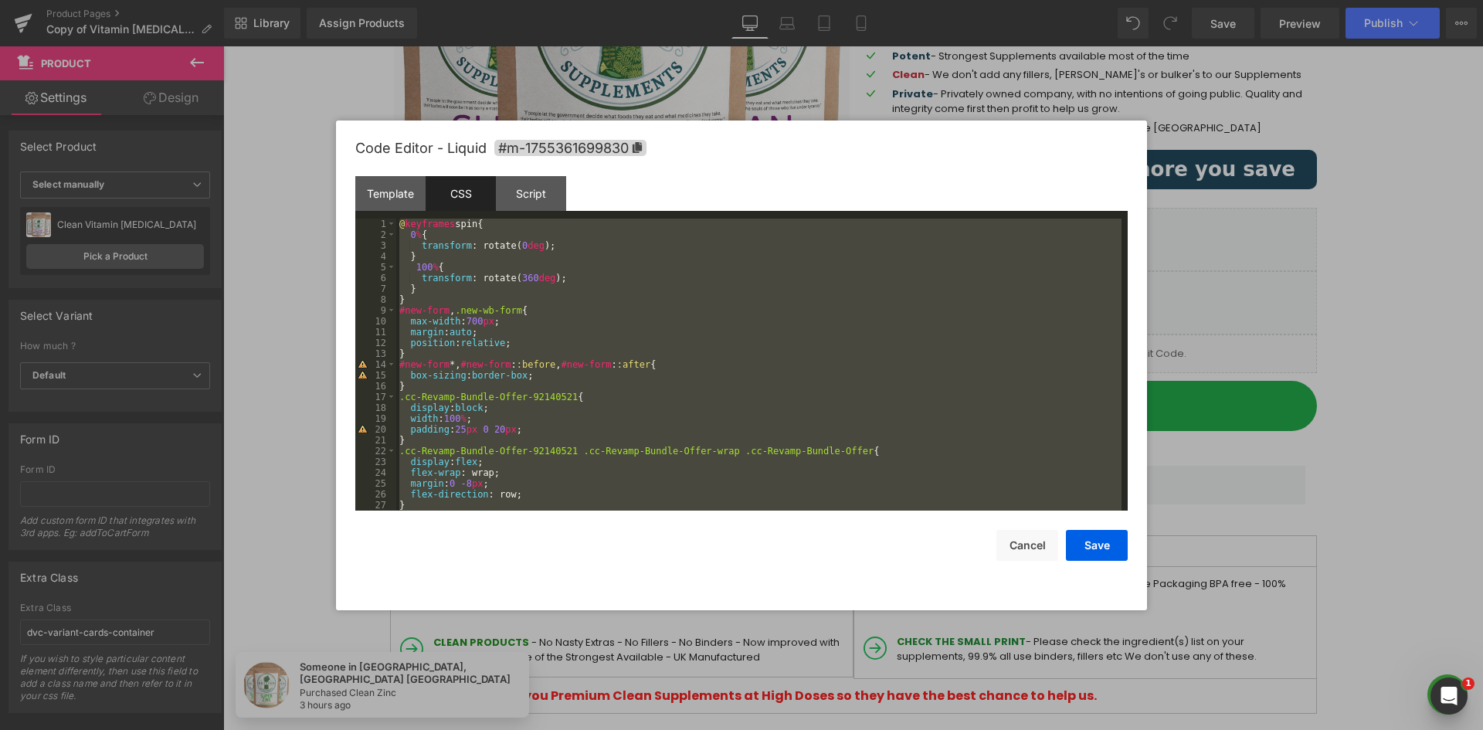
scroll to position [7591, 0]
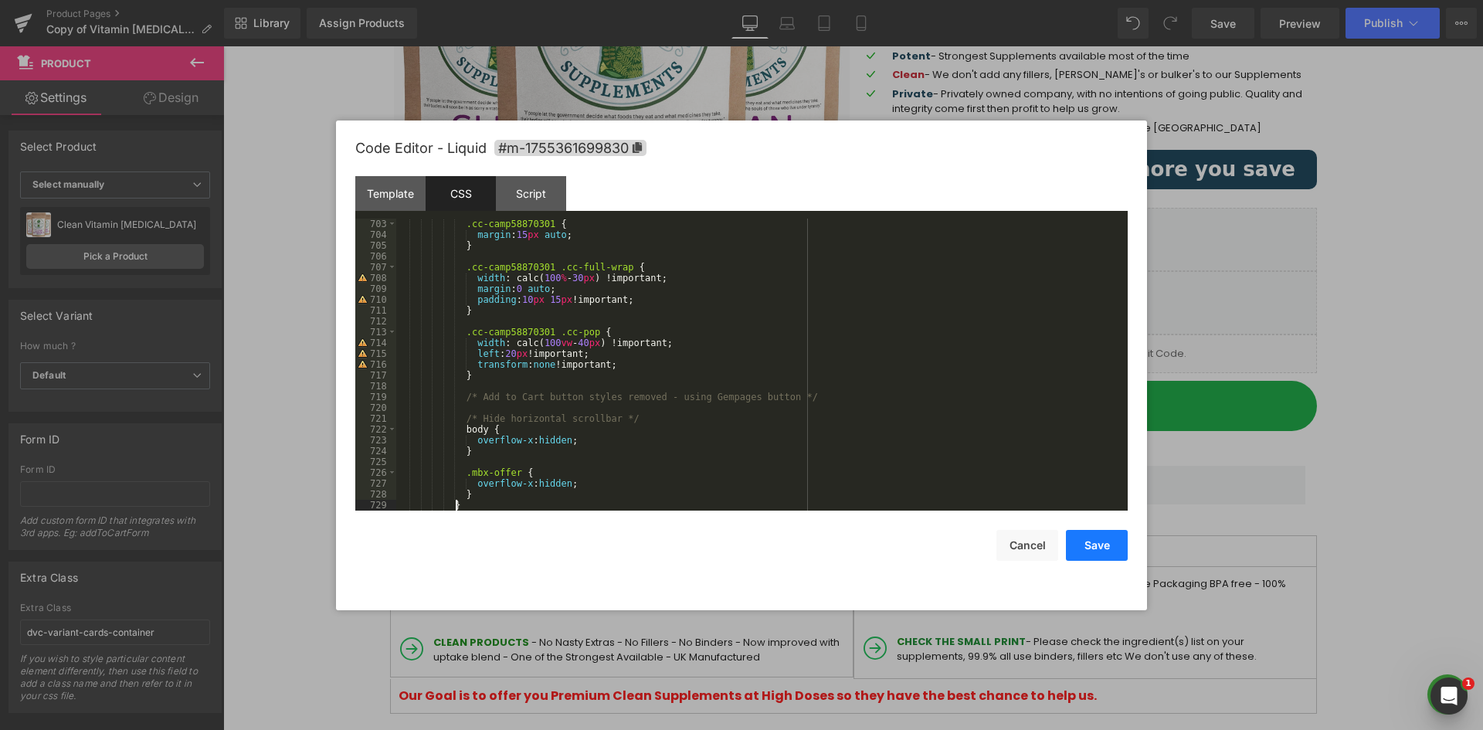
click at [1101, 541] on button "Save" at bounding box center [1097, 545] width 62 height 31
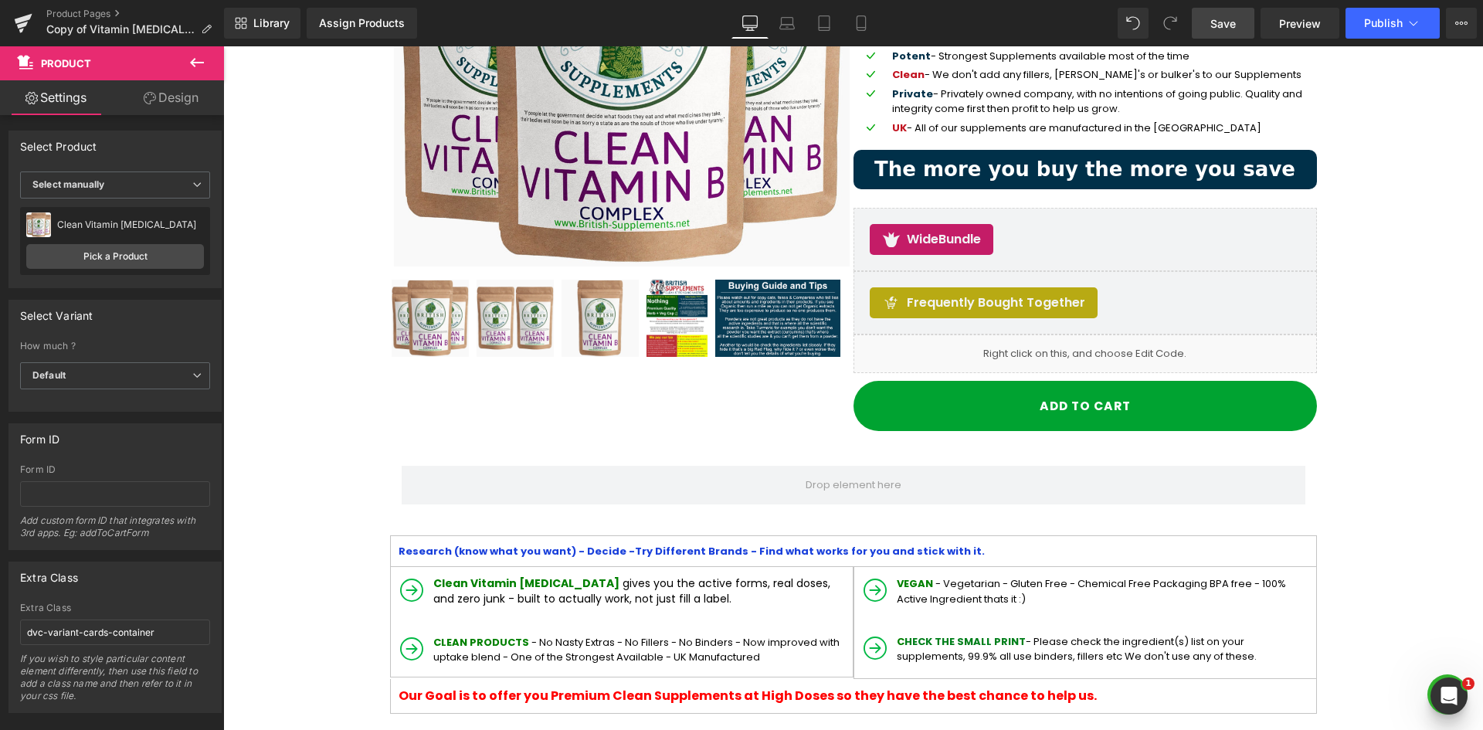
drag, startPoint x: 1229, startPoint y: 26, endPoint x: 1011, endPoint y: 29, distance: 217.8
click at [1229, 26] on span "Save" at bounding box center [1222, 23] width 25 height 16
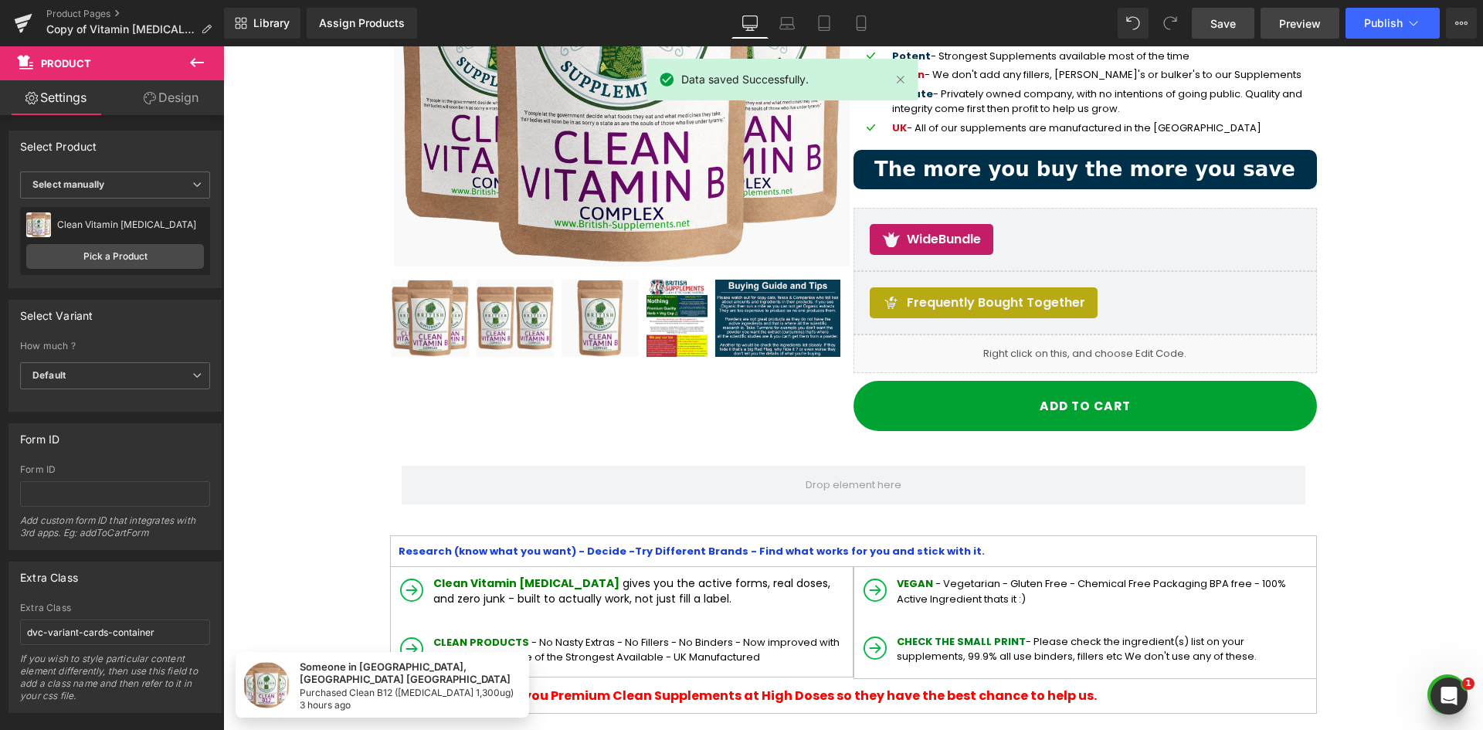
click at [1281, 34] on link "Preview" at bounding box center [1299, 23] width 79 height 31
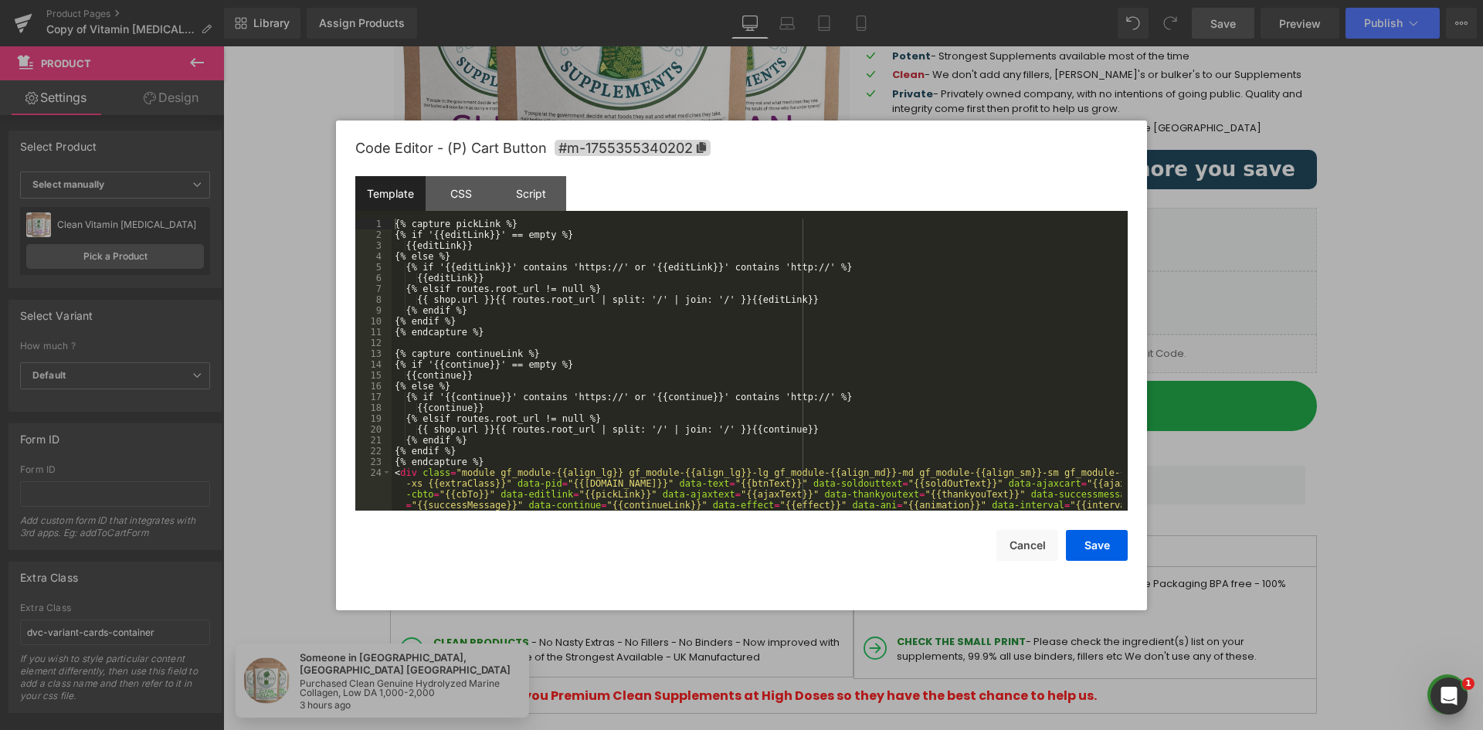
click at [1021, 0] on div "Liquid You are previewing how the will restyle your page. You can not edit Elem…" at bounding box center [741, 0] width 1483 height 0
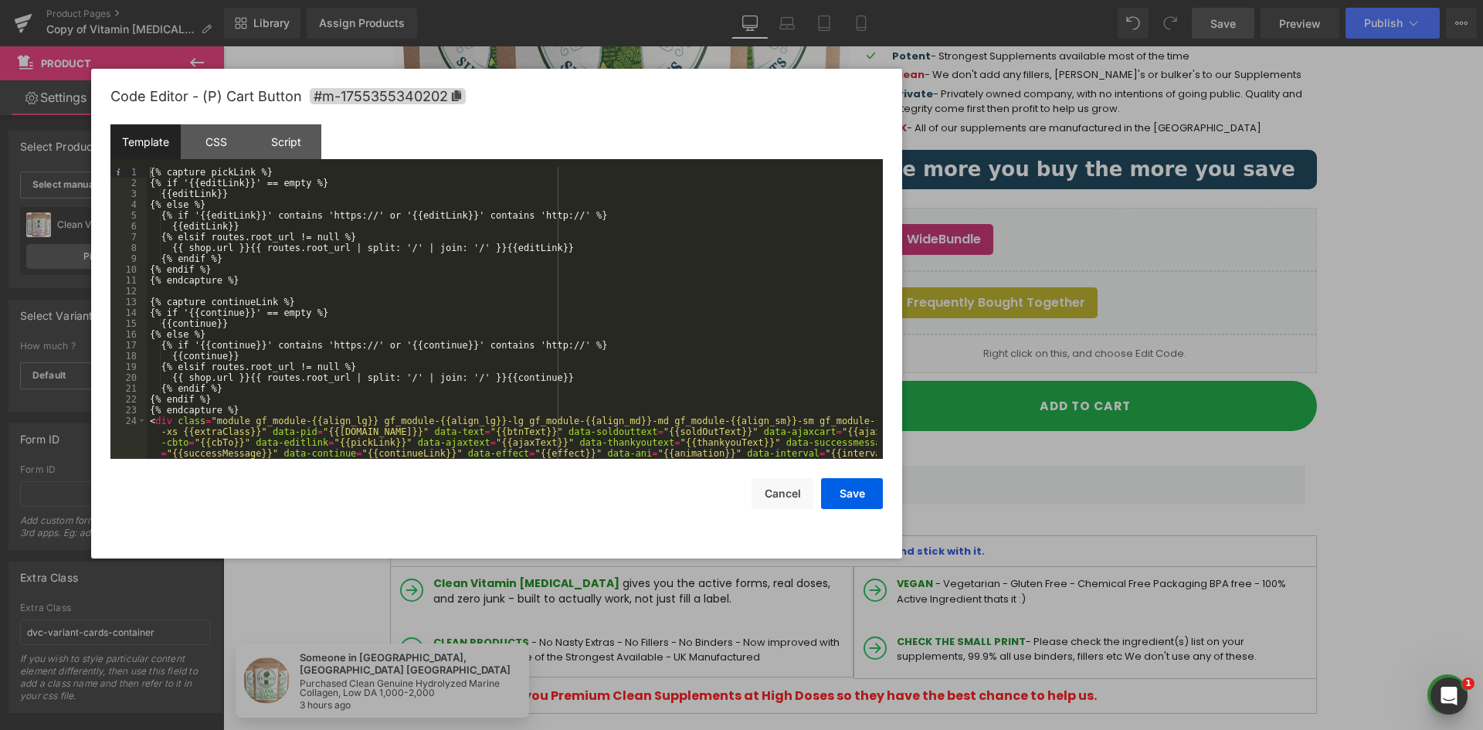
drag, startPoint x: 819, startPoint y: 148, endPoint x: 589, endPoint y: 95, distance: 237.0
click at [589, 95] on div "Code Editor - (P) Cart Button #m-1755355340202" at bounding box center [496, 97] width 772 height 56
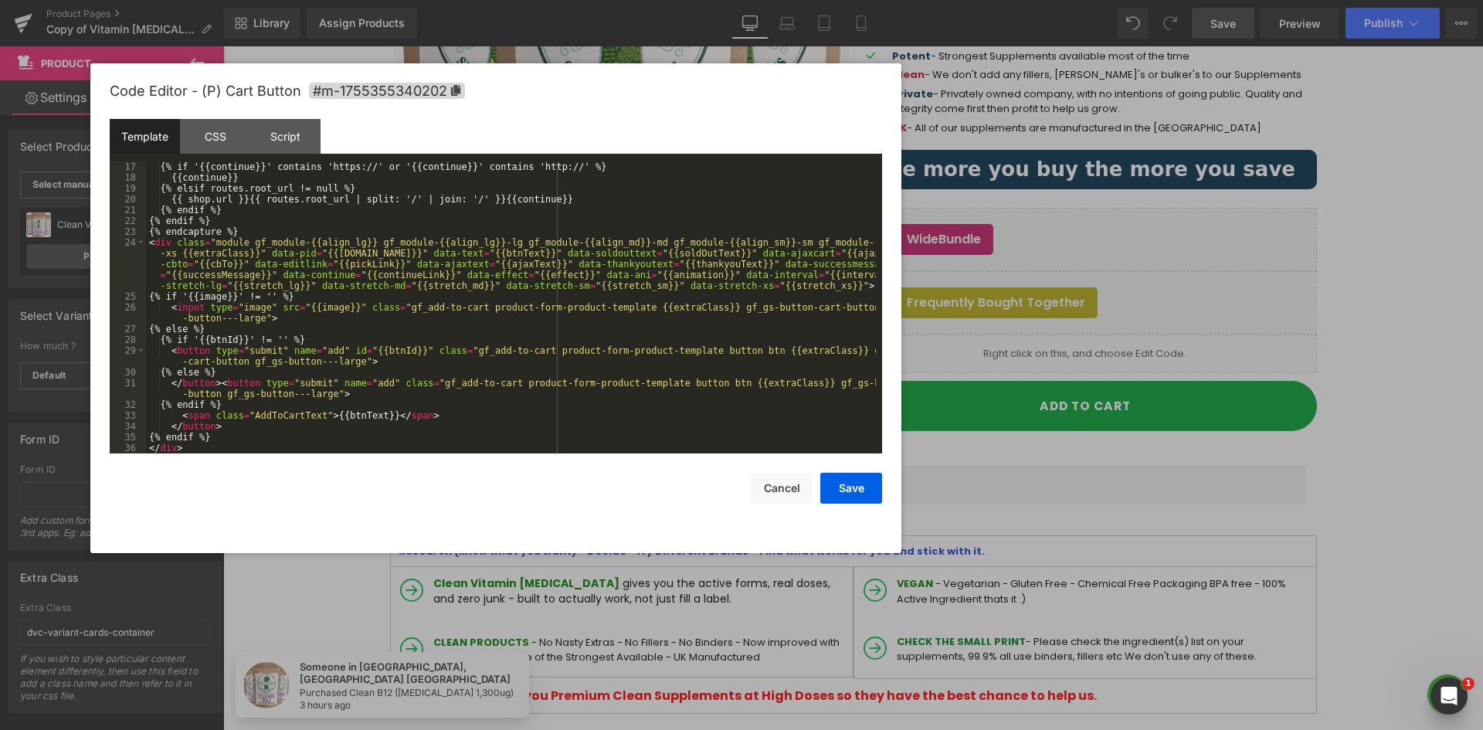
scroll to position [173, 0]
click at [458, 306] on div "{% if '{{continue}}' contains 'https://' or '{{continue}}' contains 'http://' %…" at bounding box center [511, 318] width 730 height 314
